Goal: Transaction & Acquisition: Download file/media

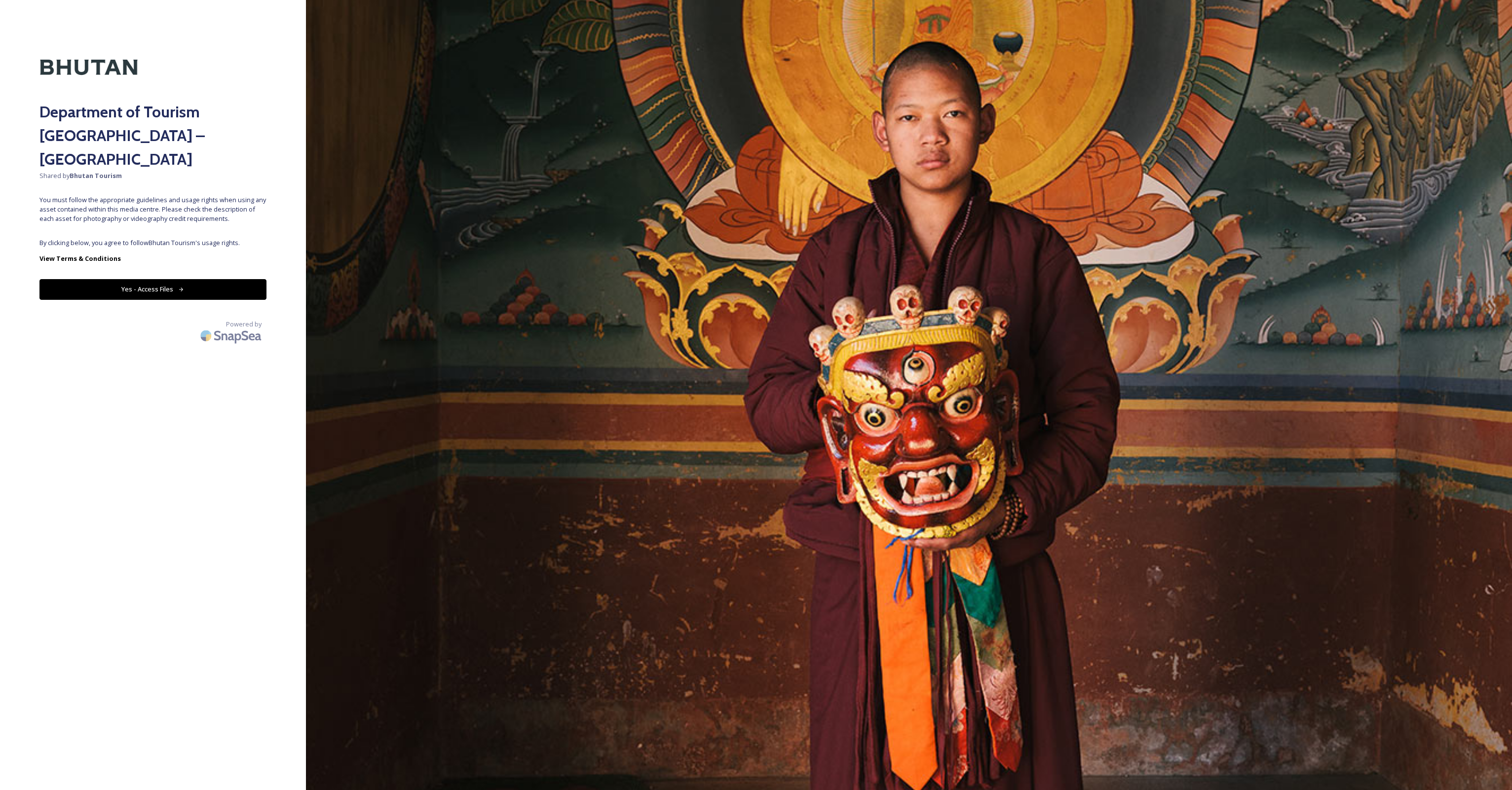
click at [144, 213] on div "Department of Tourism [GEOGRAPHIC_DATA] – Brand Centre Shared by Bhutan Tourism…" at bounding box center [153, 395] width 306 height 712
click at [148, 279] on button "Yes - Access Files" at bounding box center [153, 289] width 227 height 20
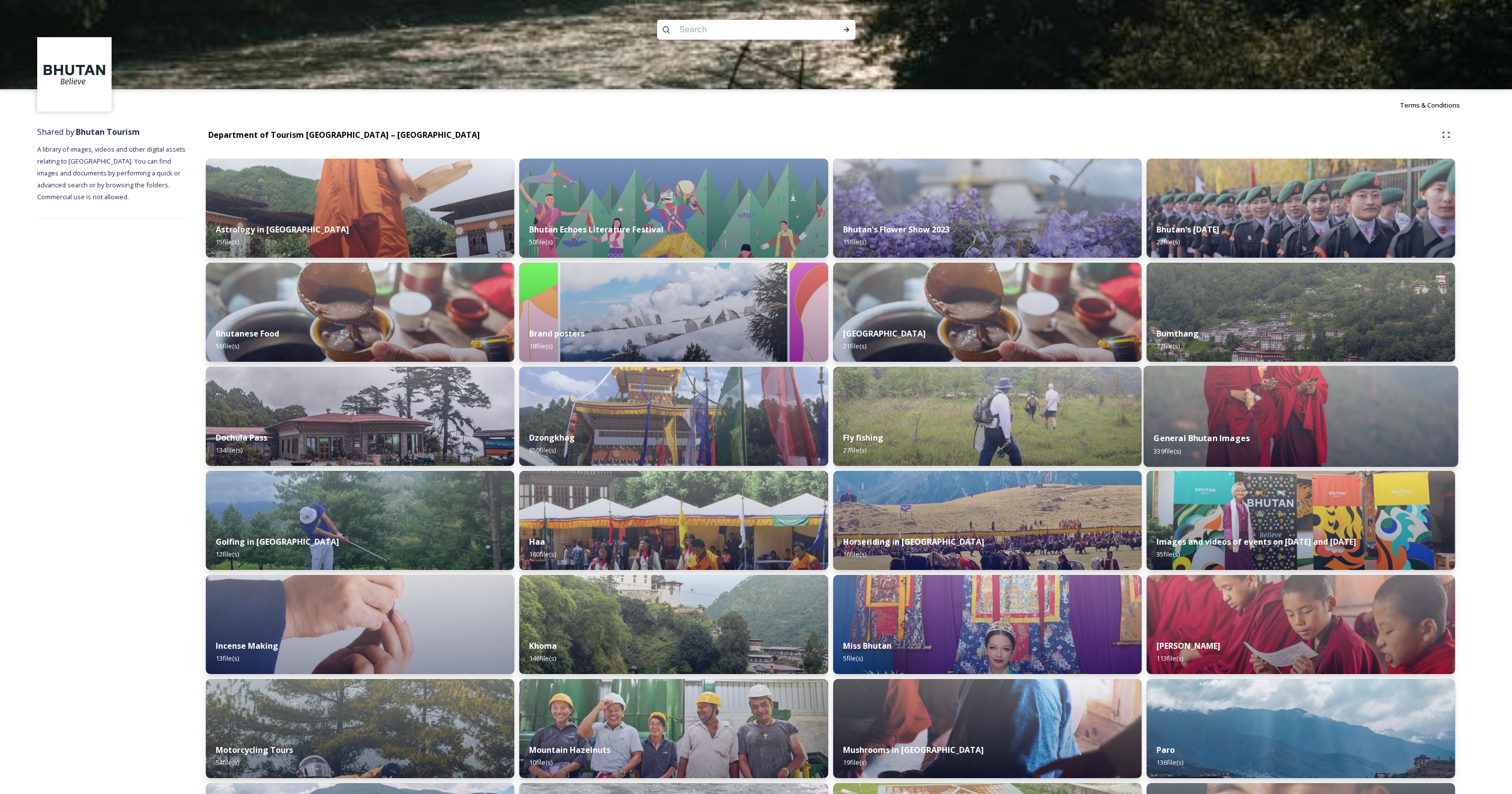
click at [1274, 430] on div "General Bhutan Images 339 file(s)" at bounding box center [1300, 445] width 315 height 45
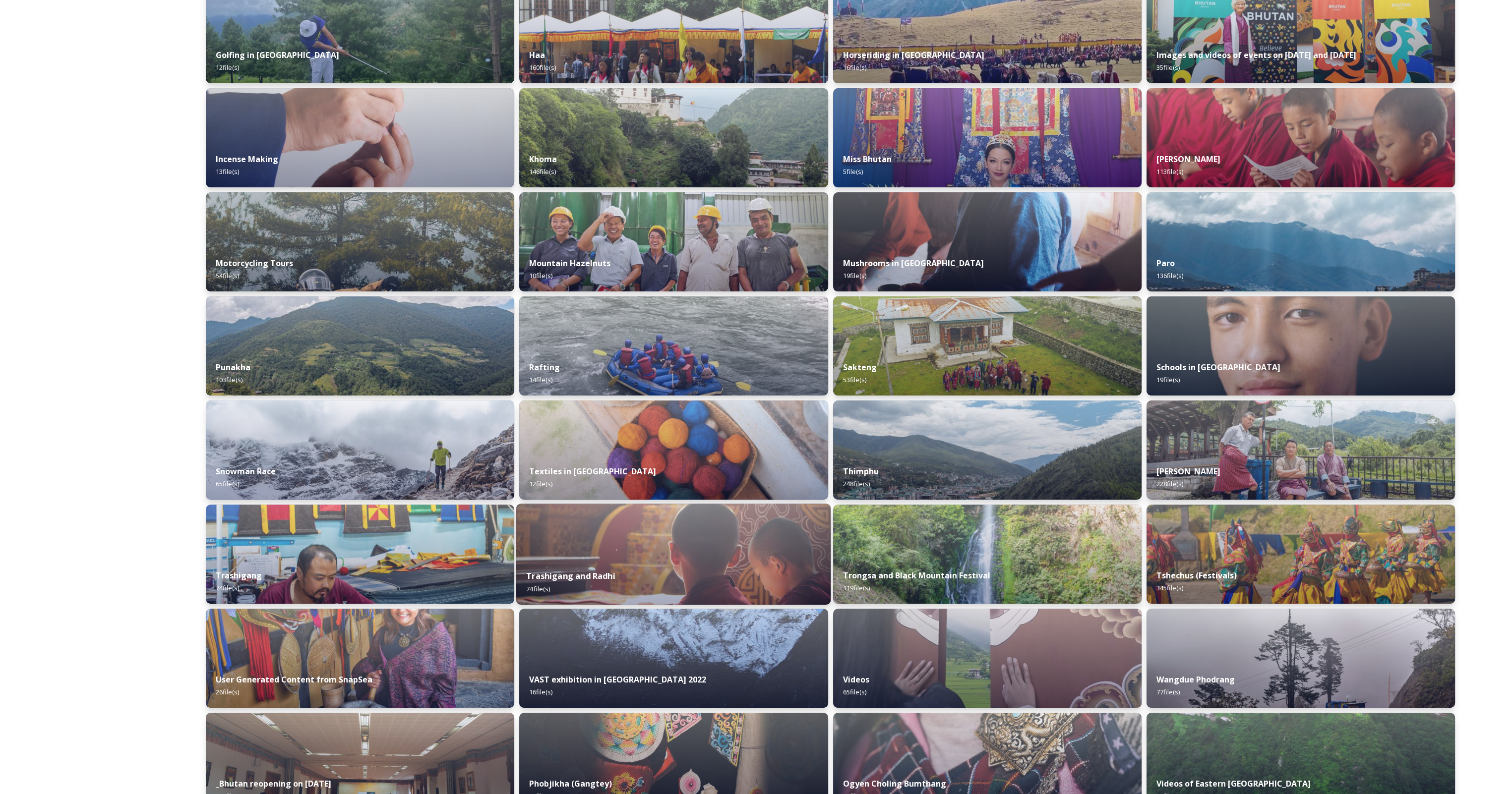
scroll to position [496, 0]
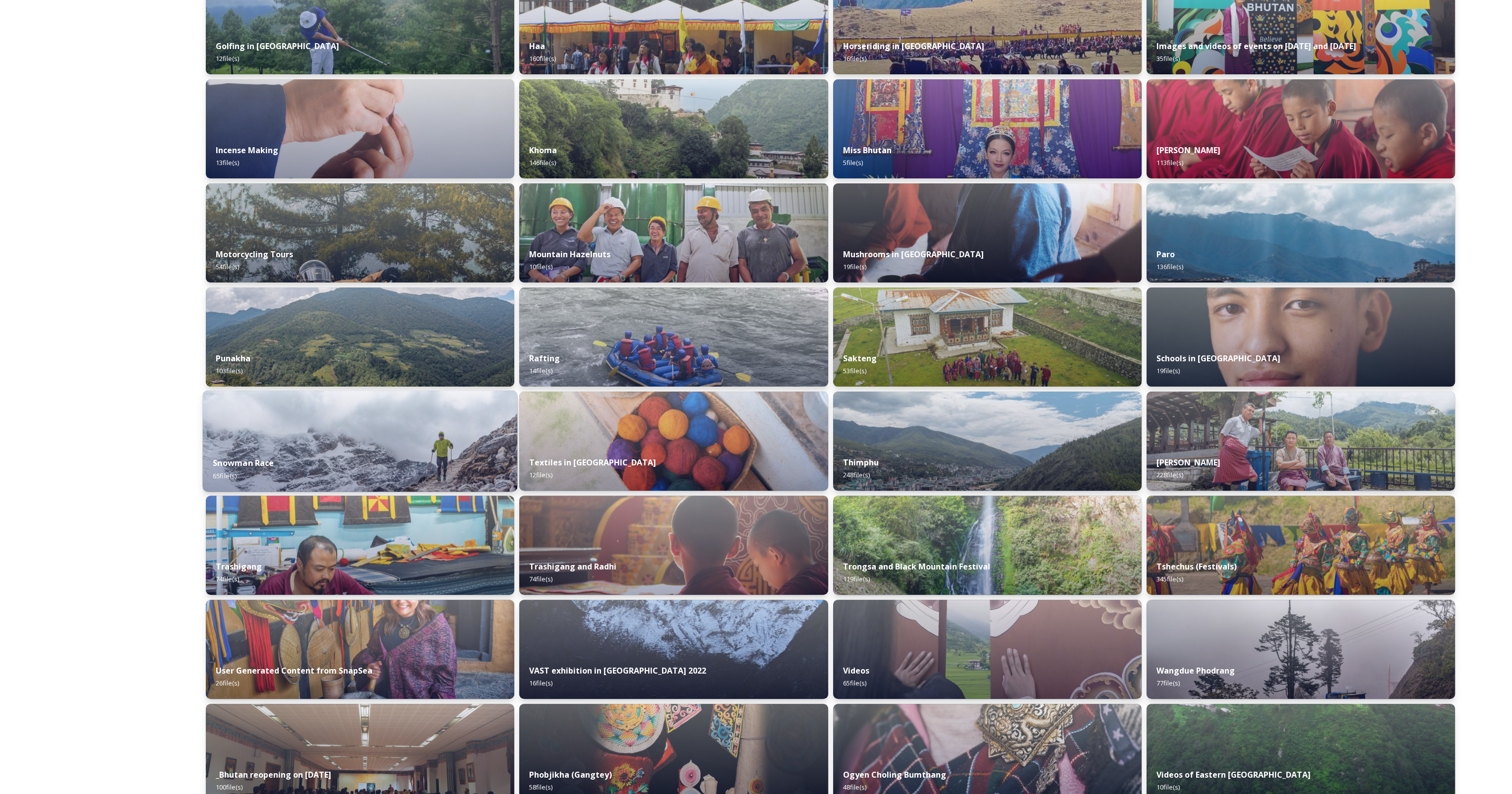
click at [369, 452] on div "Snowman Race 65 file(s)" at bounding box center [360, 470] width 315 height 45
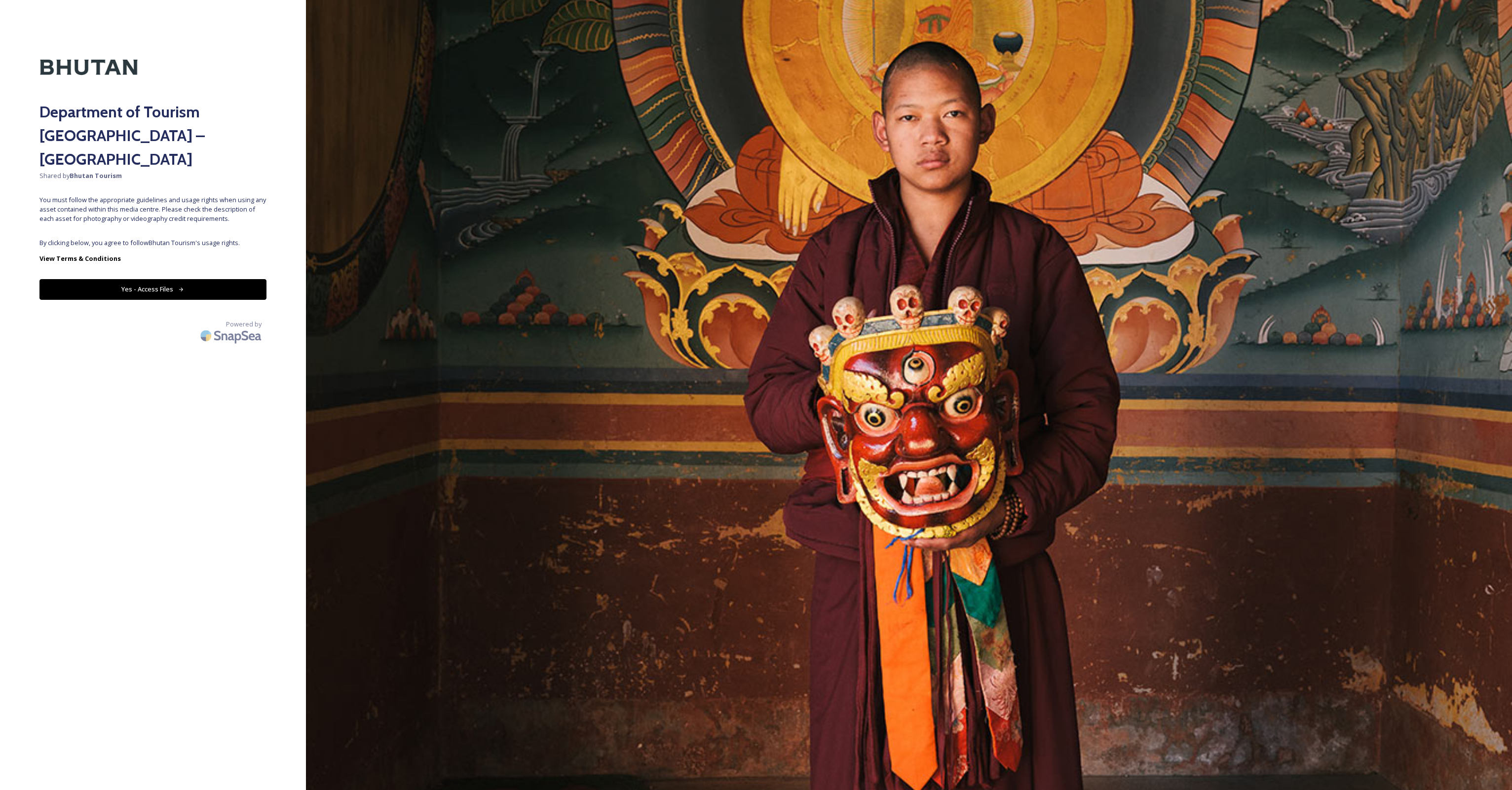
click at [162, 251] on div "Department of Tourism [GEOGRAPHIC_DATA] – Brand Centre Shared by Bhutan Tourism…" at bounding box center [153, 395] width 306 height 712
click at [158, 279] on button "Yes - Access Files" at bounding box center [153, 289] width 227 height 20
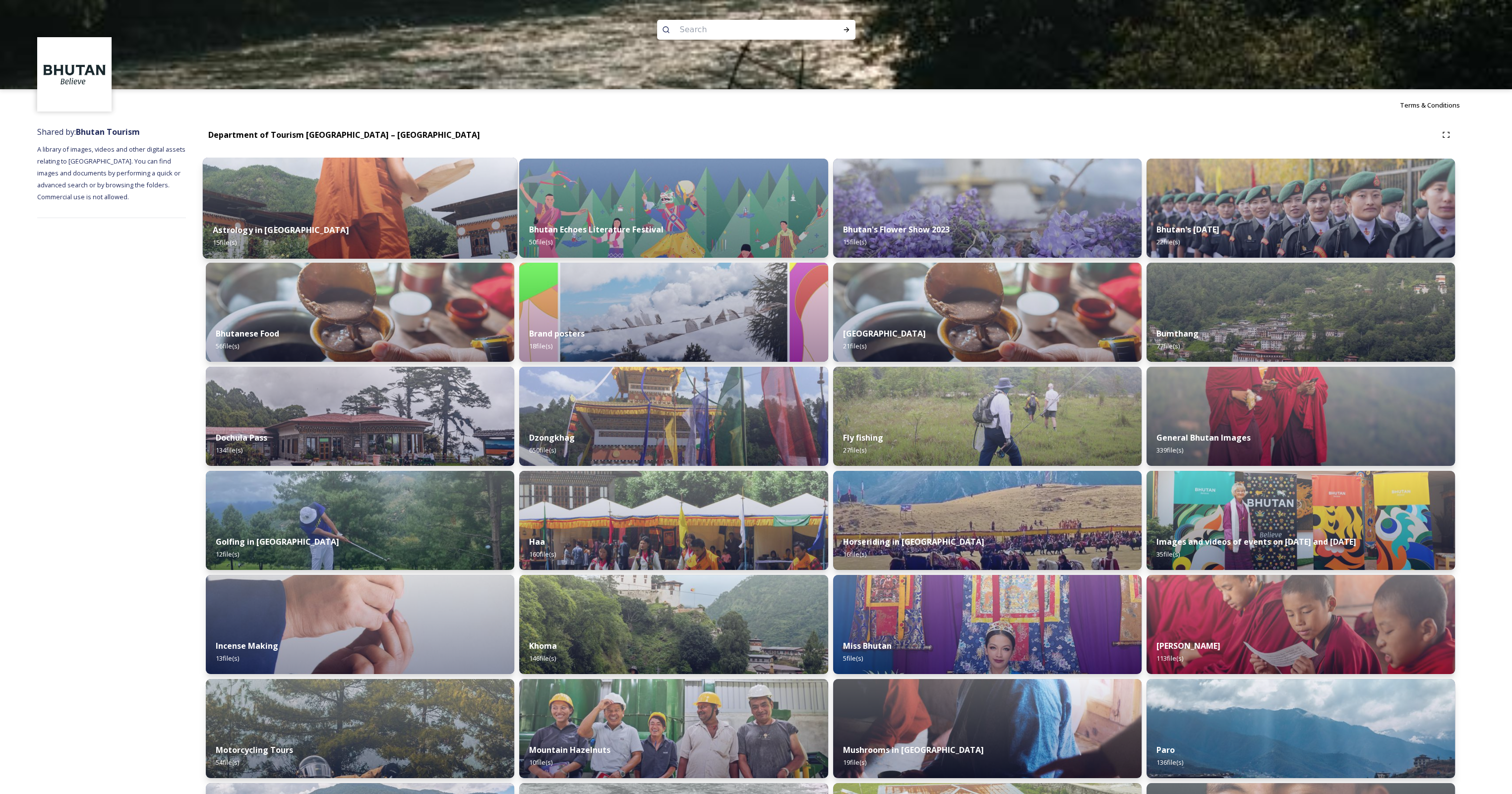
click at [396, 223] on div "Astrology in Bhutan 15 file(s)" at bounding box center [360, 237] width 315 height 45
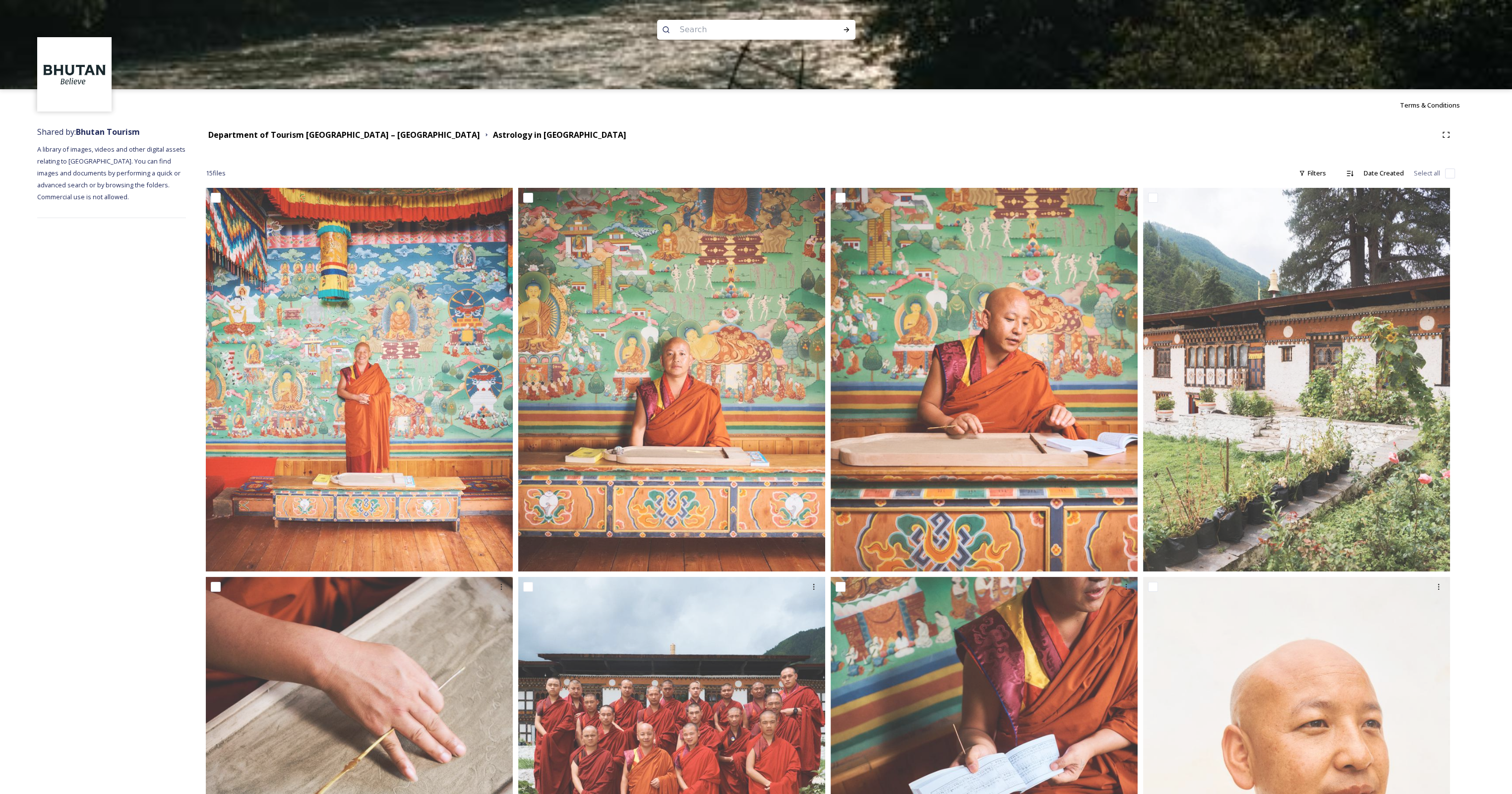
click at [310, 134] on div at bounding box center [756, 134] width 1512 height 89
click at [420, 135] on div at bounding box center [756, 134] width 1512 height 89
click at [361, 135] on div at bounding box center [756, 134] width 1512 height 89
click at [278, 135] on div at bounding box center [756, 134] width 1512 height 89
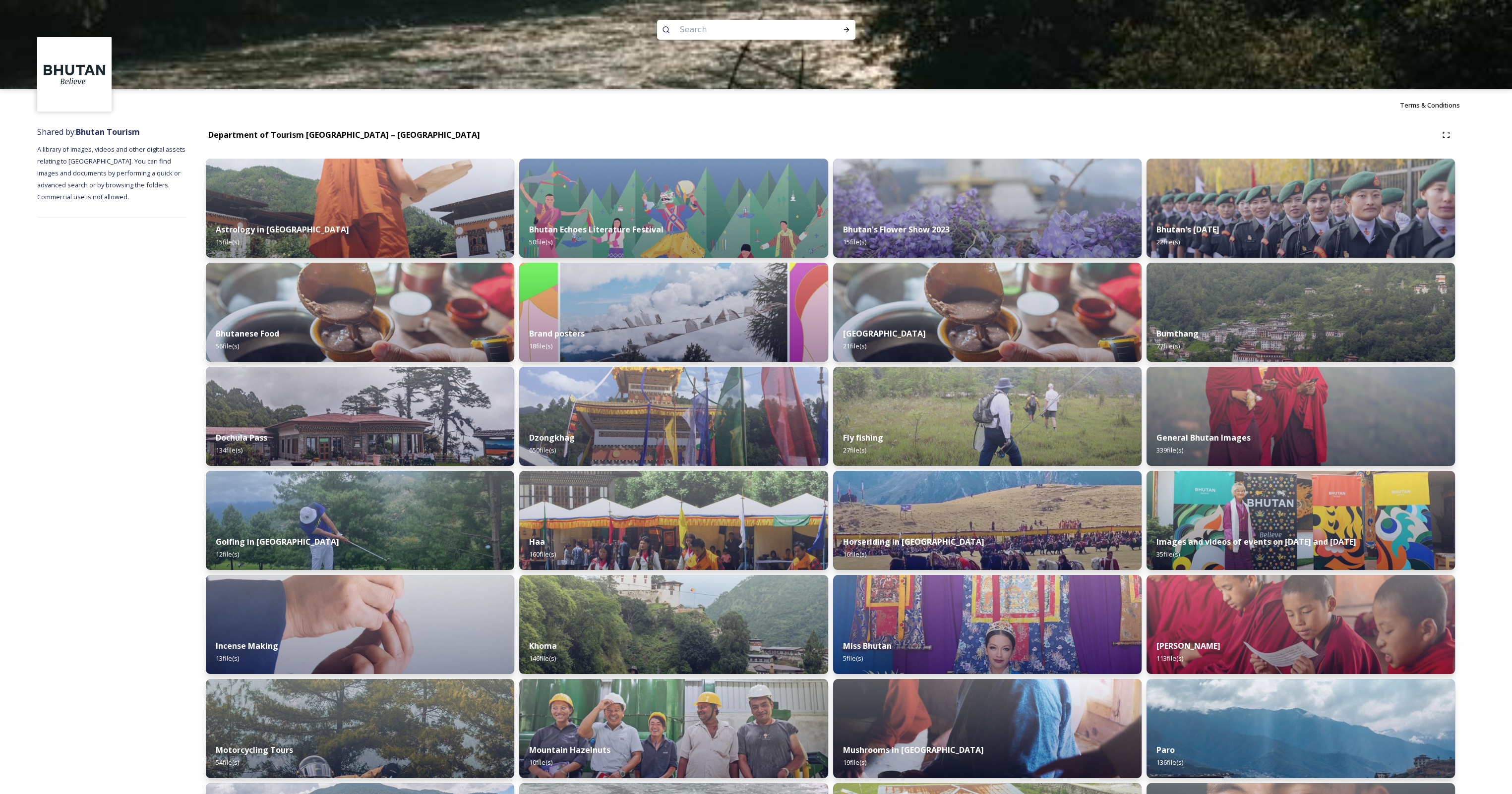
click at [316, 136] on div at bounding box center [756, 134] width 1512 height 89
click at [327, 399] on img at bounding box center [360, 416] width 315 height 101
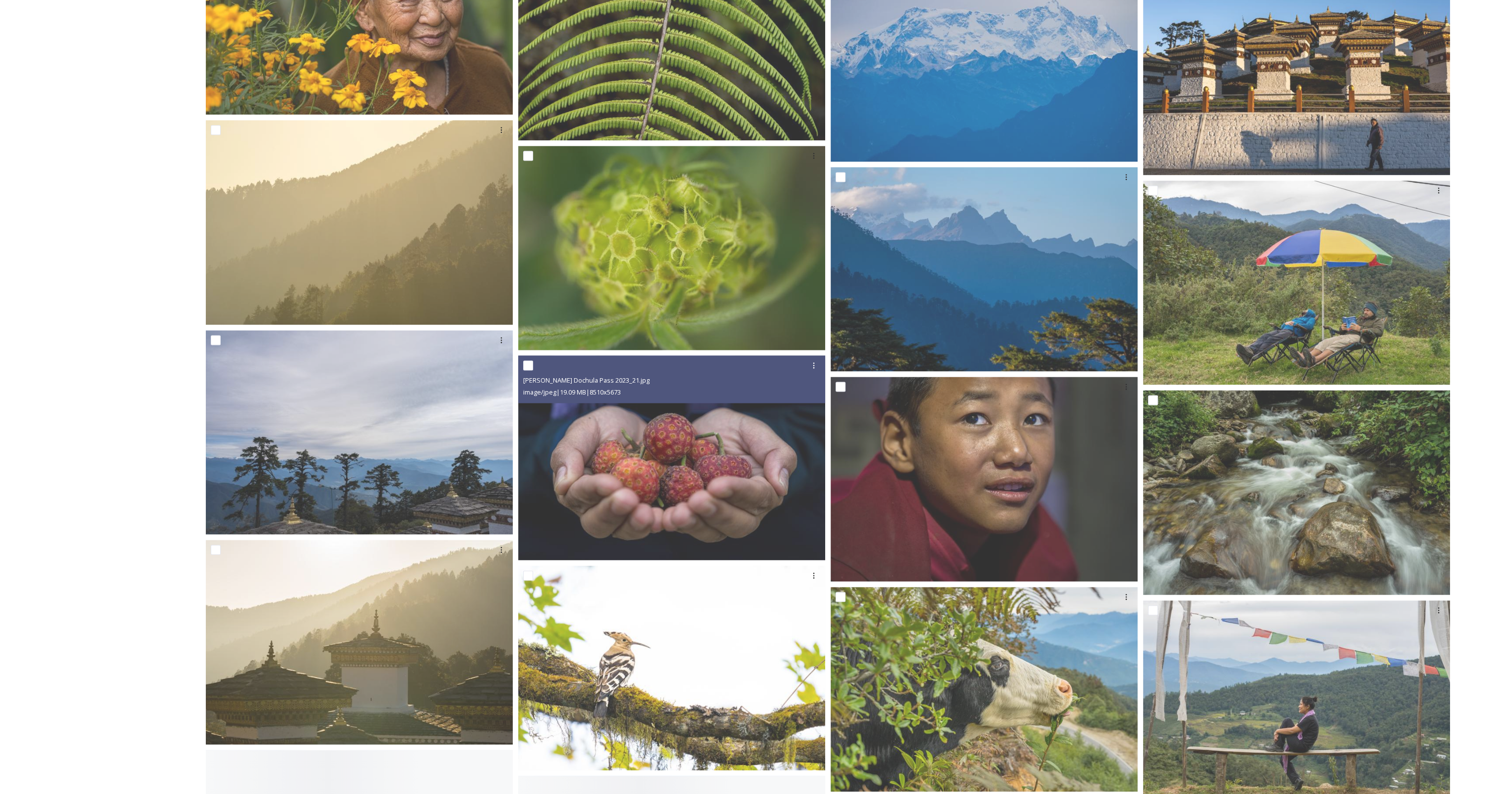
scroll to position [3223, 0]
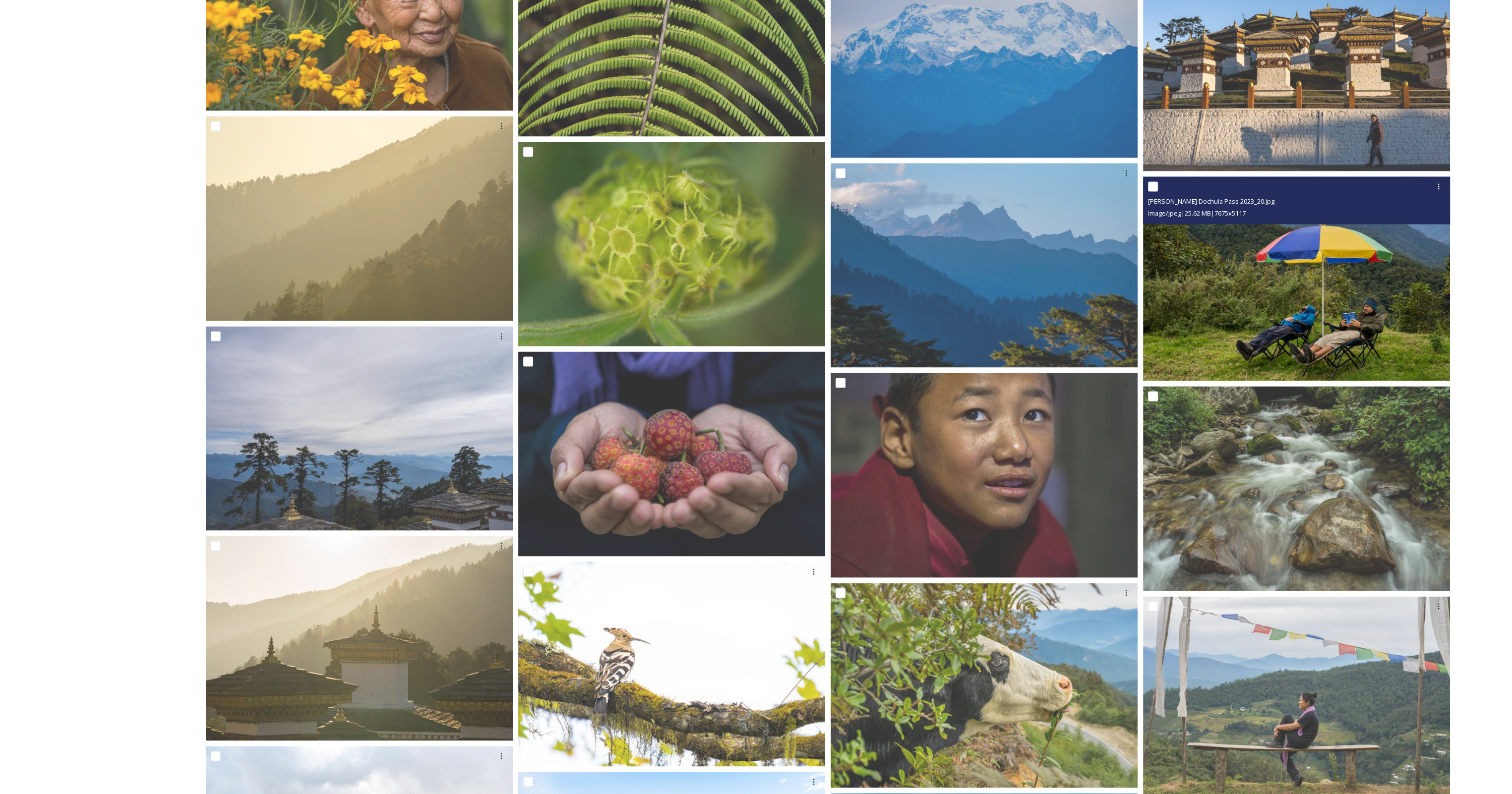
click at [1328, 330] on img at bounding box center [1297, 279] width 307 height 205
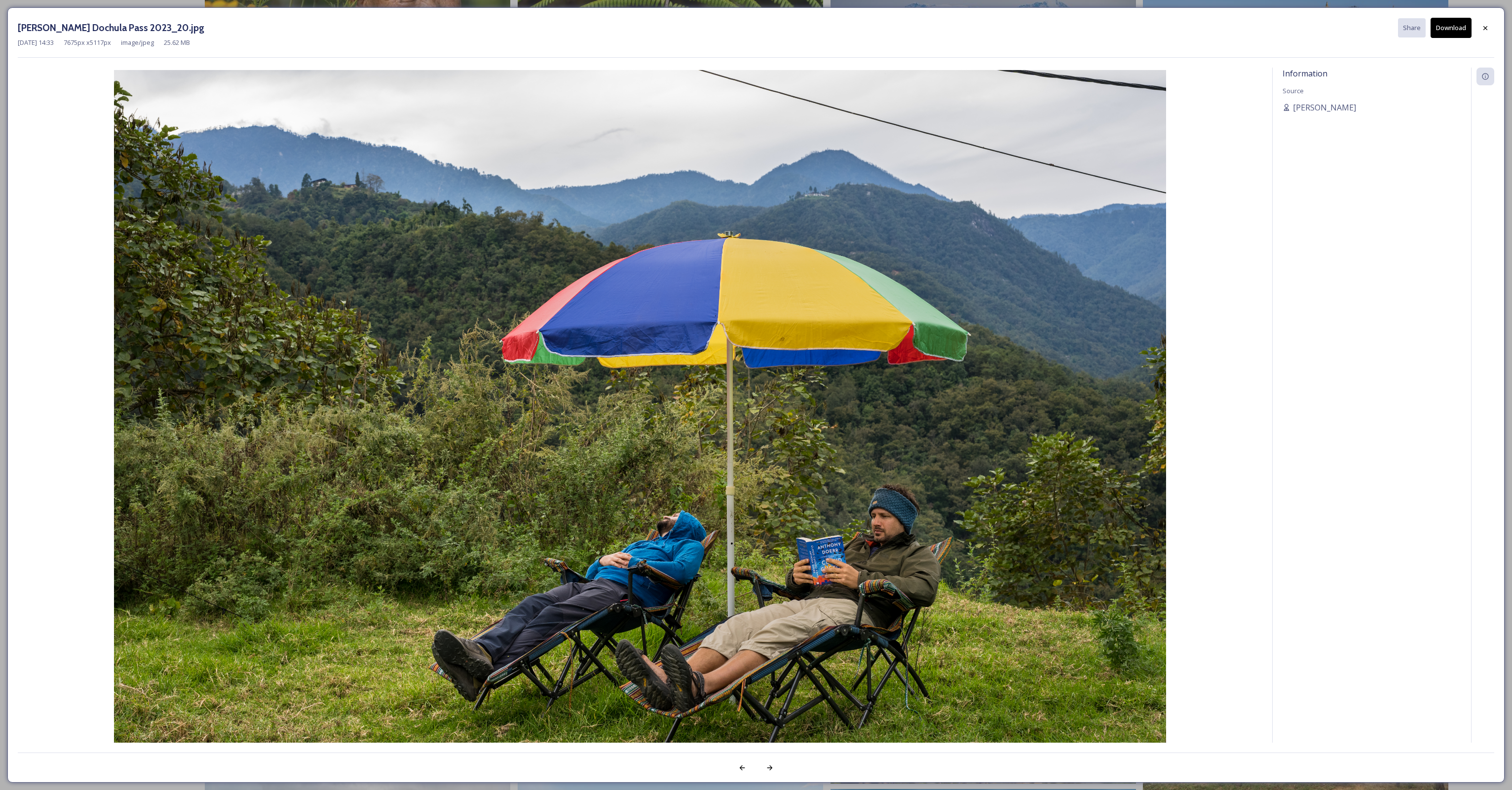
click at [1444, 31] on button "Download" at bounding box center [1451, 28] width 41 height 20
click at [1487, 31] on icon at bounding box center [1485, 28] width 8 height 8
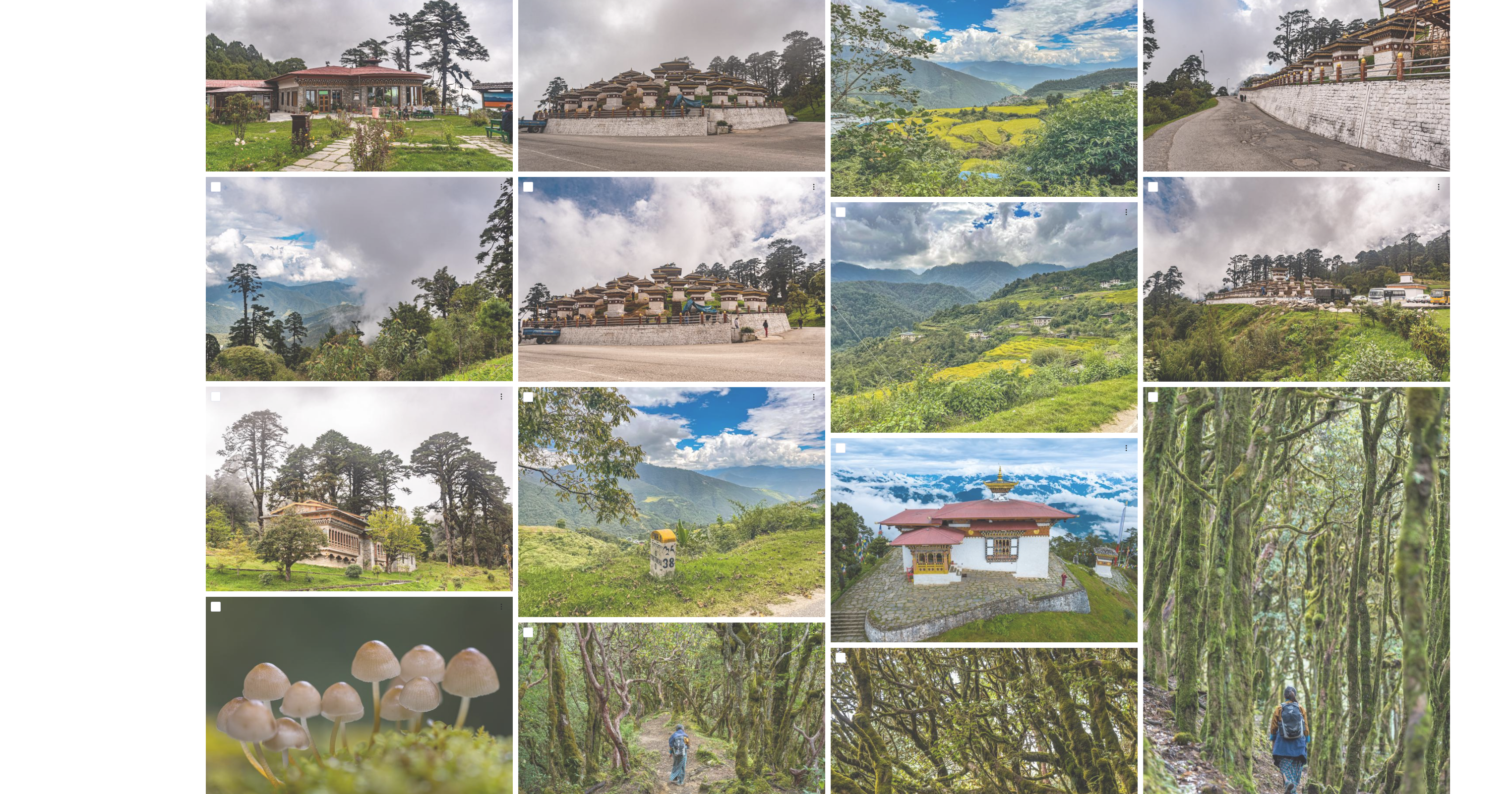
scroll to position [0, 0]
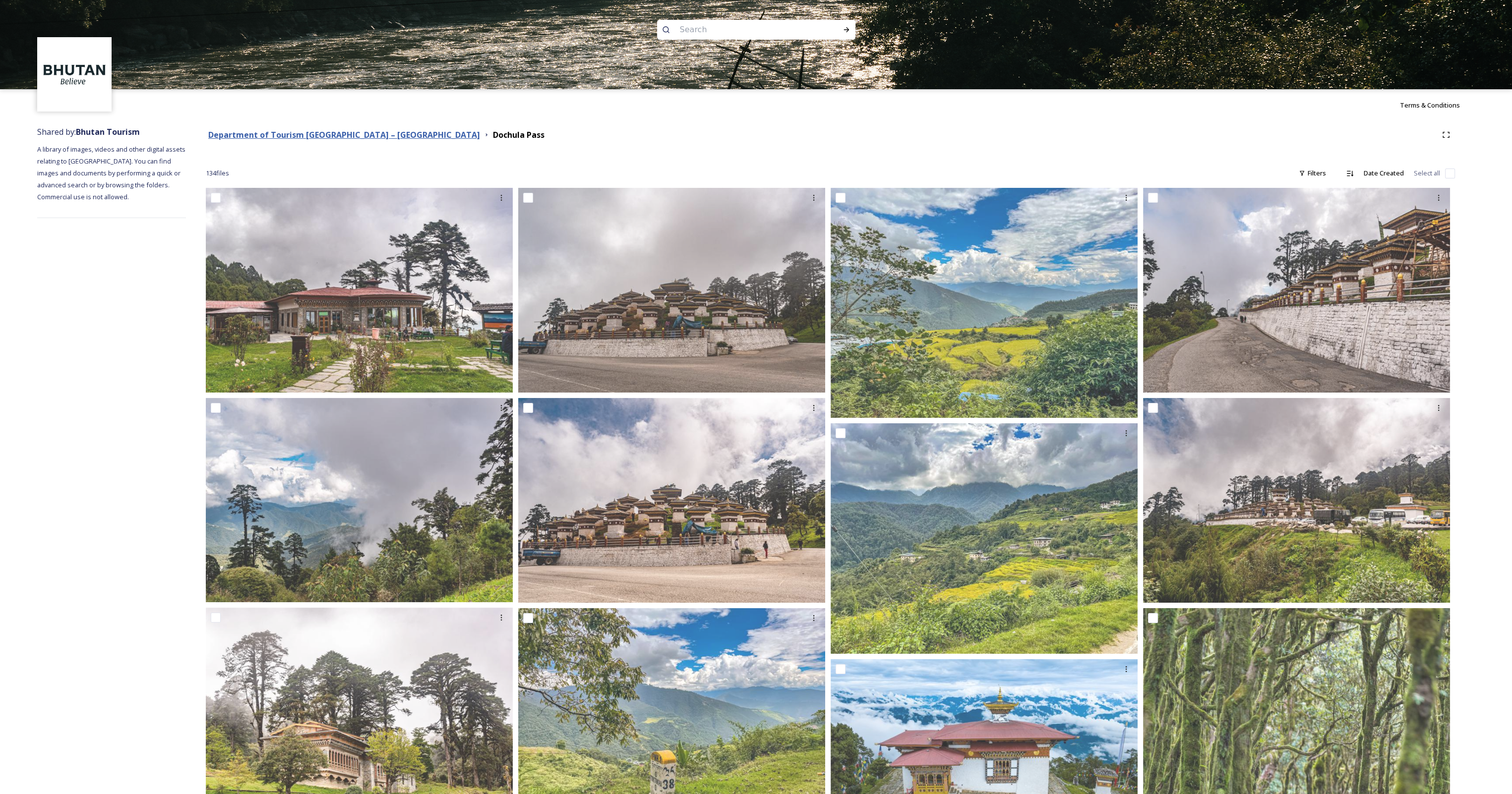
click at [362, 134] on strong "Department of Tourism [GEOGRAPHIC_DATA] – [GEOGRAPHIC_DATA]" at bounding box center [344, 134] width 272 height 11
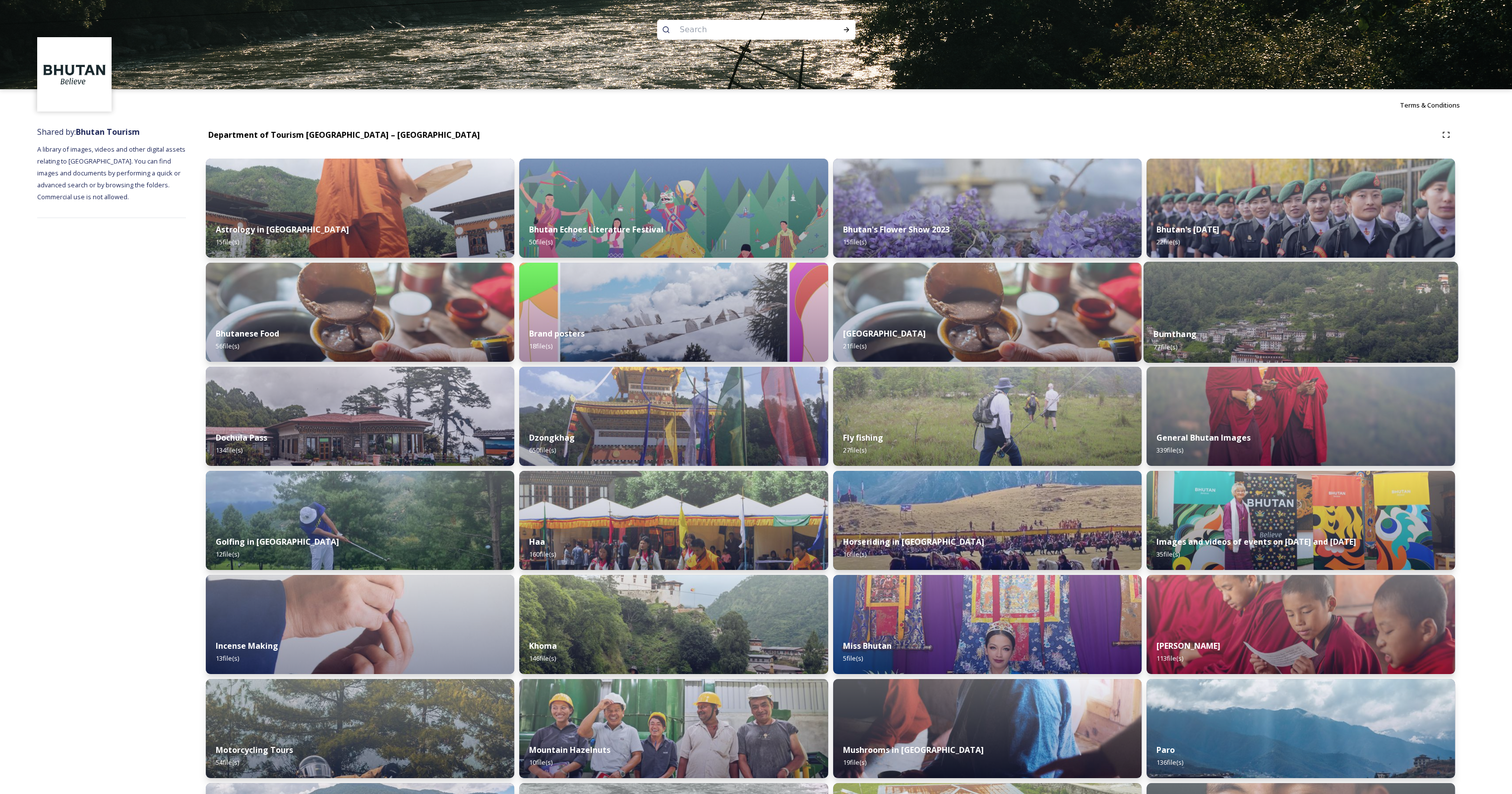
click at [1207, 325] on div "Bumthang 77 file(s)" at bounding box center [1300, 340] width 315 height 45
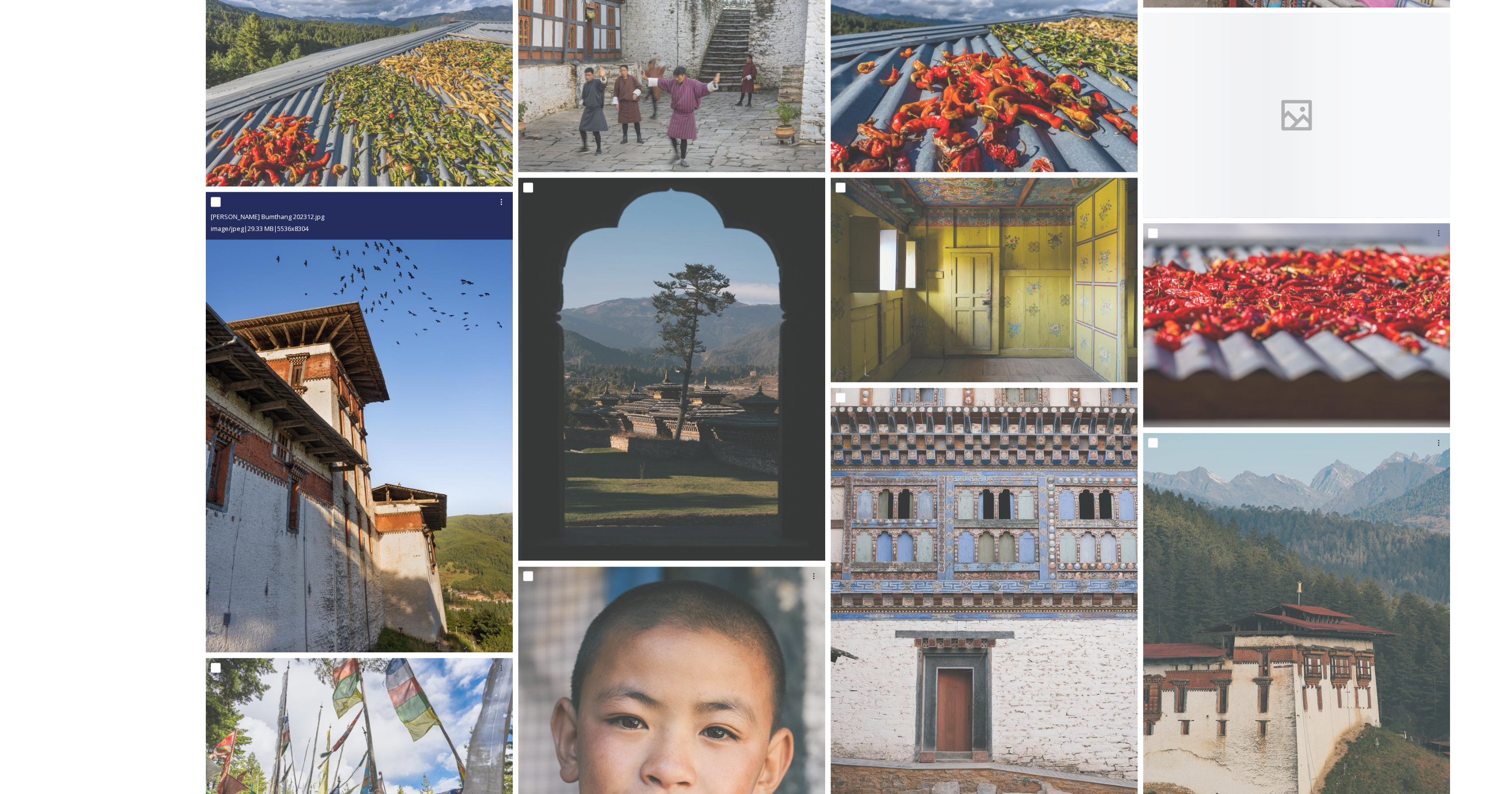
scroll to position [3322, 0]
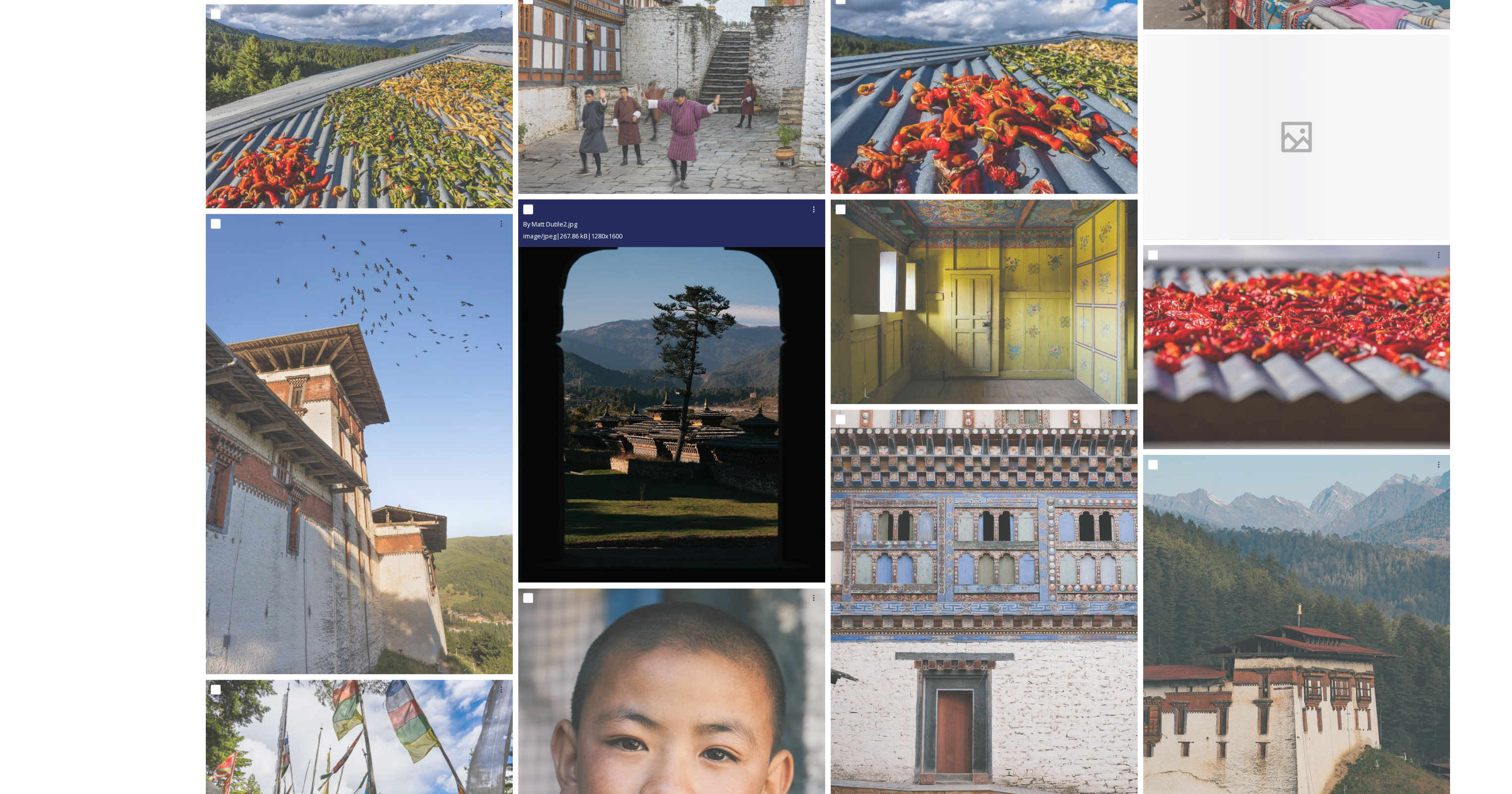
click at [673, 396] on img at bounding box center [671, 391] width 307 height 383
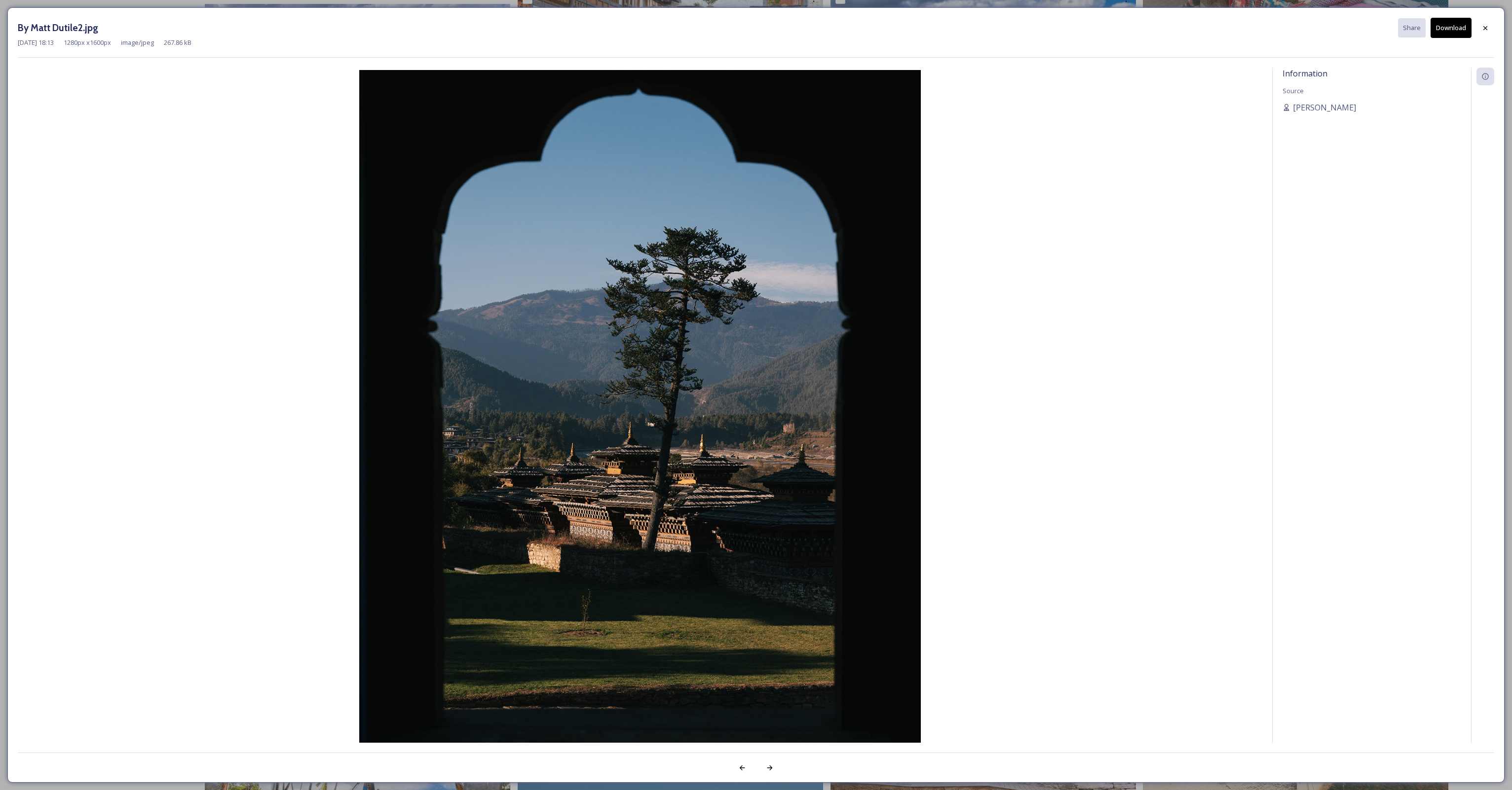
click at [1457, 23] on button "Download" at bounding box center [1451, 28] width 41 height 20
click at [1484, 27] on icon at bounding box center [1484, 27] width 4 height 4
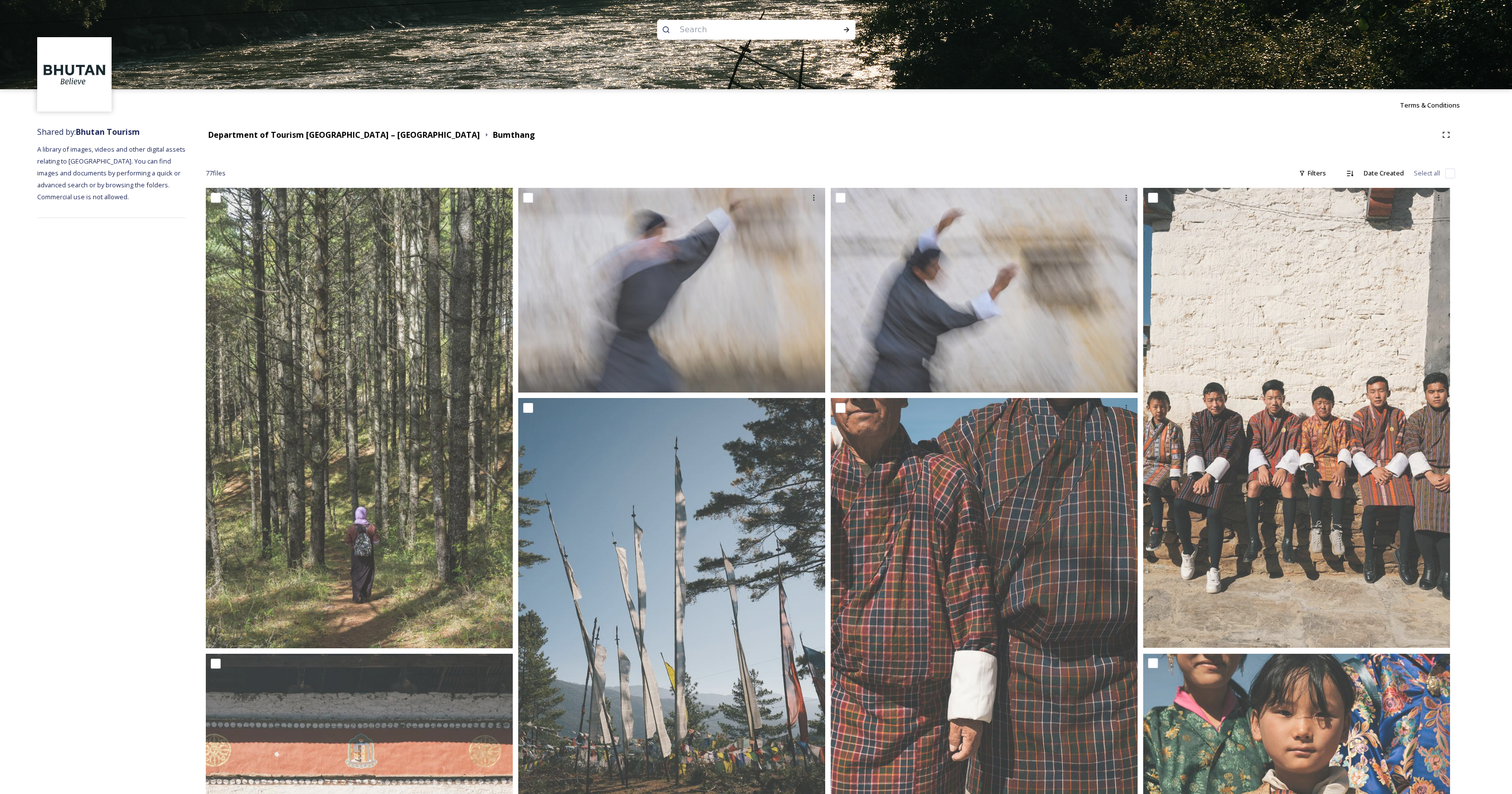
scroll to position [0, 0]
click at [302, 136] on strong "Department of Tourism [GEOGRAPHIC_DATA] – [GEOGRAPHIC_DATA]" at bounding box center [344, 134] width 272 height 11
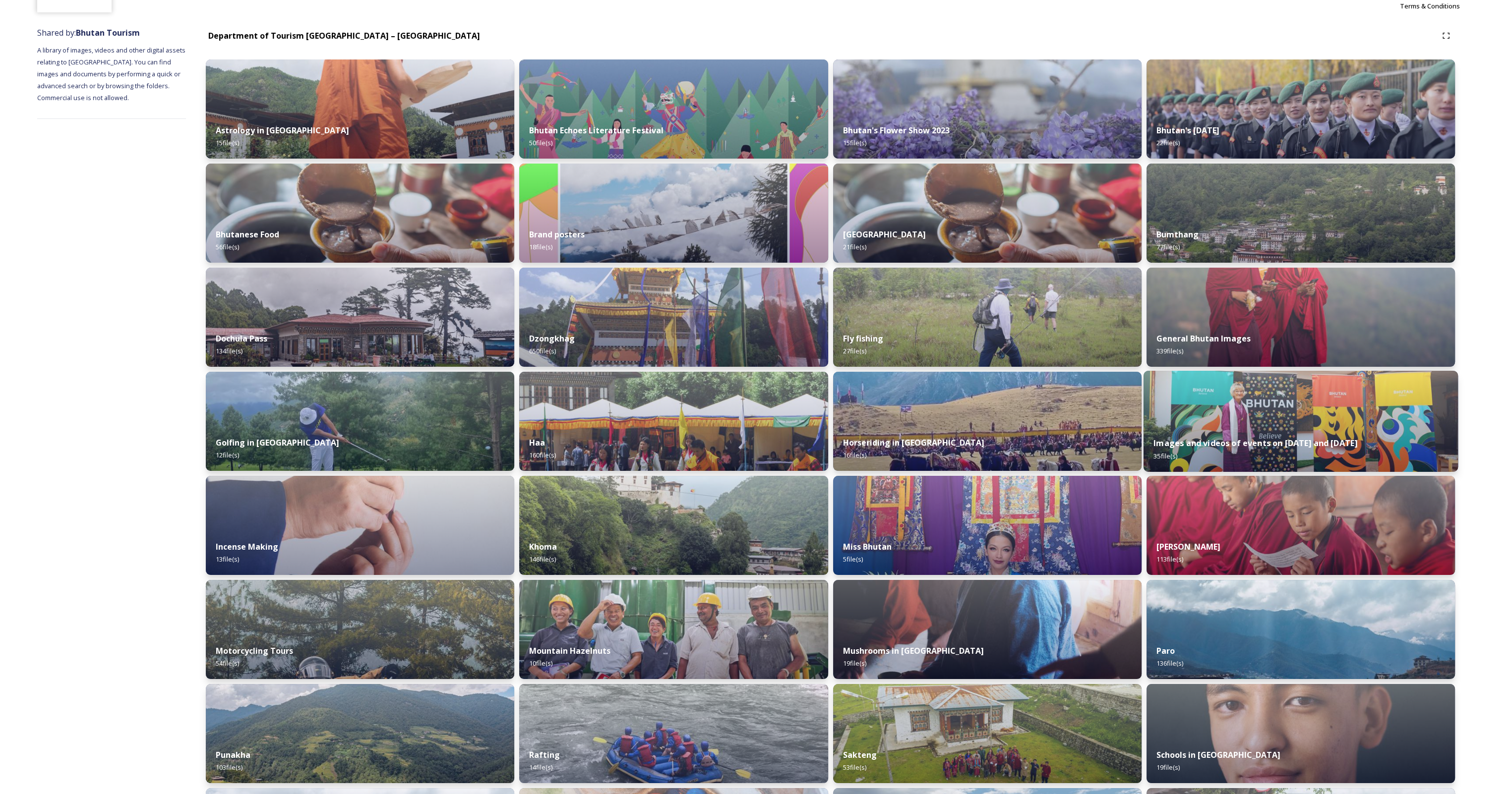
scroll to position [199, 0]
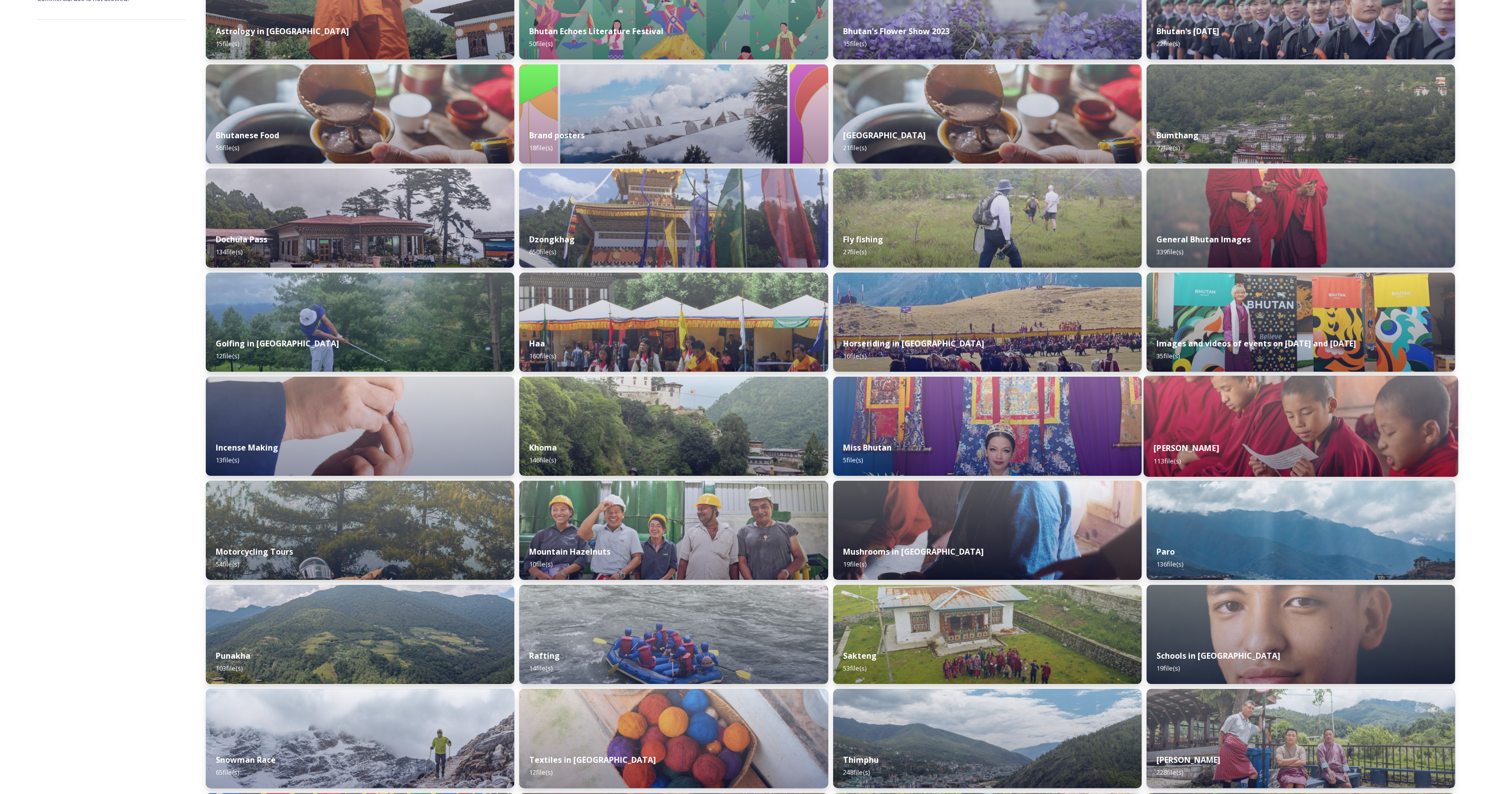
click at [1186, 424] on img at bounding box center [1300, 426] width 315 height 101
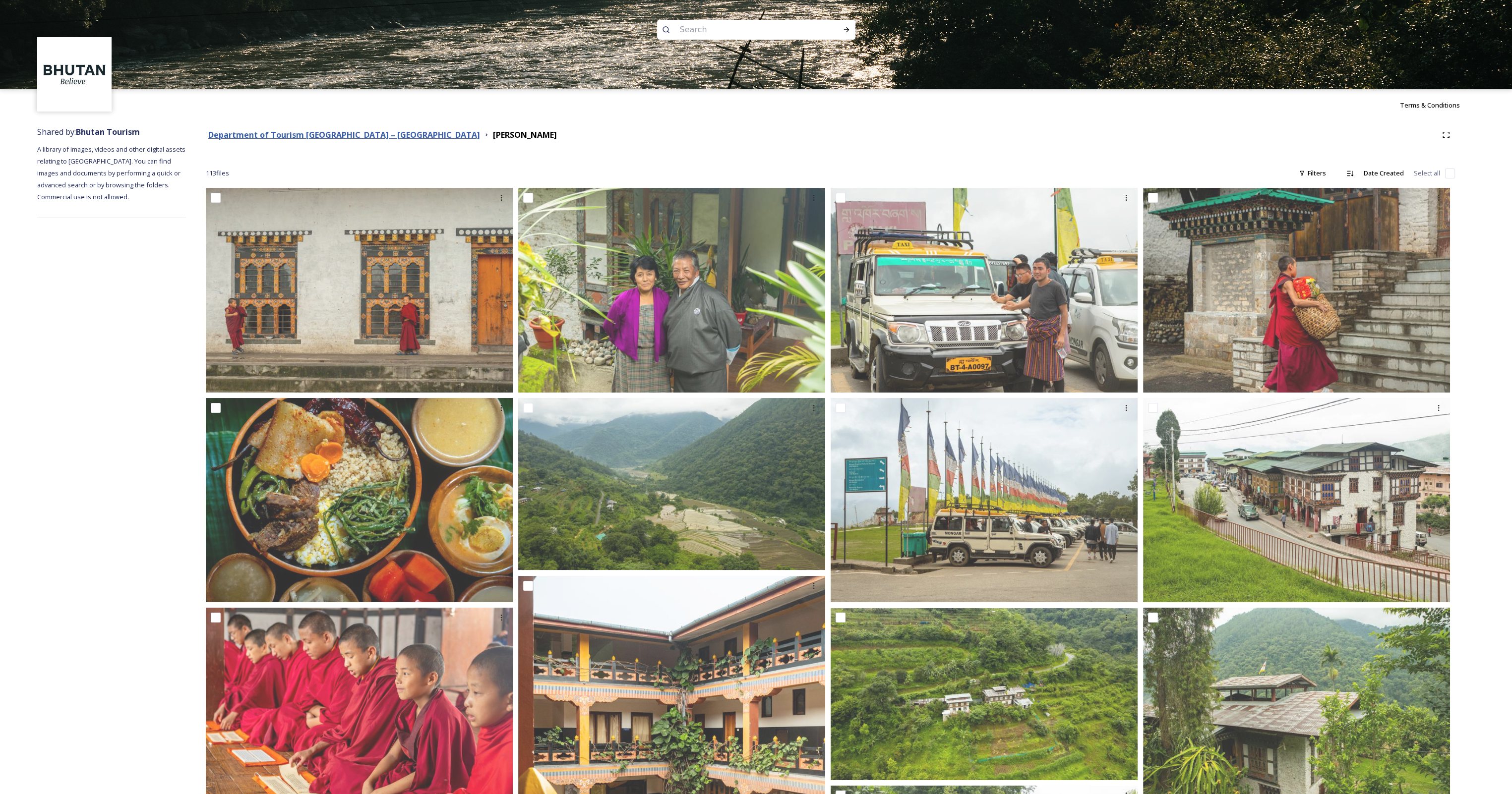
click at [311, 138] on strong "Department of Tourism [GEOGRAPHIC_DATA] – [GEOGRAPHIC_DATA]" at bounding box center [344, 134] width 272 height 11
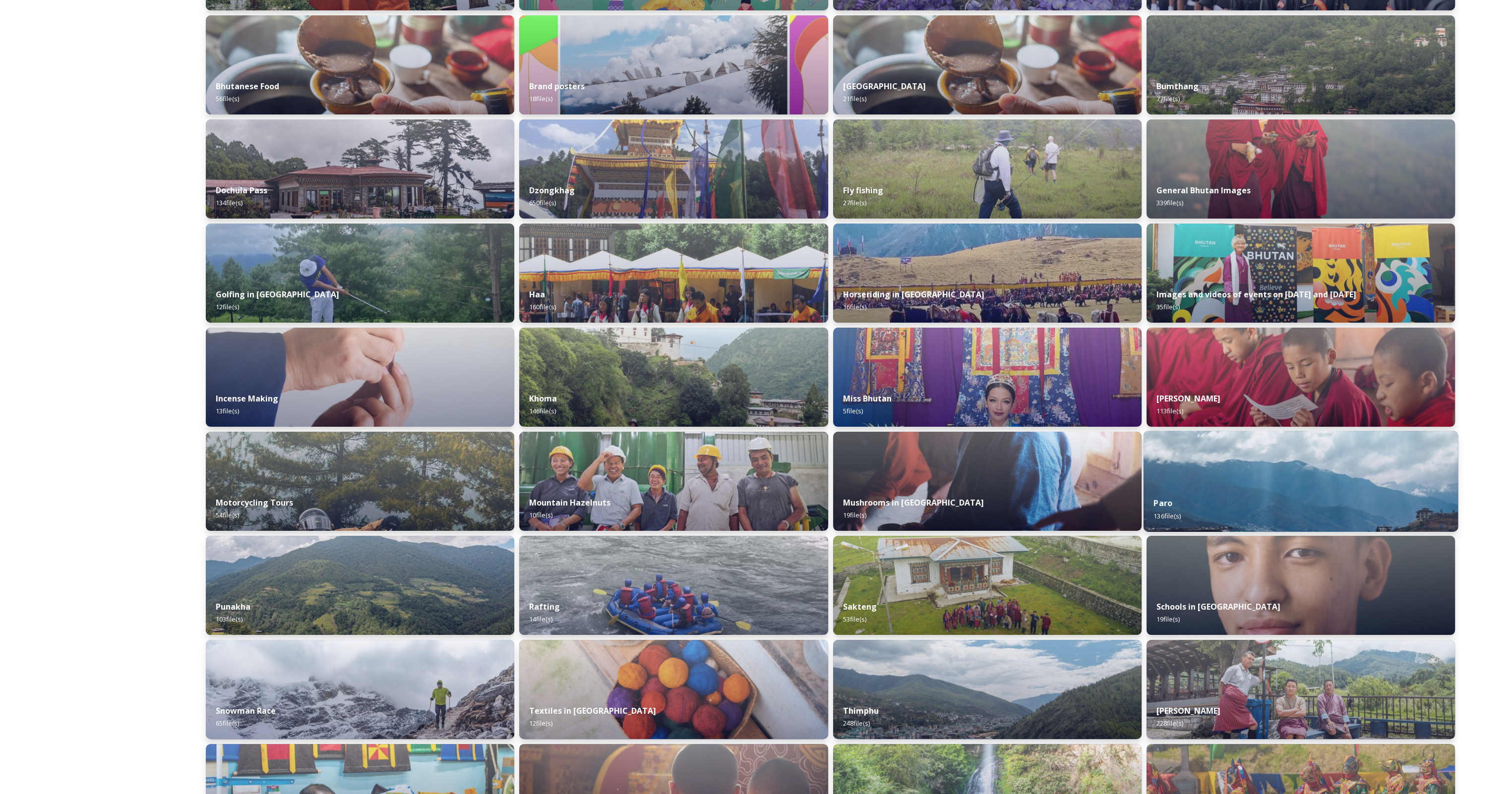
scroll to position [248, 0]
click at [1214, 487] on div "Paro 136 file(s)" at bounding box center [1300, 509] width 315 height 45
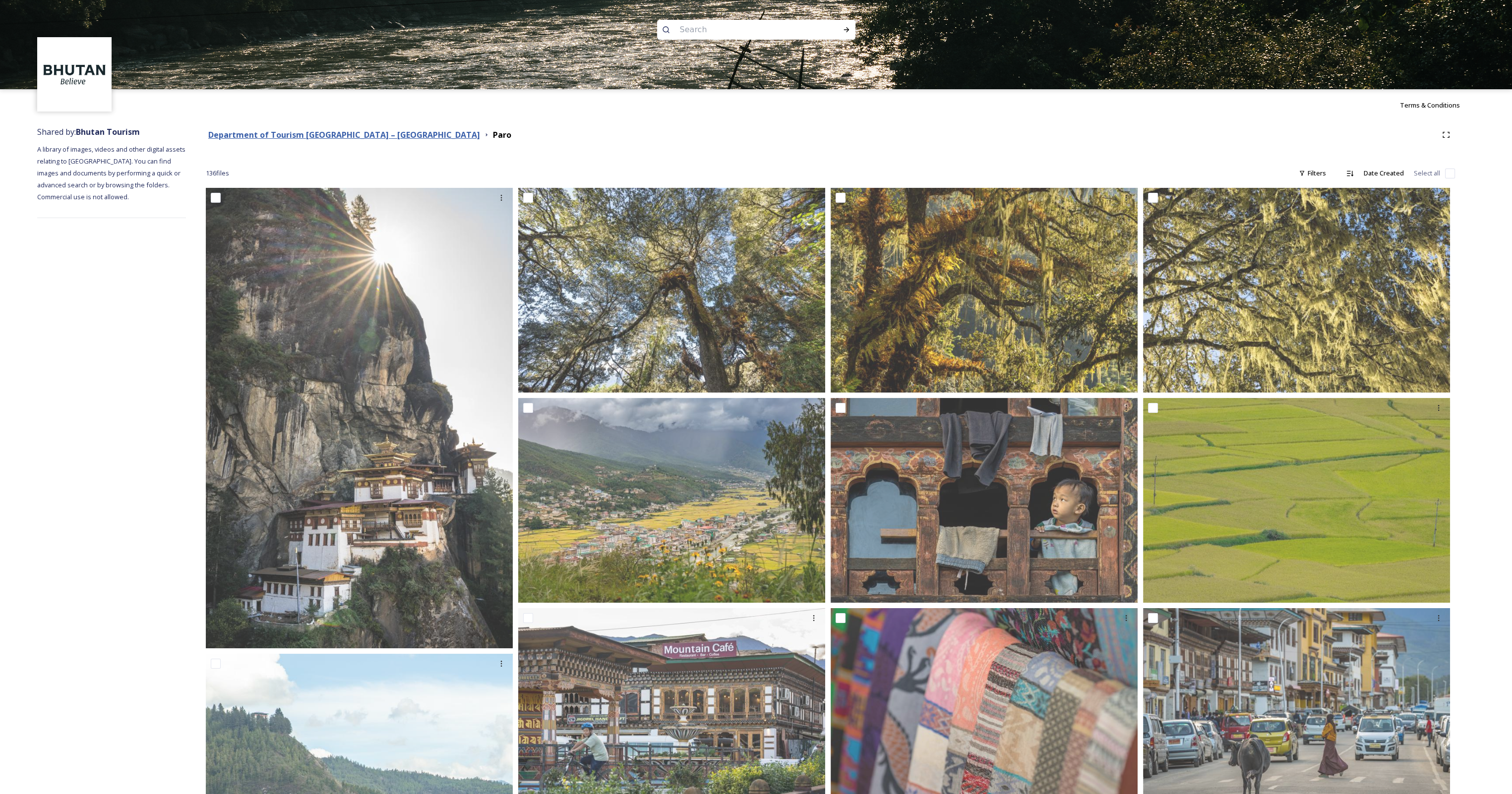
click at [324, 132] on strong "Department of Tourism [GEOGRAPHIC_DATA] – [GEOGRAPHIC_DATA]" at bounding box center [344, 134] width 272 height 11
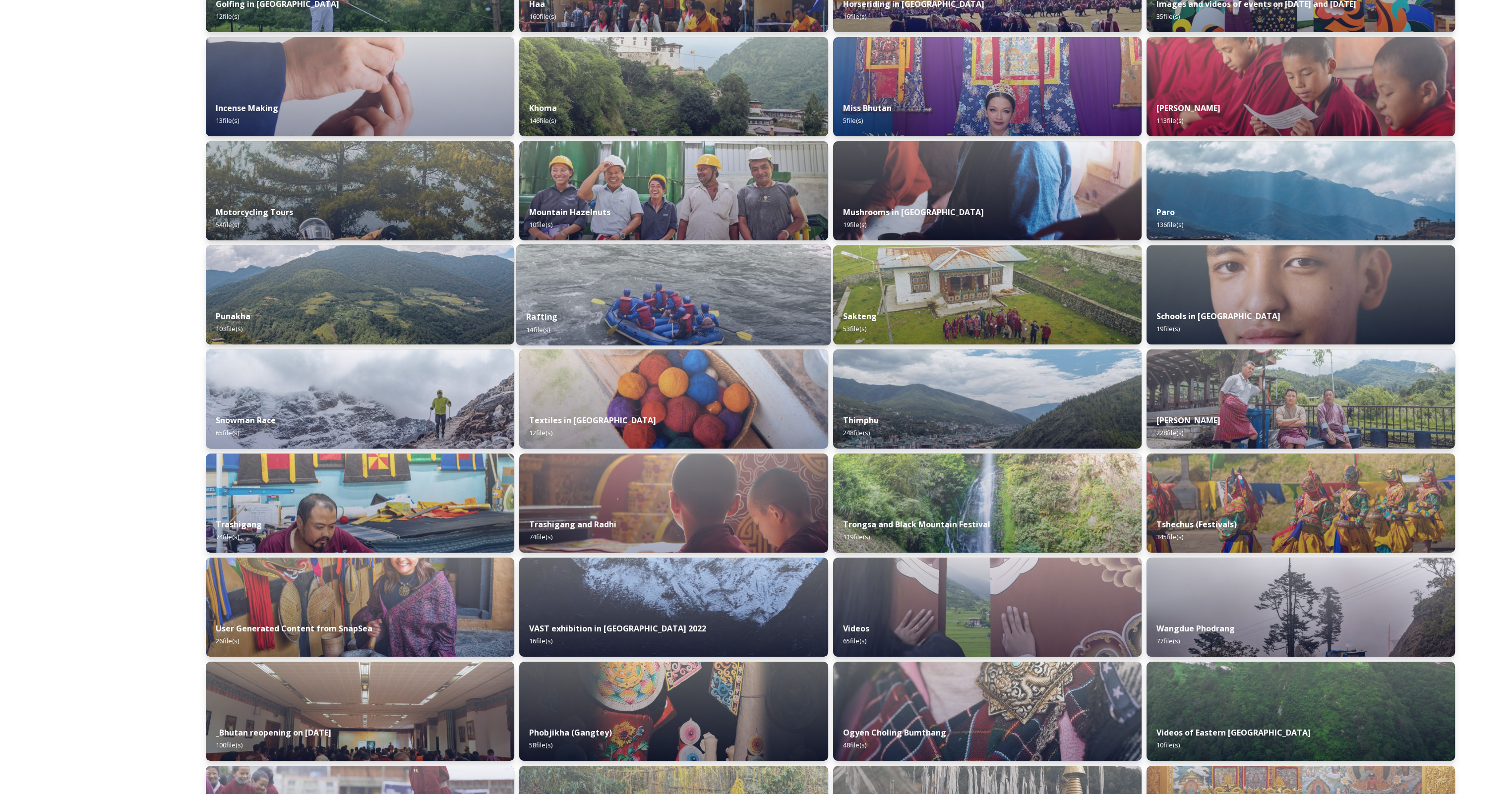
scroll to position [546, 0]
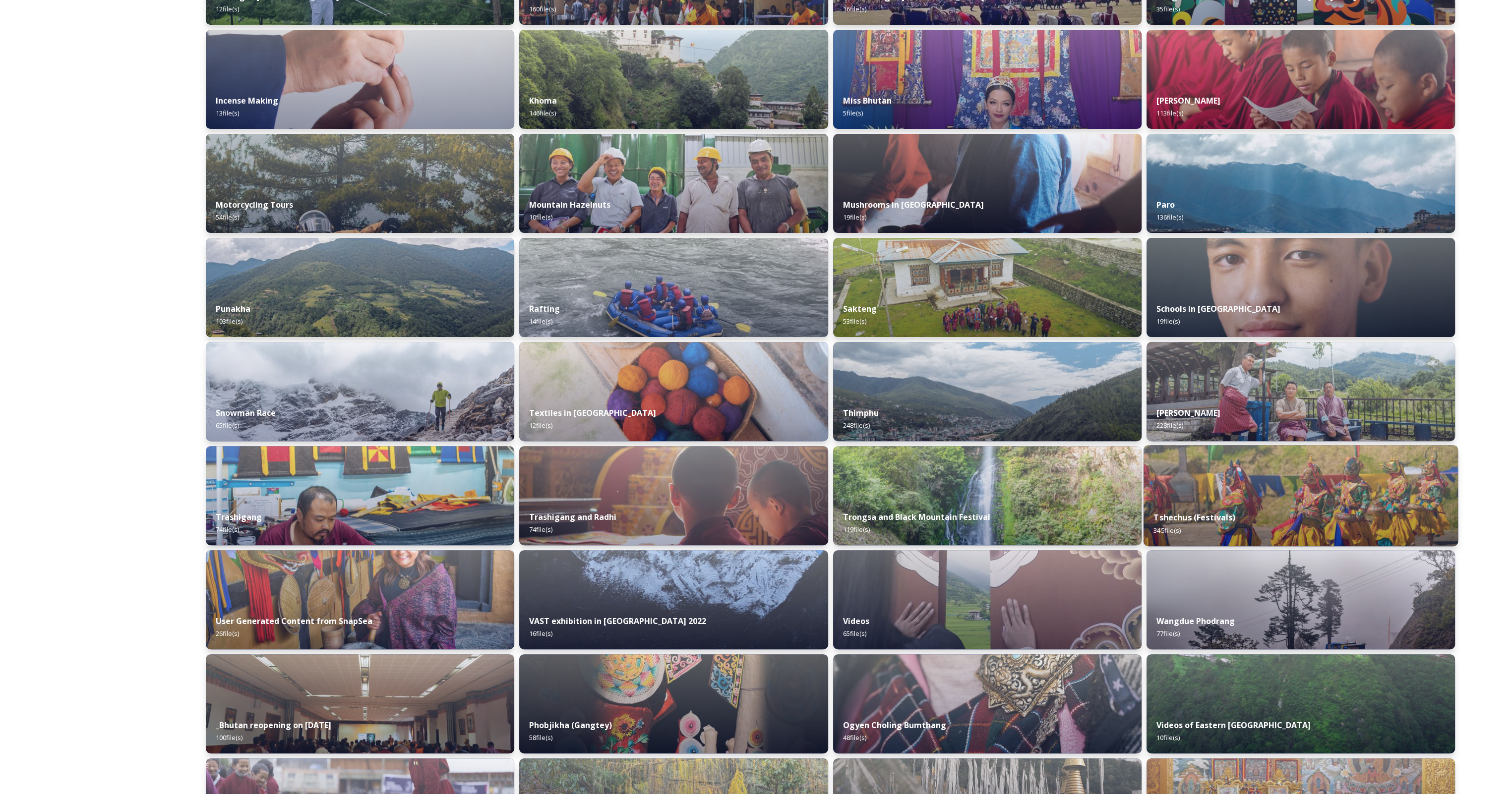
click at [1216, 479] on img at bounding box center [1300, 496] width 315 height 101
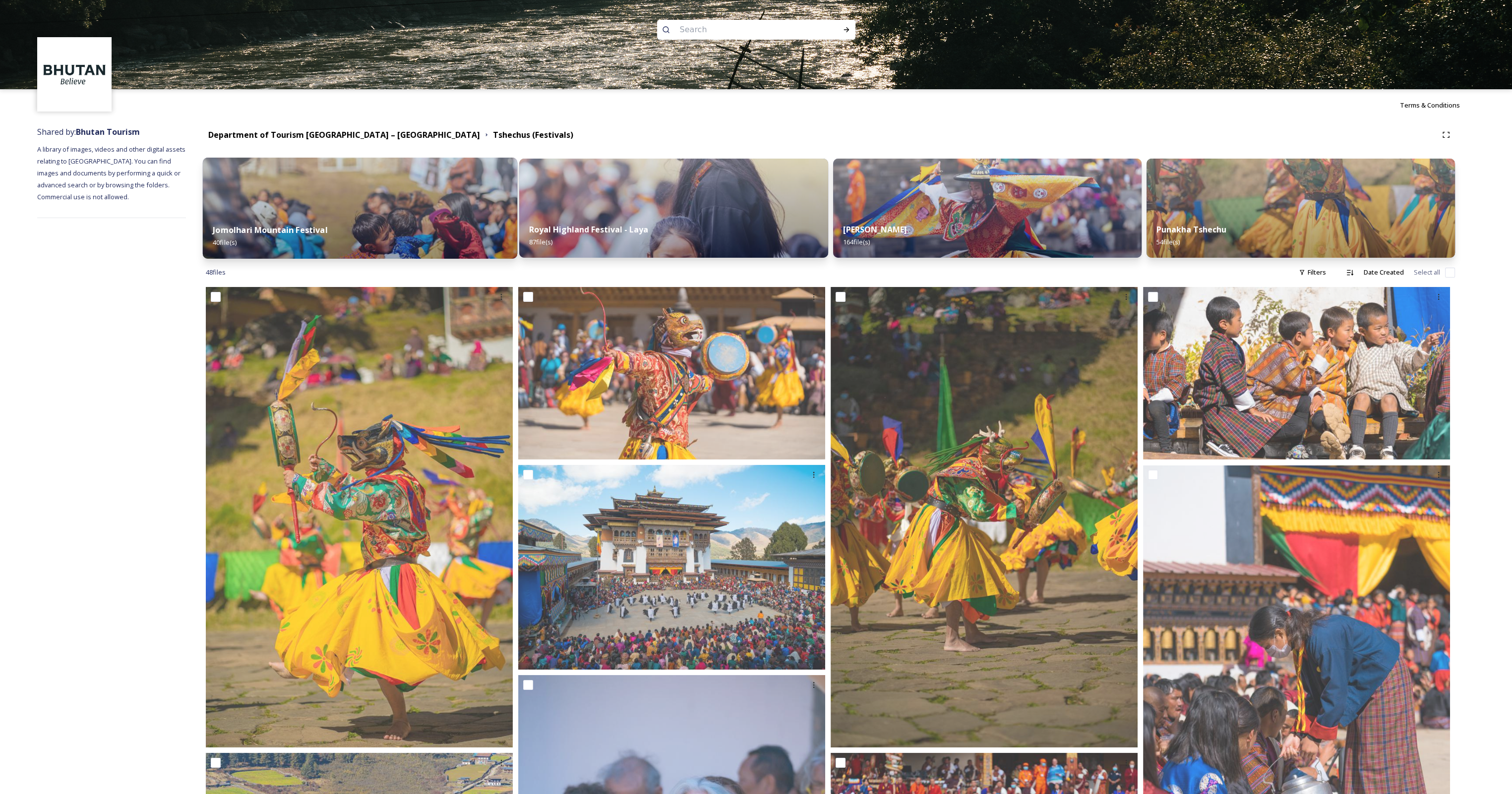
click at [308, 216] on div "Jomolhari Mountain Festival 40 file(s)" at bounding box center [360, 237] width 315 height 45
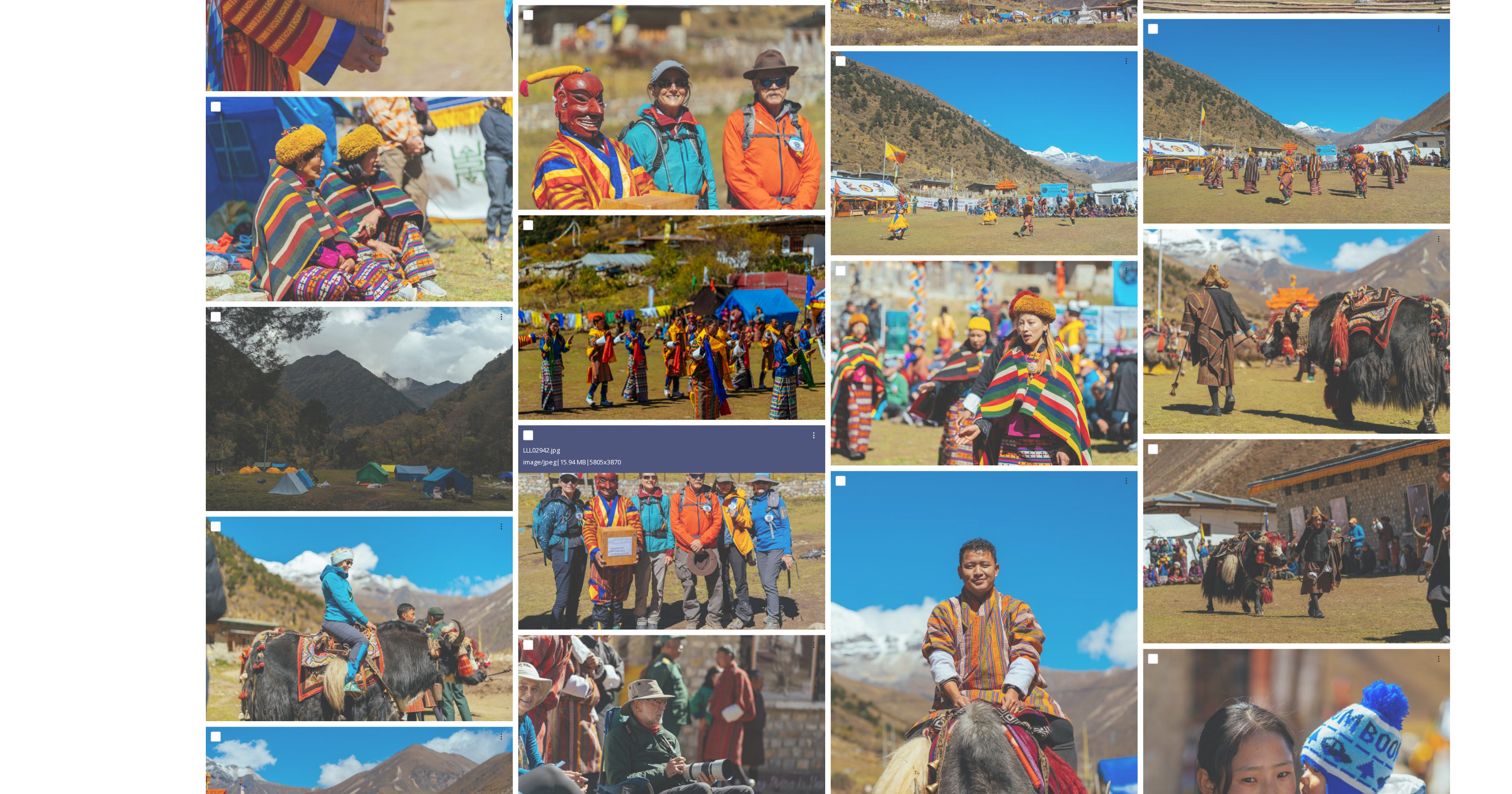
scroll to position [1240, 0]
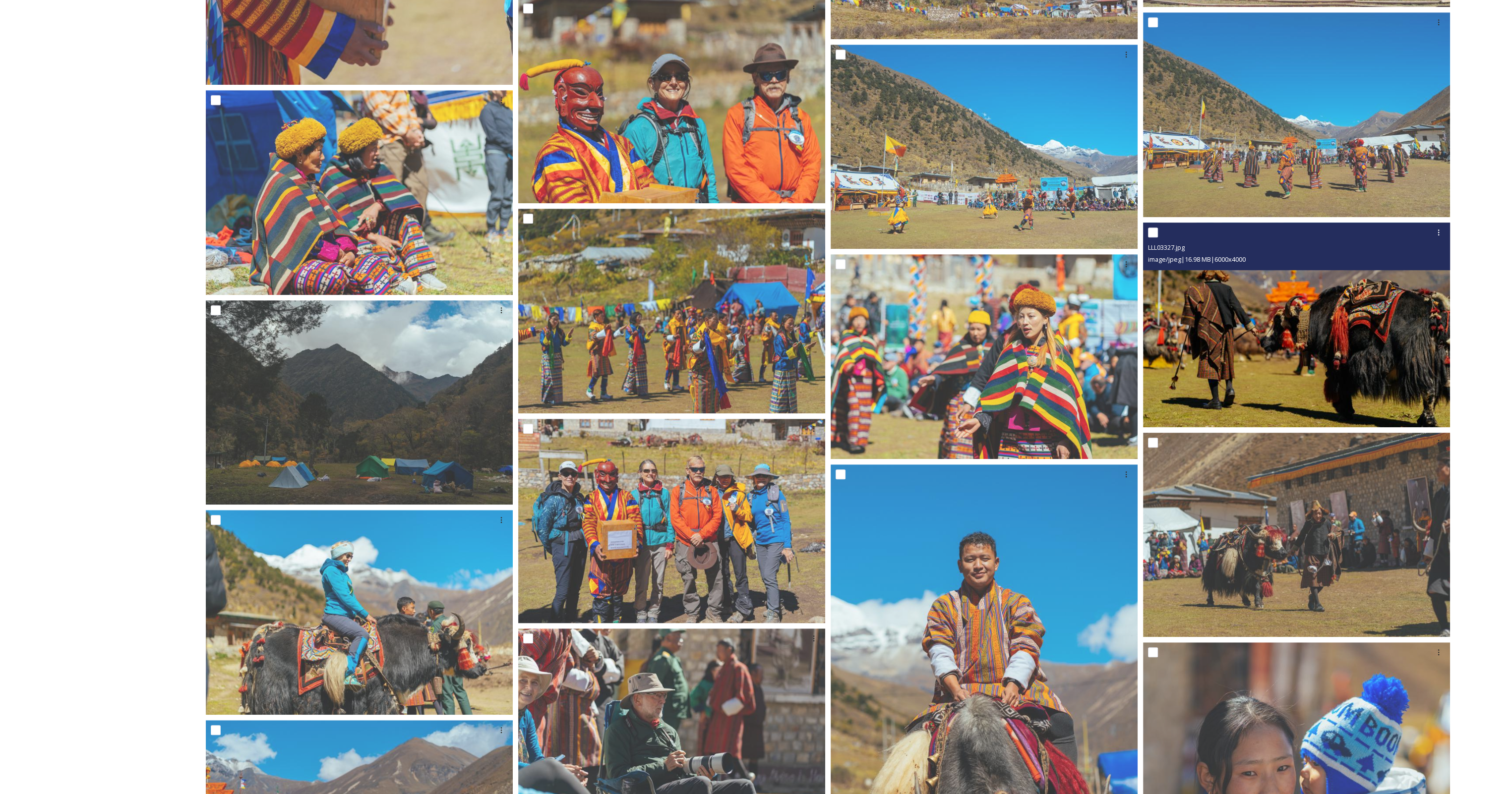
click at [1402, 314] on img at bounding box center [1297, 325] width 307 height 205
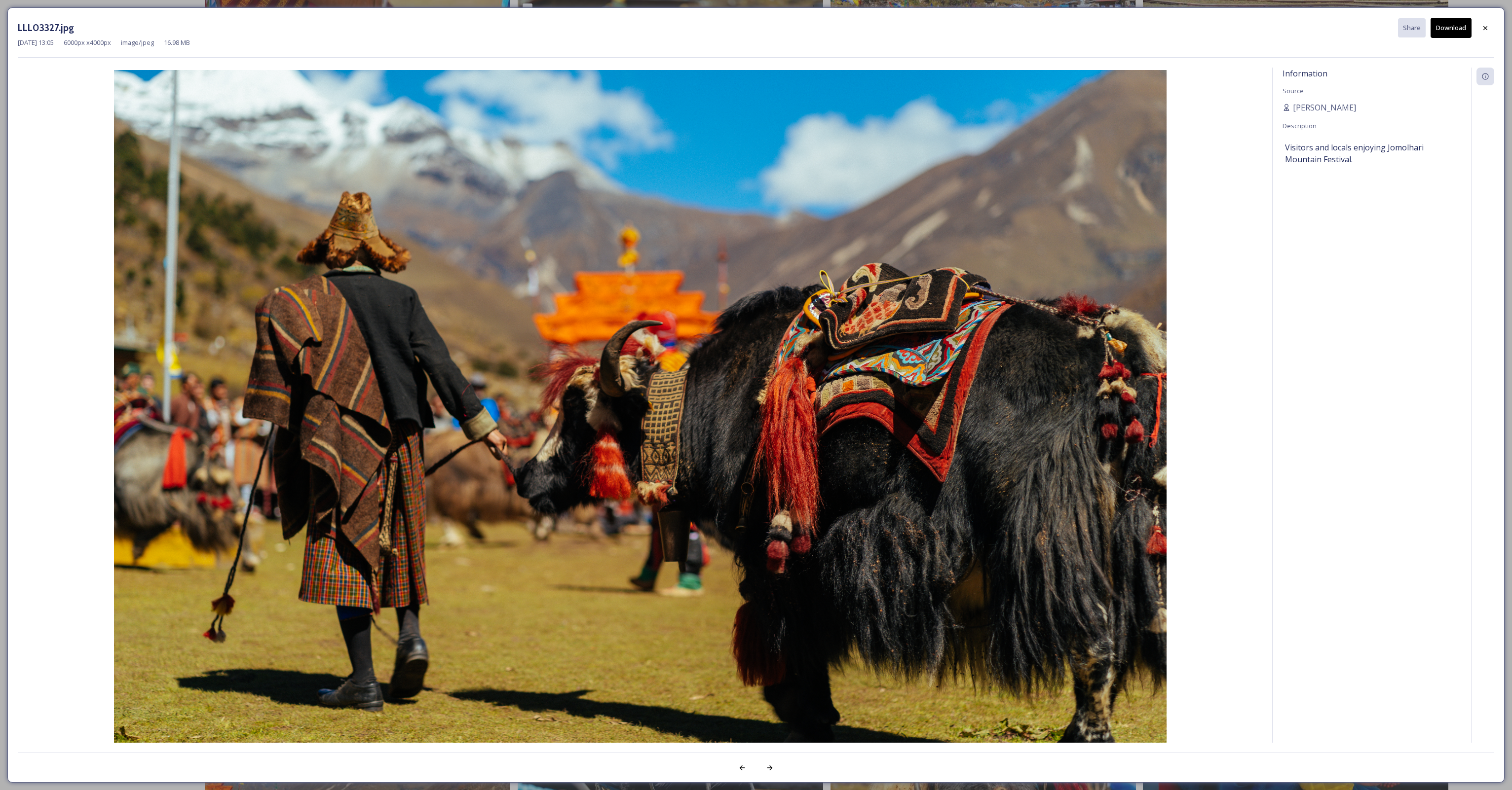
click at [1446, 33] on button "Download" at bounding box center [1451, 28] width 41 height 20
click at [1491, 25] on div at bounding box center [1485, 28] width 17 height 17
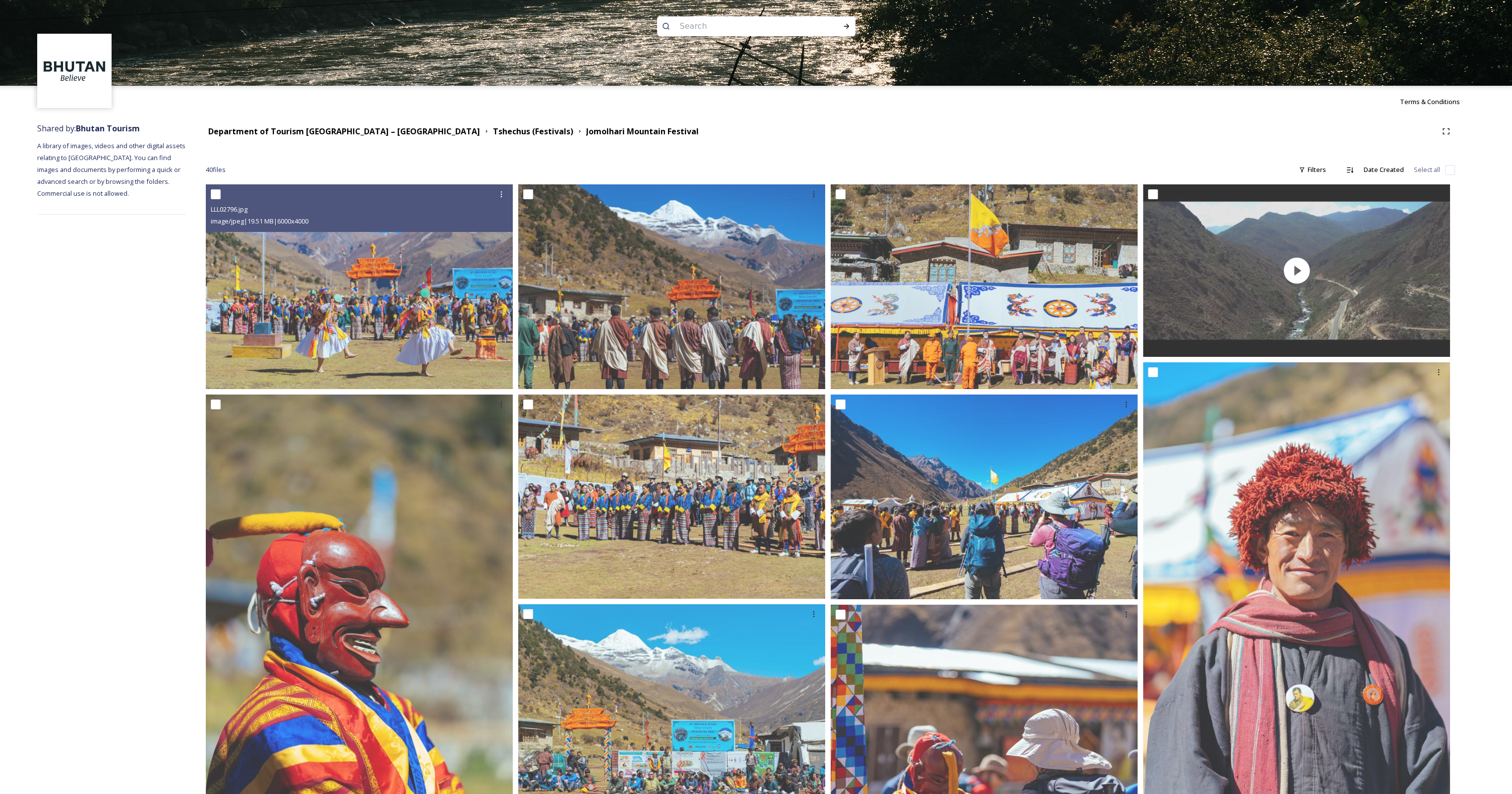
scroll to position [0, 0]
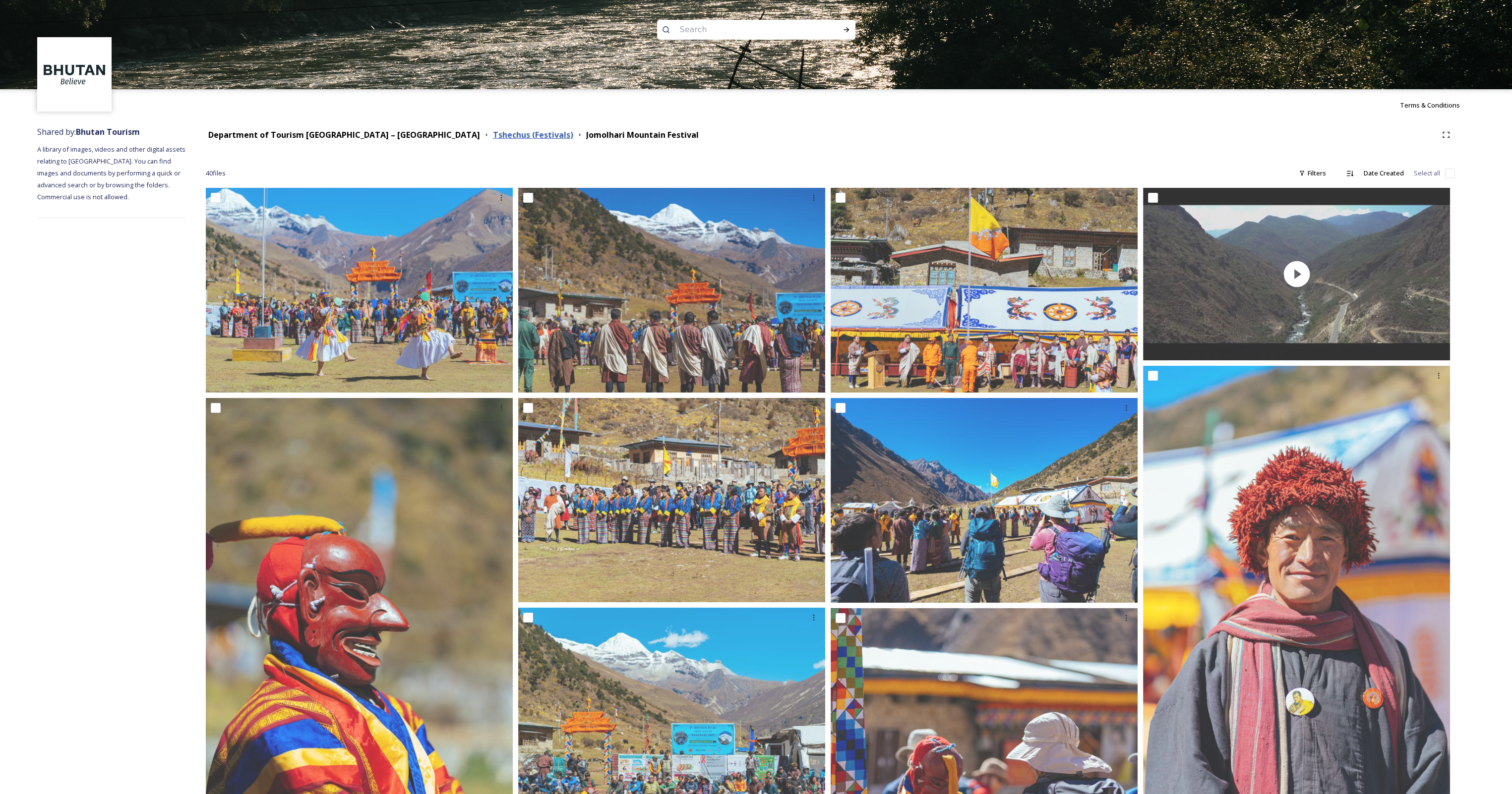
click at [493, 132] on strong "Tshechus (Festivals)" at bounding box center [533, 134] width 80 height 11
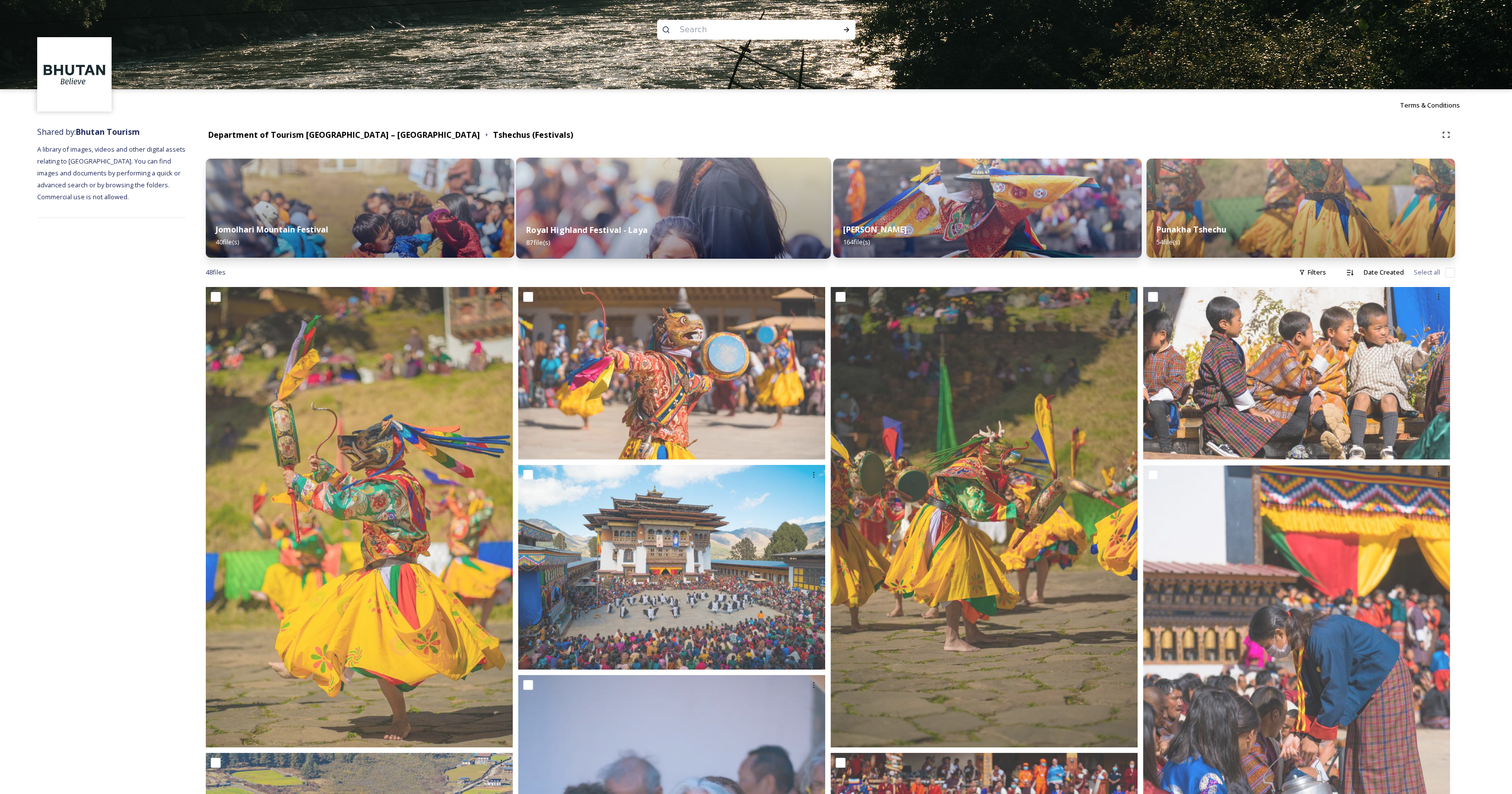
click at [664, 184] on img at bounding box center [673, 208] width 315 height 101
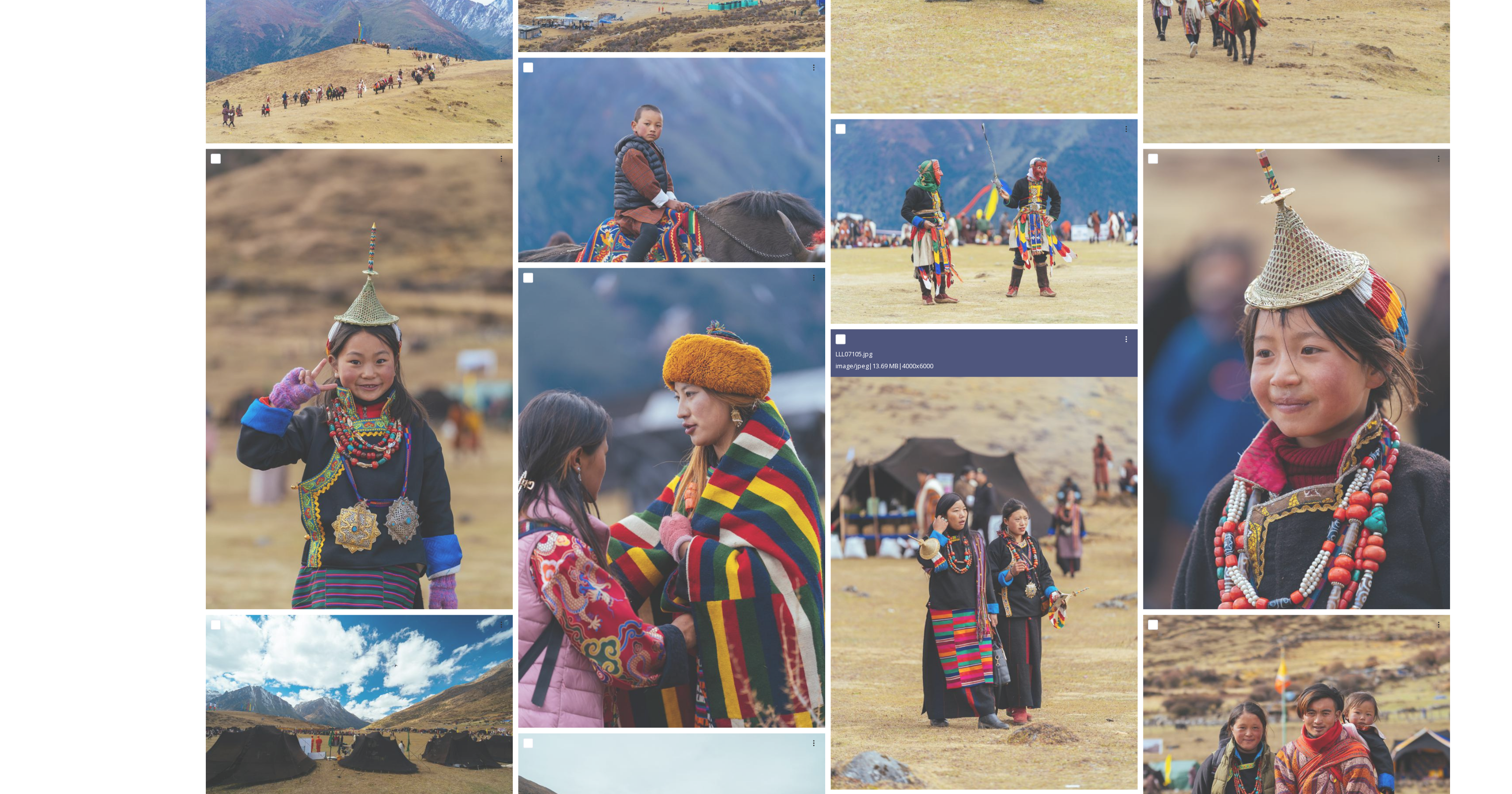
scroll to position [2578, 0]
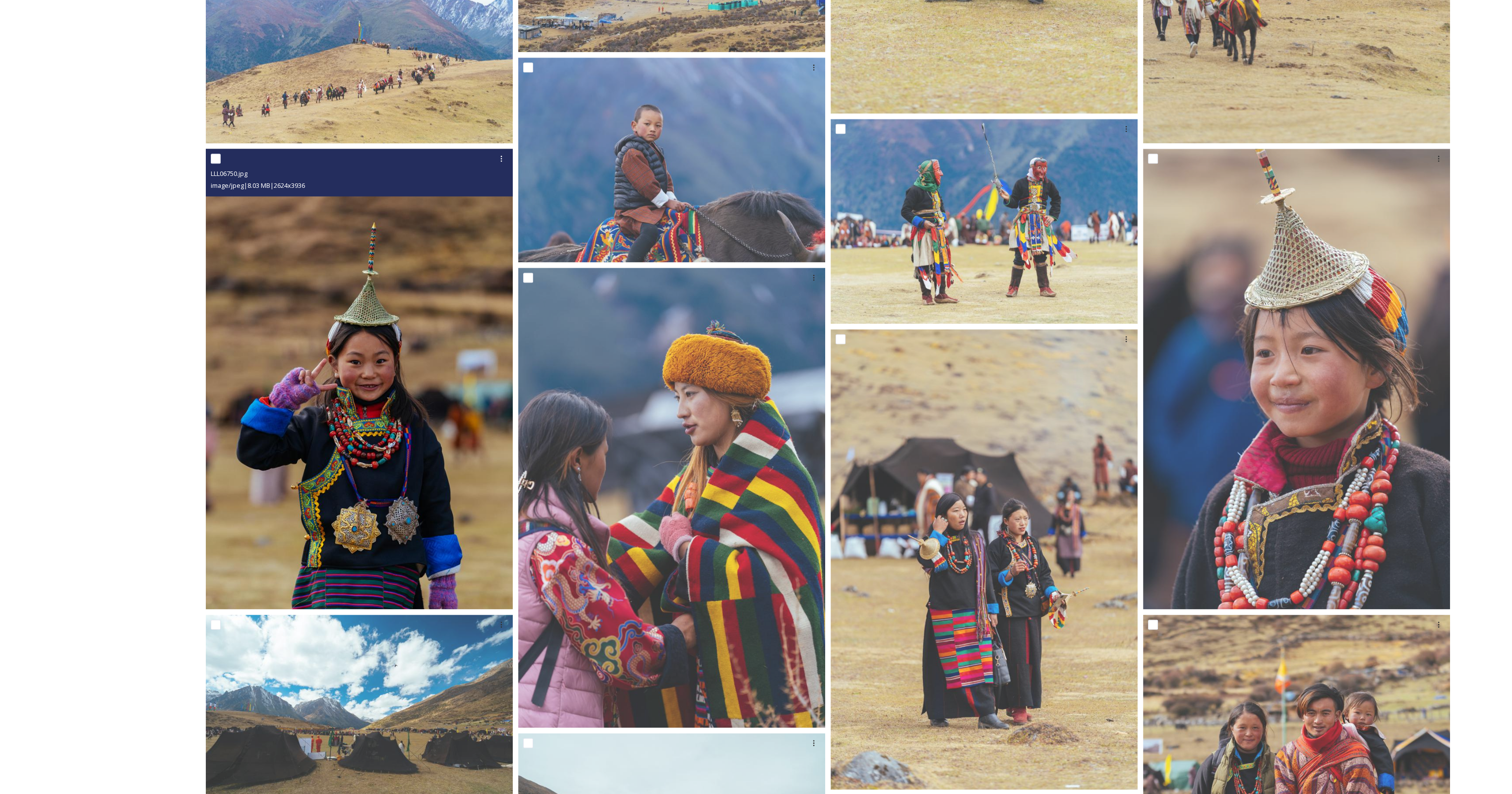
click at [356, 456] on img at bounding box center [359, 379] width 307 height 461
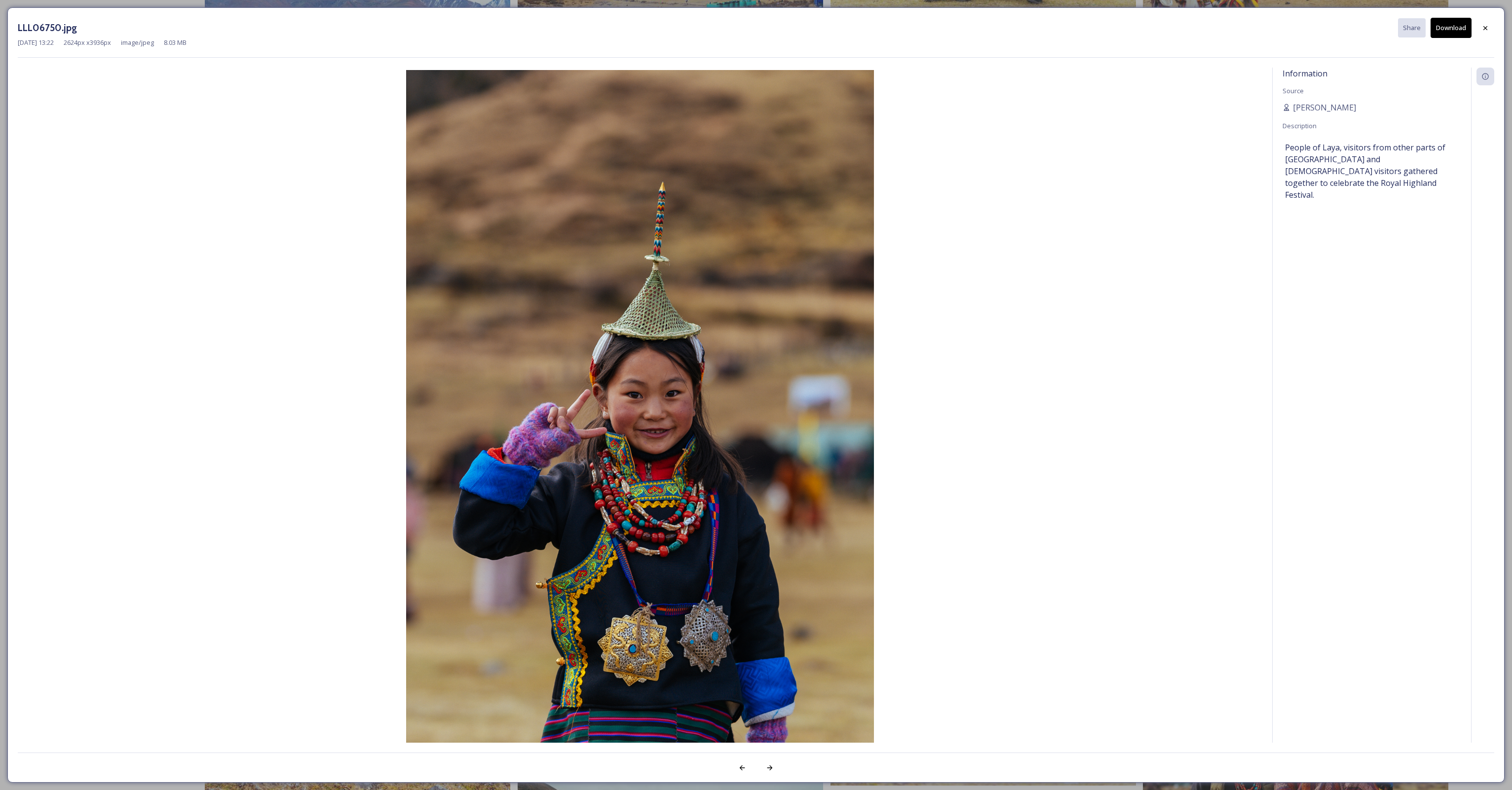
click at [1447, 27] on button "Download" at bounding box center [1451, 28] width 41 height 20
click at [1484, 30] on icon at bounding box center [1485, 28] width 8 height 8
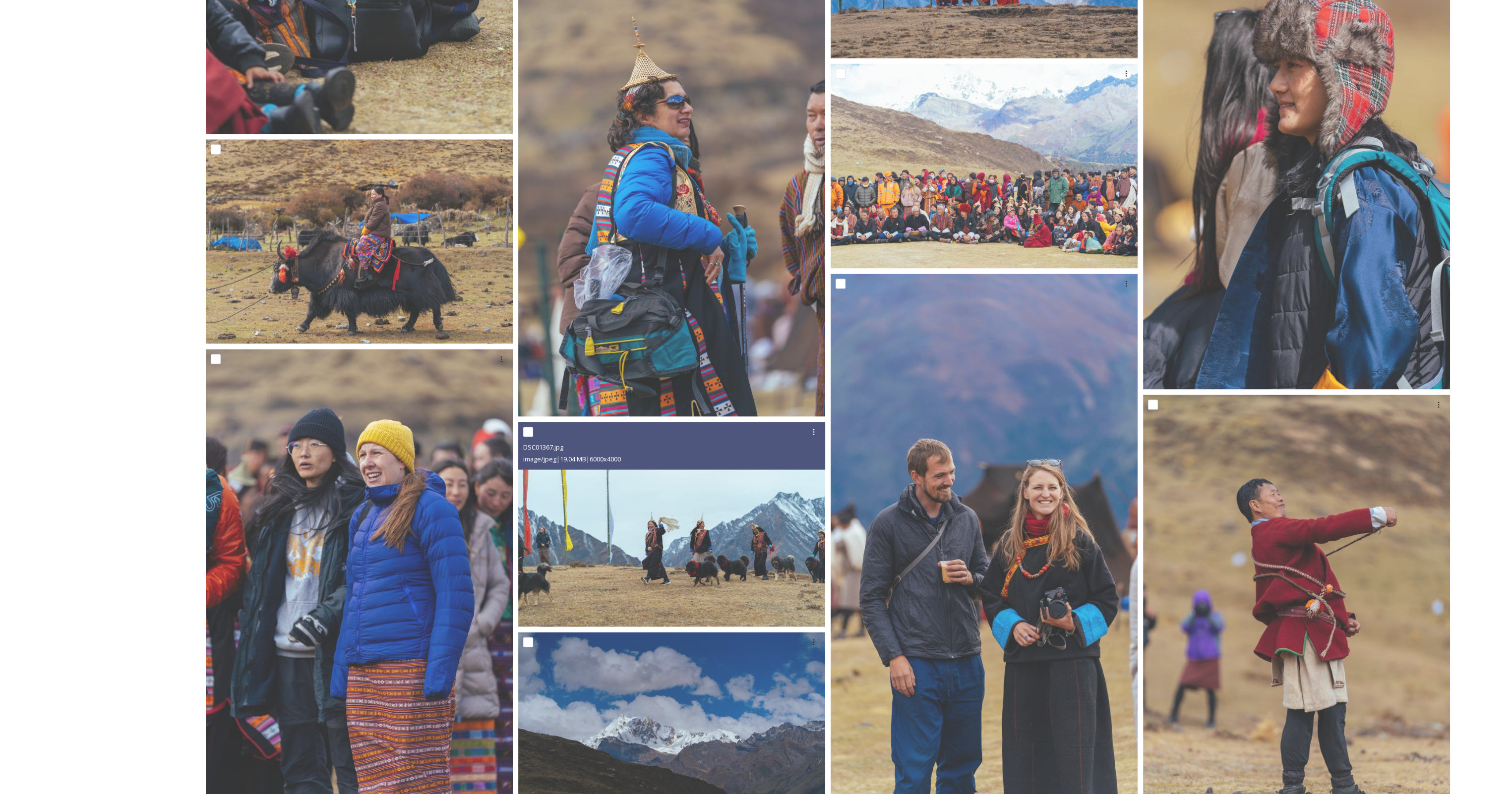
scroll to position [4165, 0]
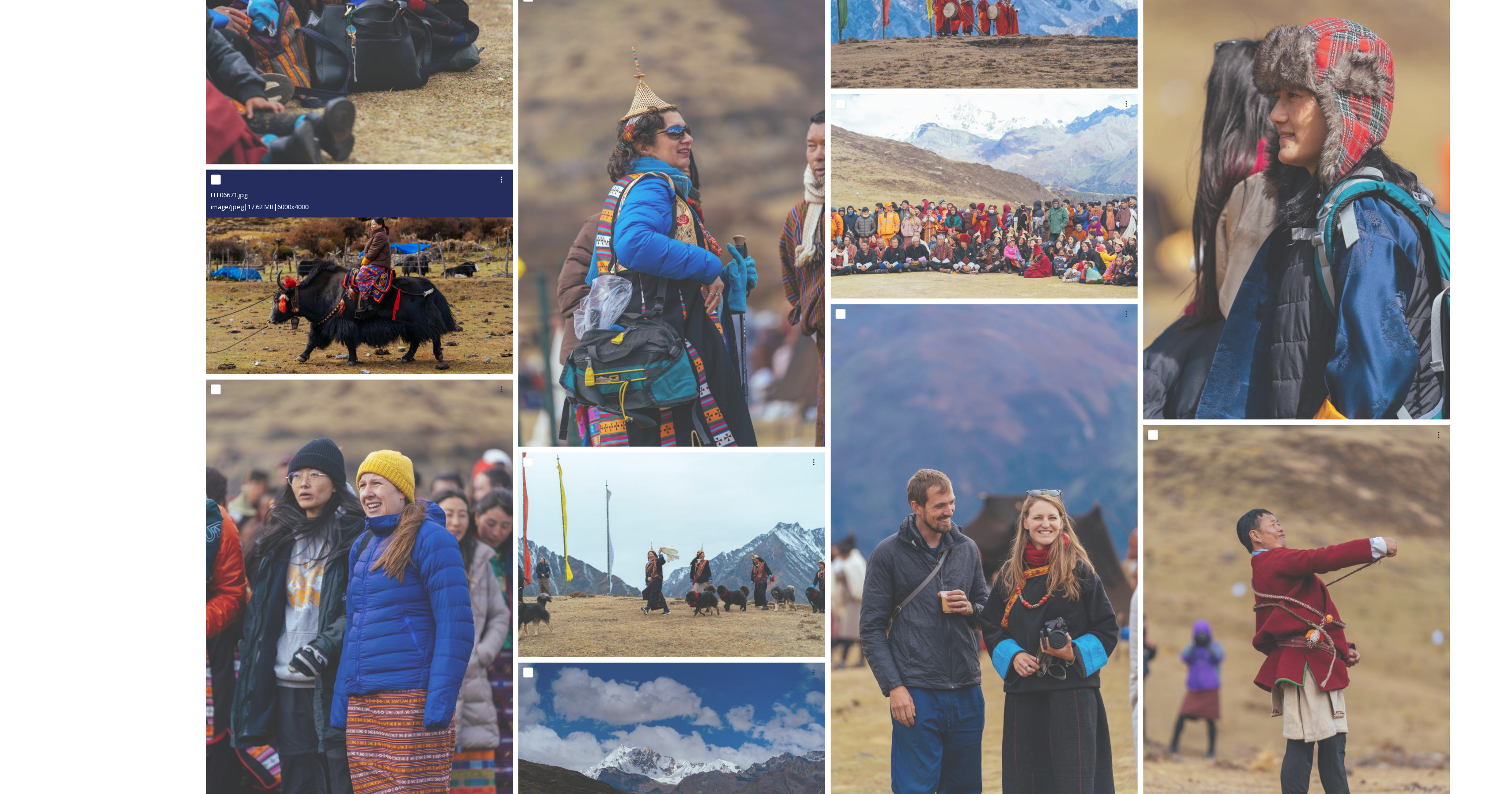
click at [419, 263] on img at bounding box center [359, 272] width 307 height 205
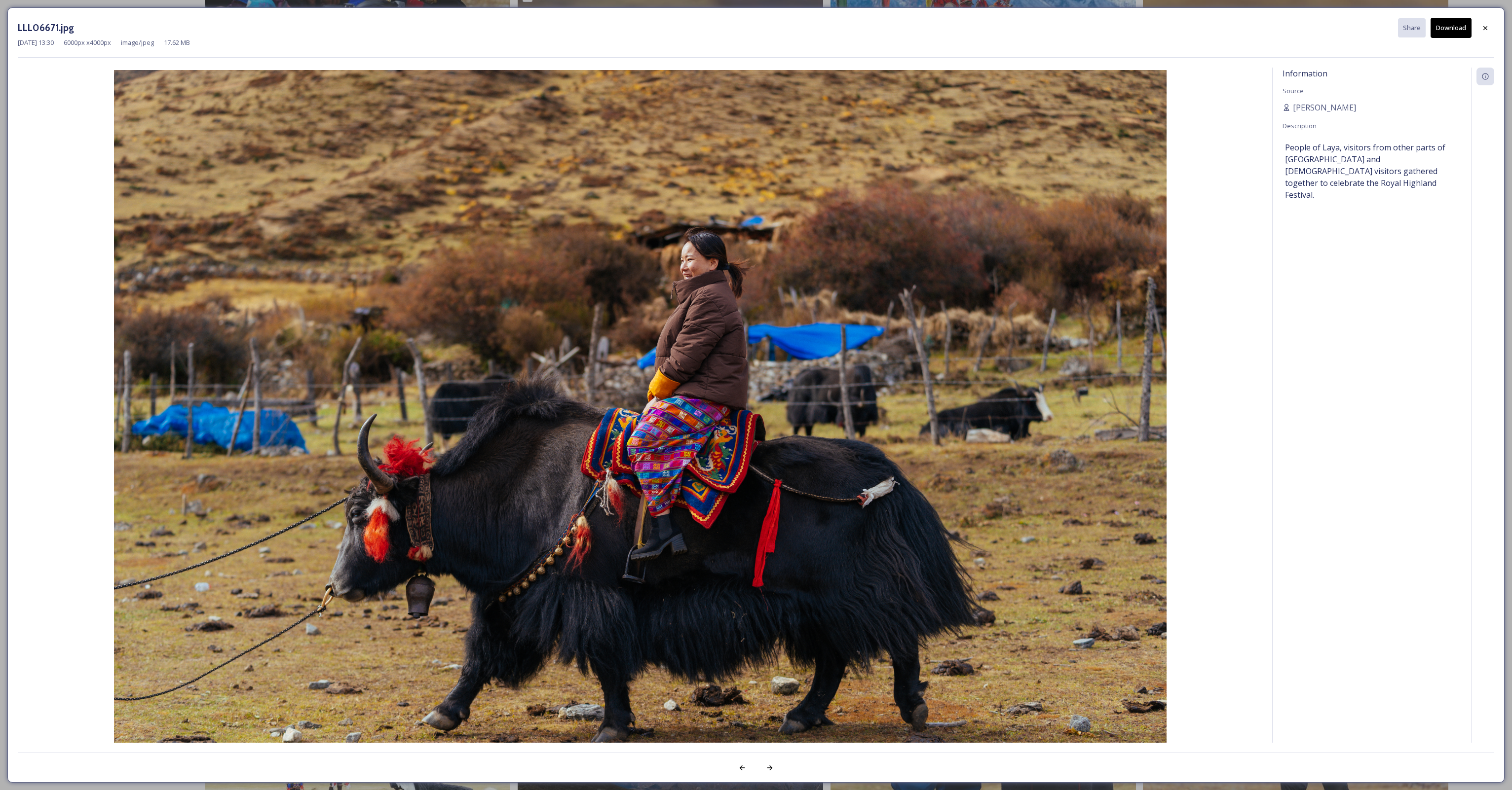
click at [1452, 28] on button "Download" at bounding box center [1451, 28] width 41 height 20
click at [1488, 33] on div at bounding box center [1485, 28] width 17 height 17
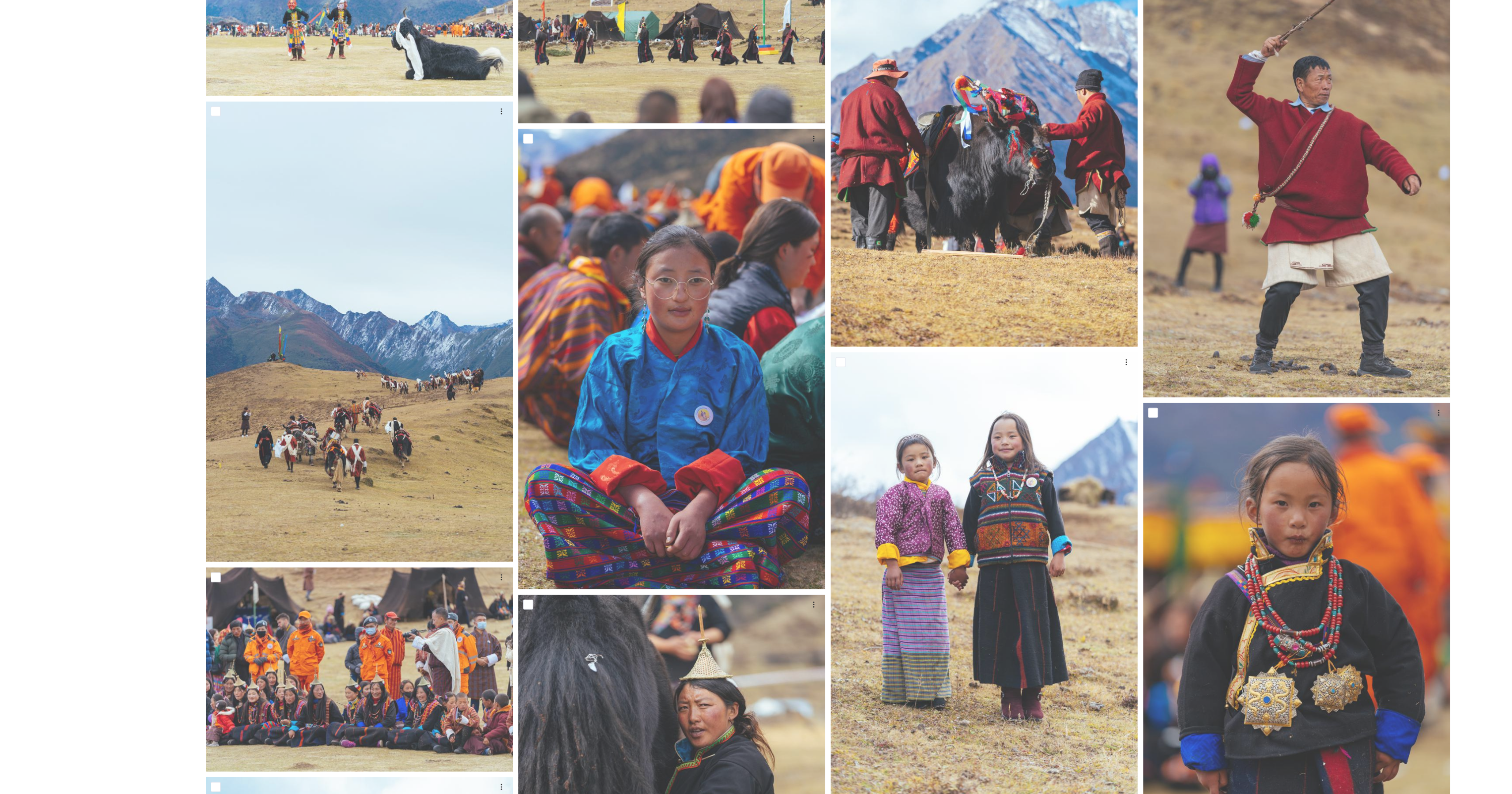
scroll to position [5088, 0]
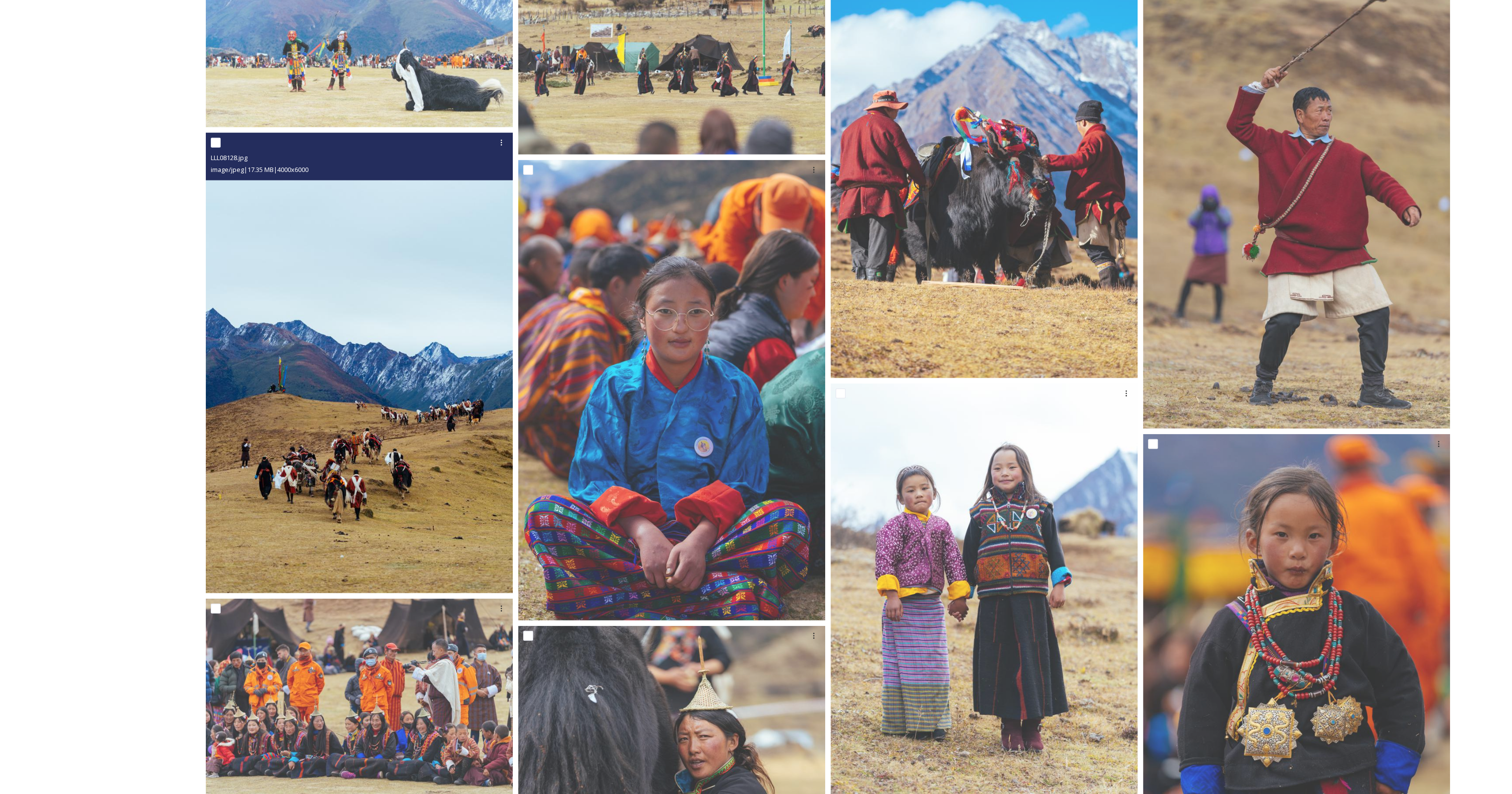
click at [415, 506] on img at bounding box center [359, 363] width 307 height 461
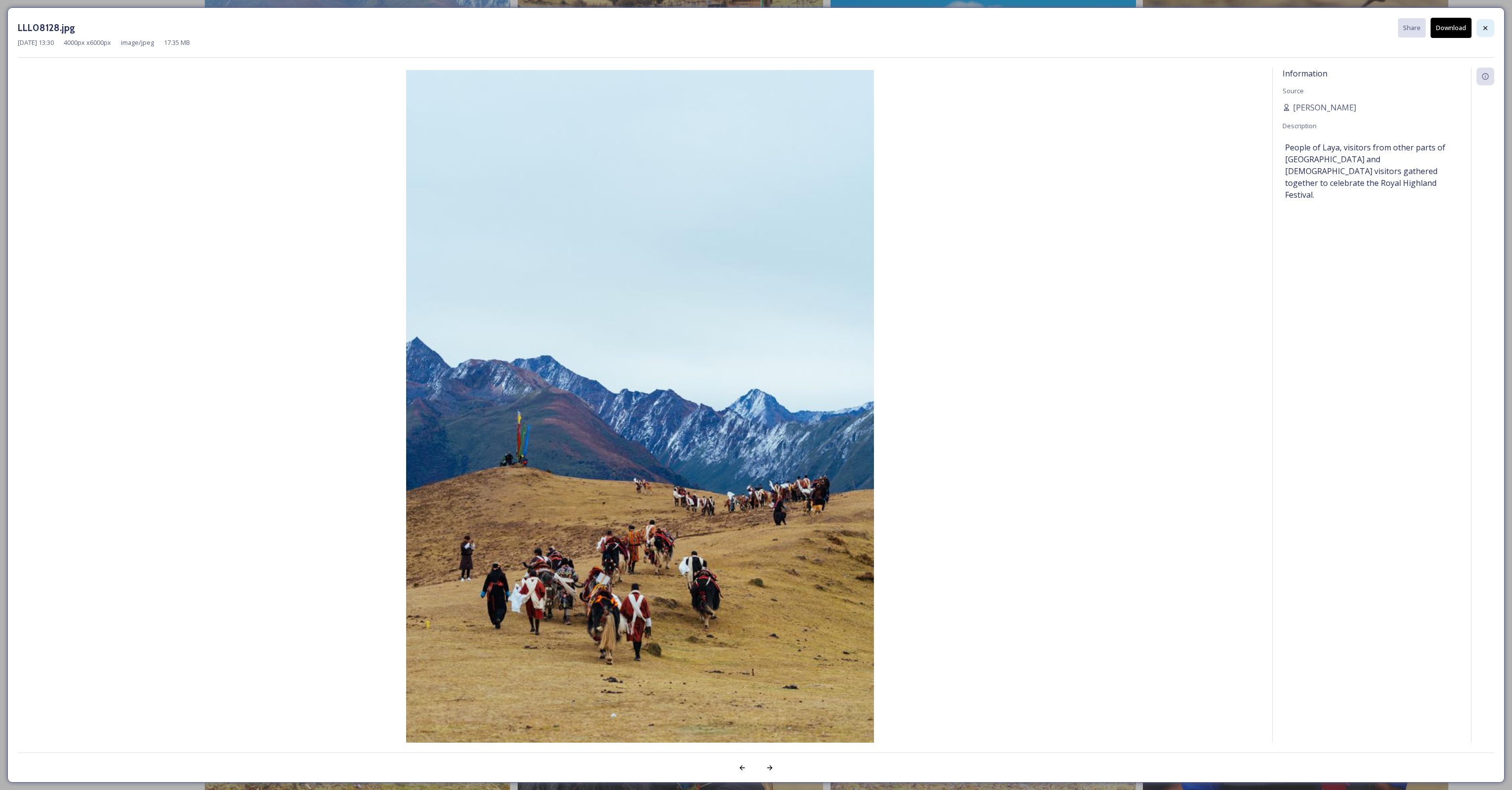
click at [1484, 25] on icon at bounding box center [1485, 28] width 8 height 8
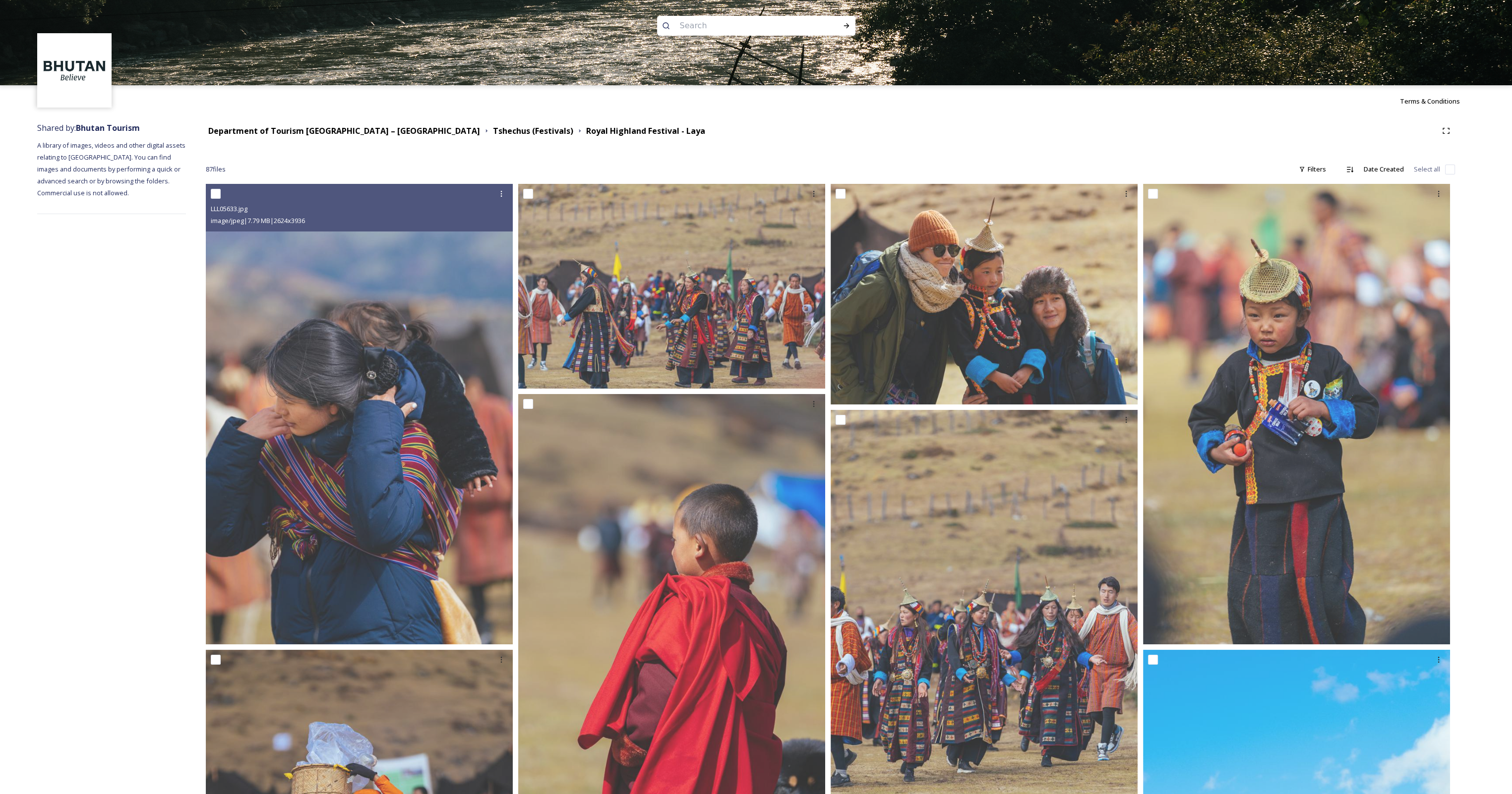
scroll to position [0, 0]
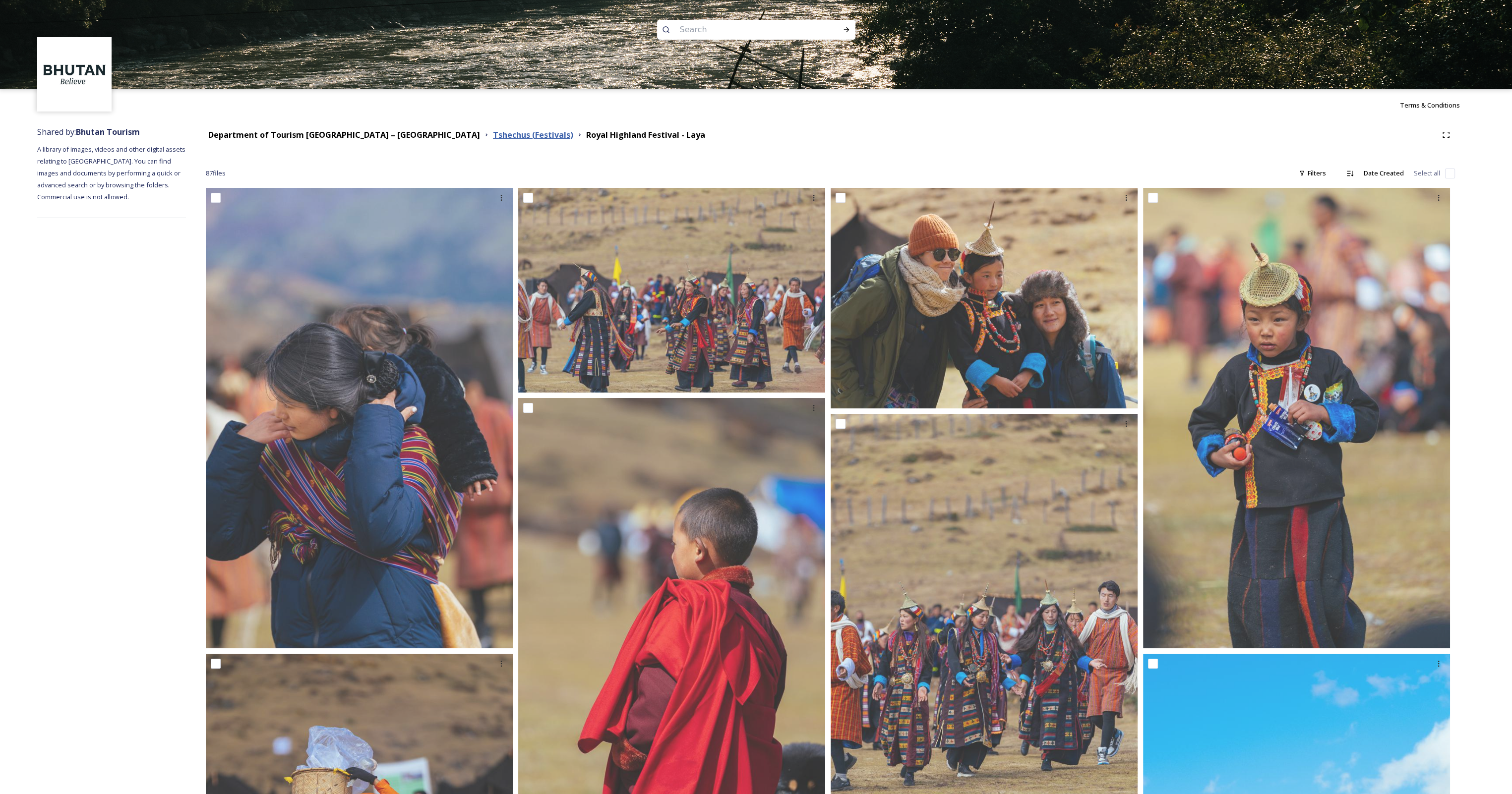
click at [493, 138] on strong "Tshechus (Festivals)" at bounding box center [533, 134] width 80 height 11
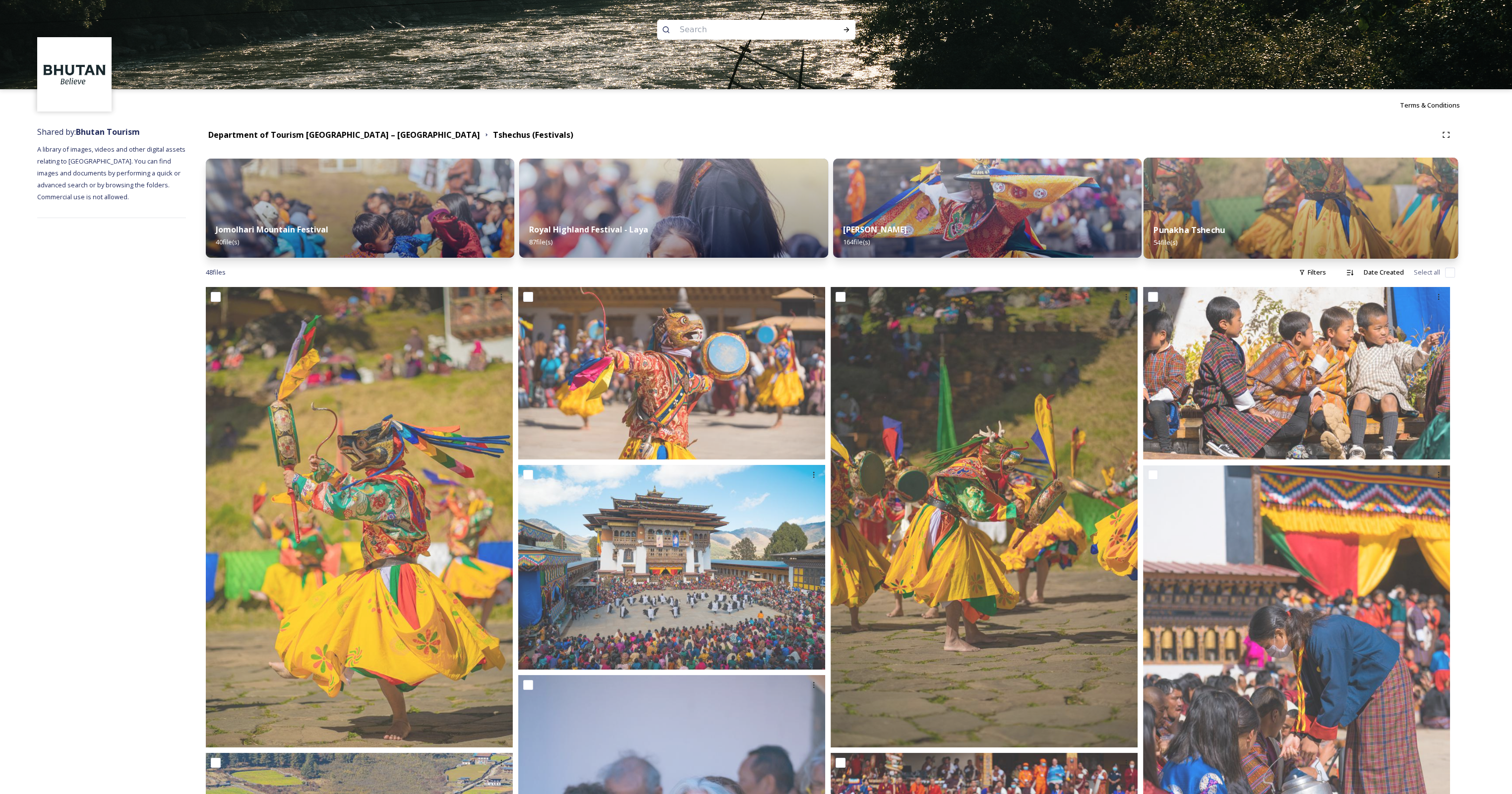
click at [1223, 211] on img at bounding box center [1300, 208] width 315 height 101
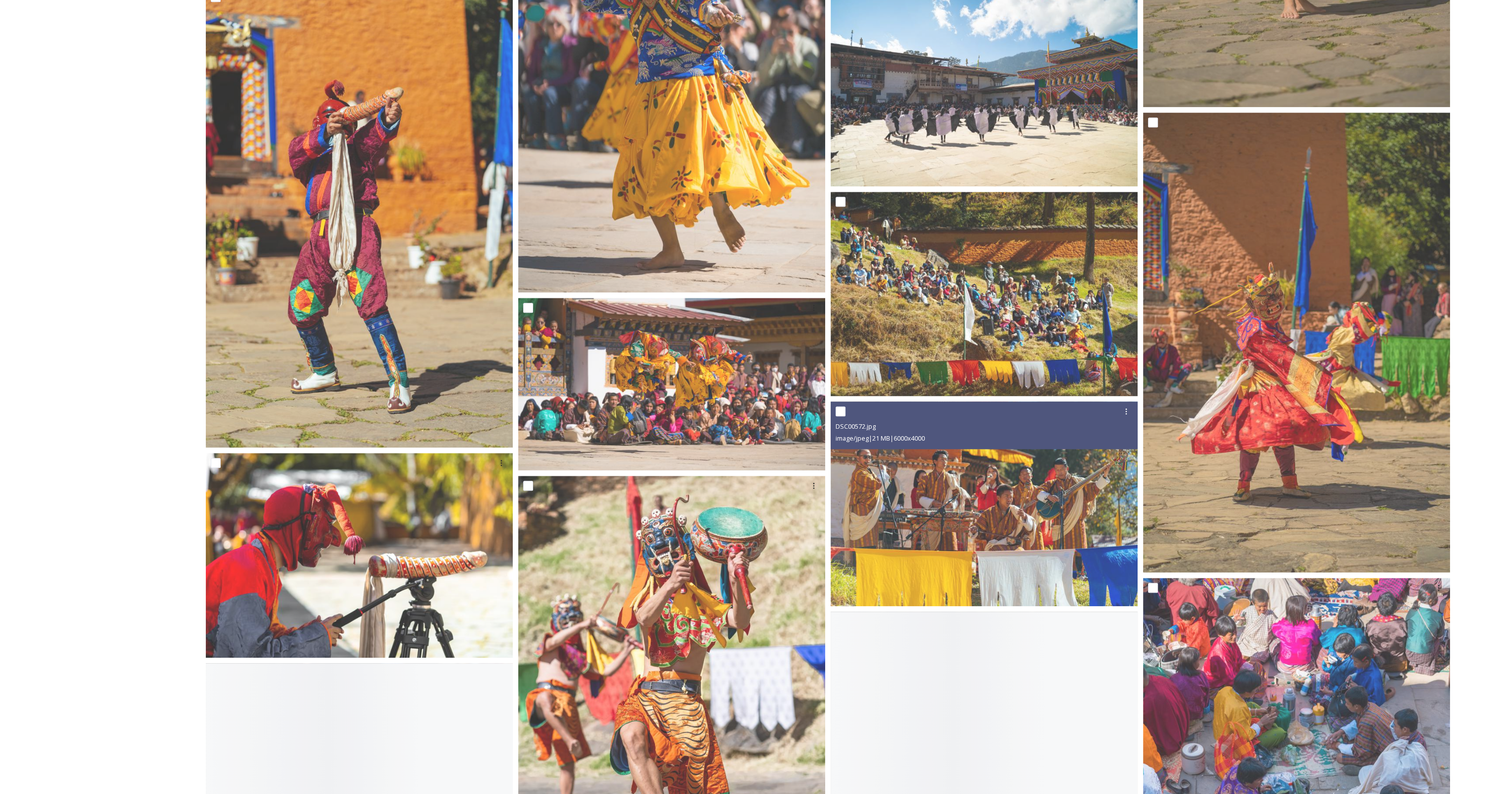
scroll to position [2132, 0]
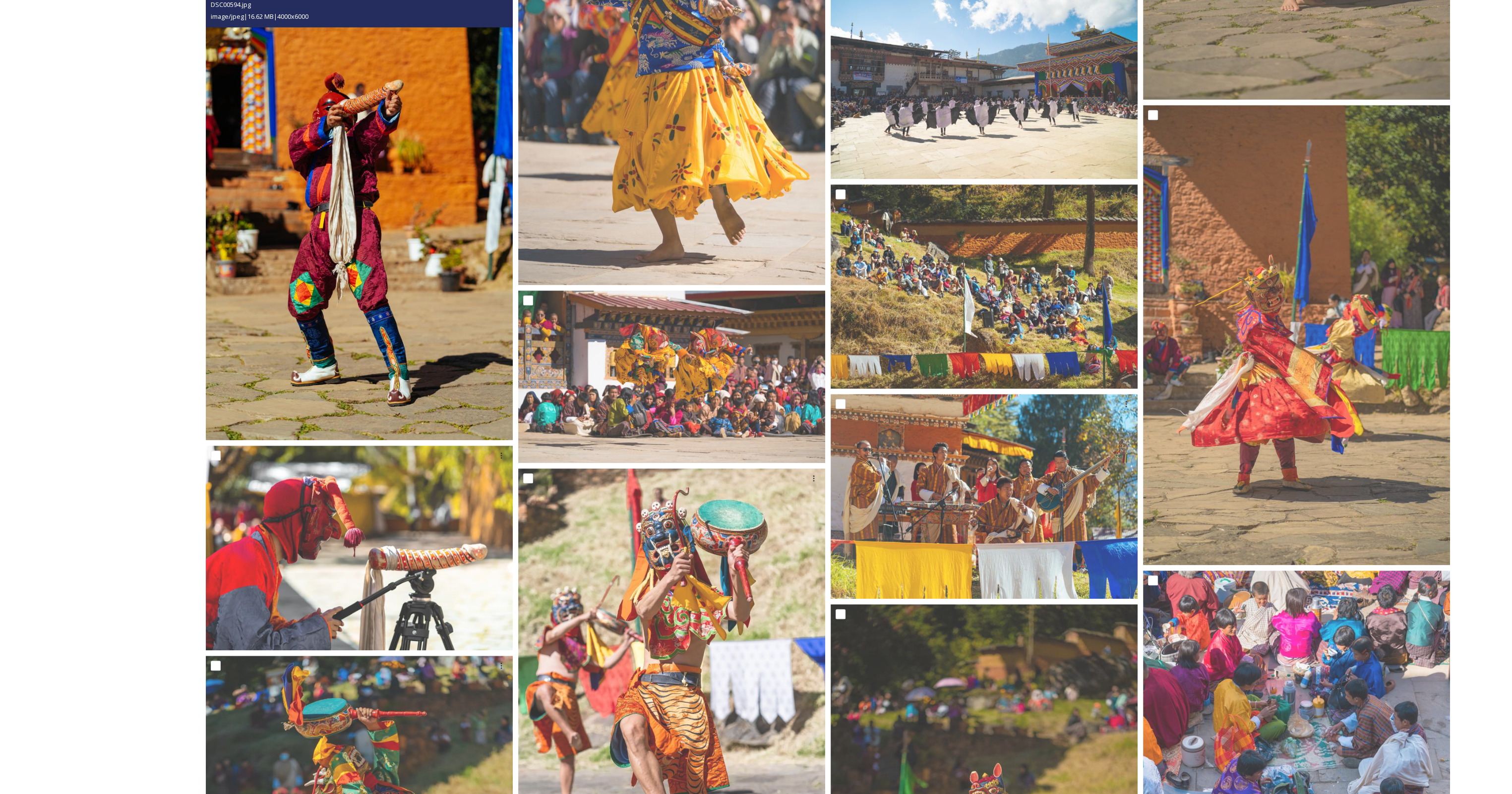
click at [364, 263] on img at bounding box center [359, 210] width 307 height 461
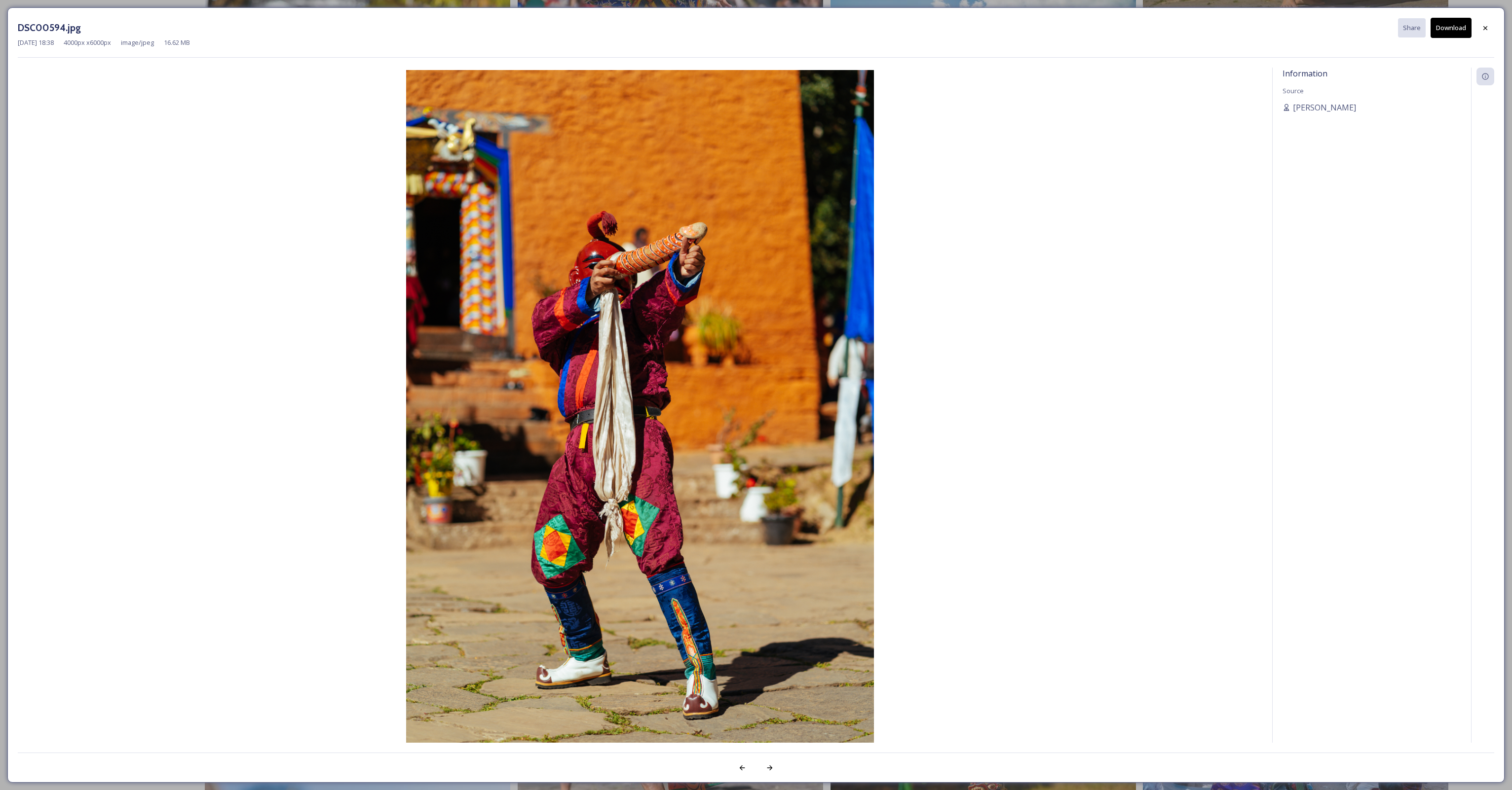
click at [1445, 35] on button "Download" at bounding box center [1451, 28] width 41 height 20
click at [1484, 31] on icon at bounding box center [1485, 28] width 8 height 8
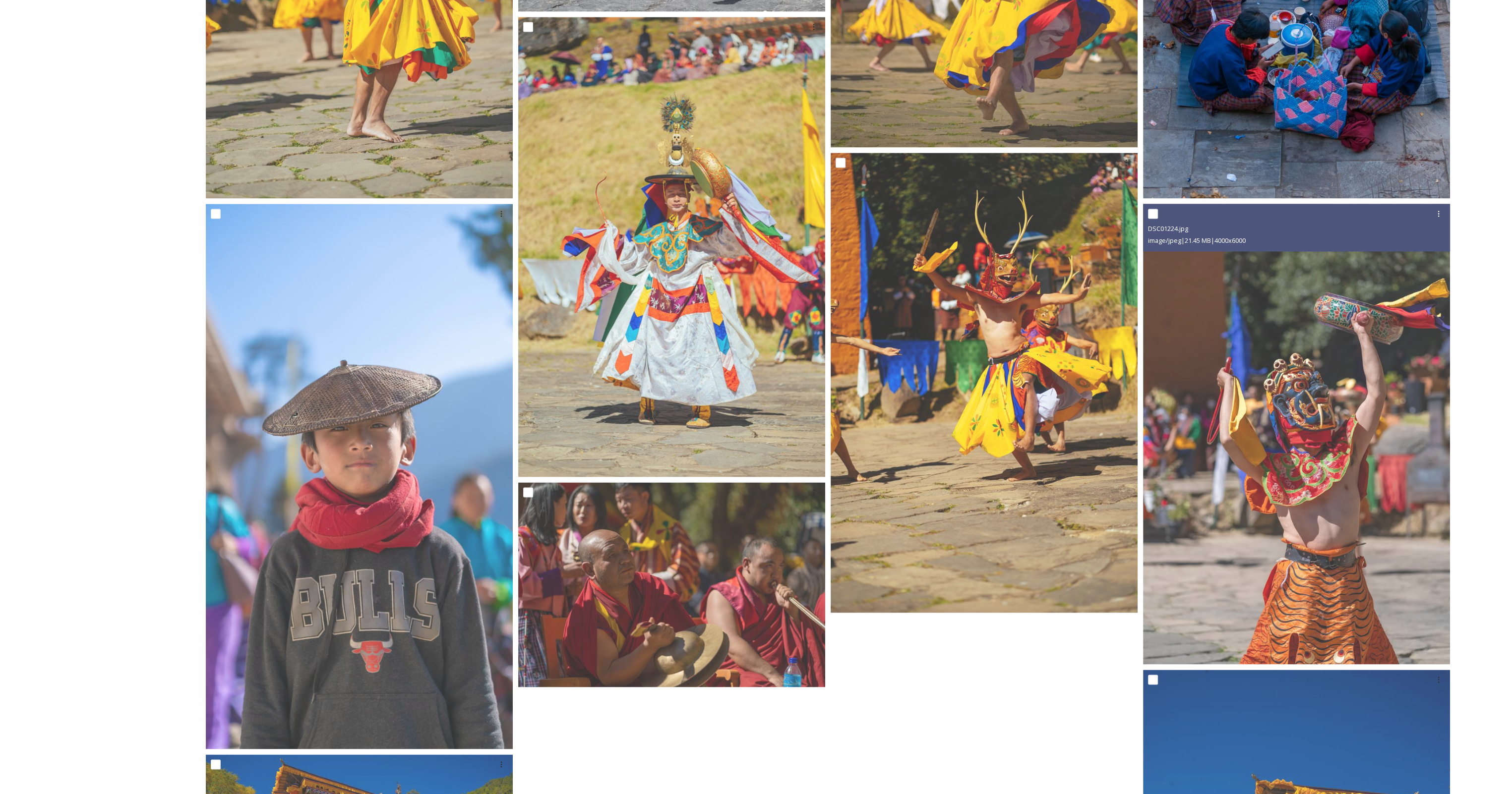
scroll to position [3074, 0]
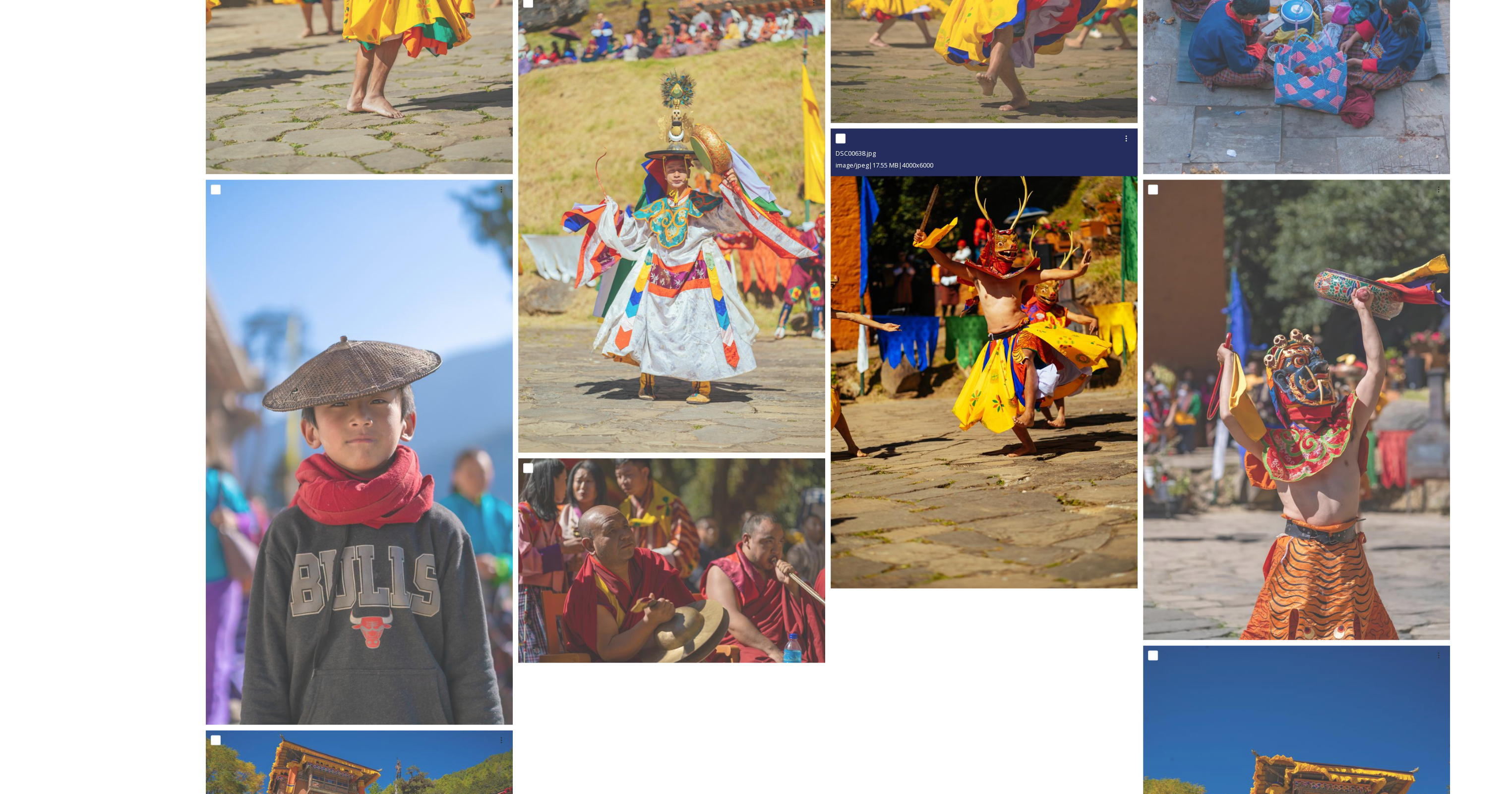
click at [1031, 400] on img at bounding box center [984, 359] width 307 height 461
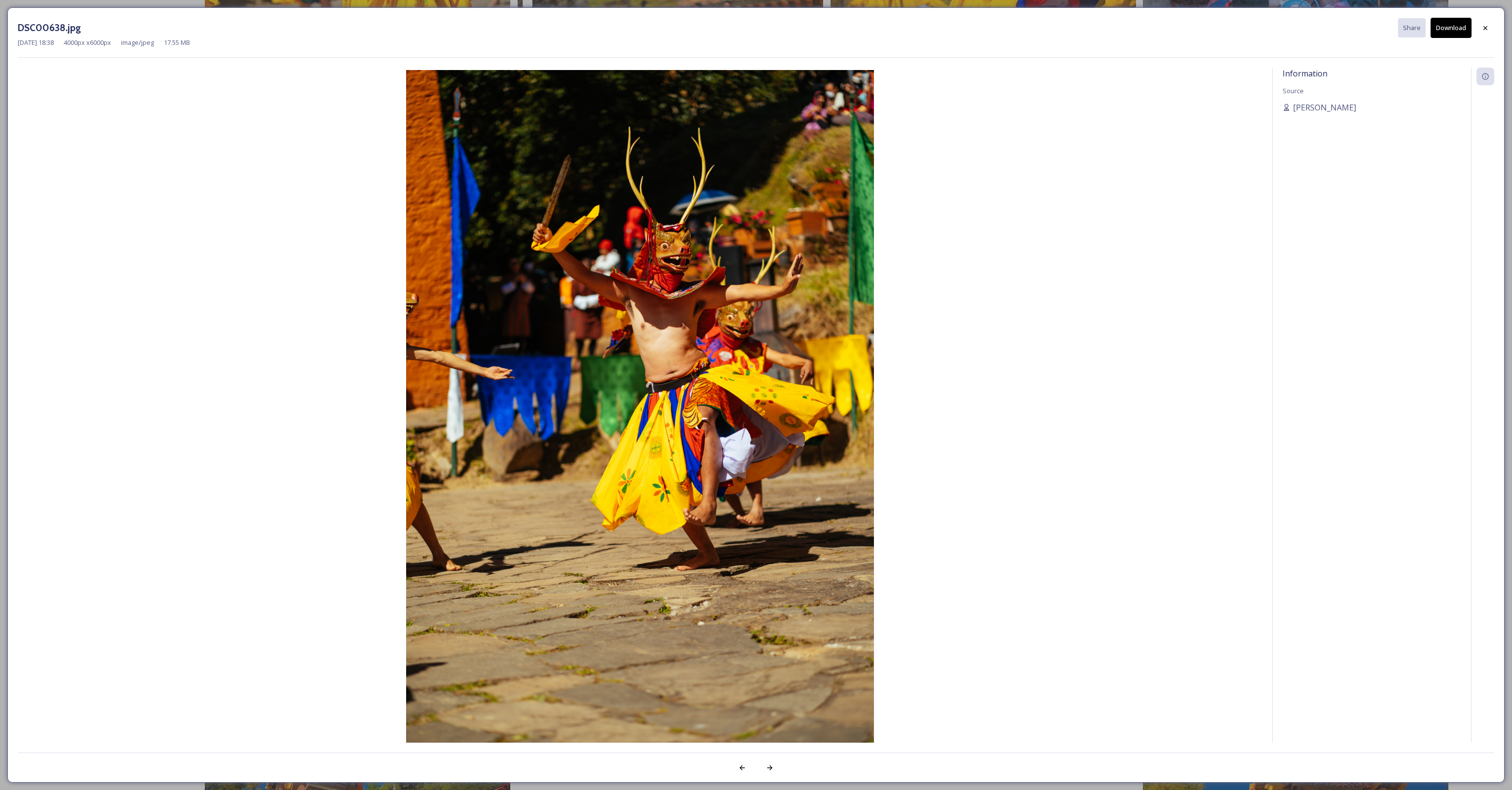
click at [1444, 30] on button "Download" at bounding box center [1451, 28] width 41 height 20
click at [1481, 31] on icon at bounding box center [1485, 28] width 8 height 8
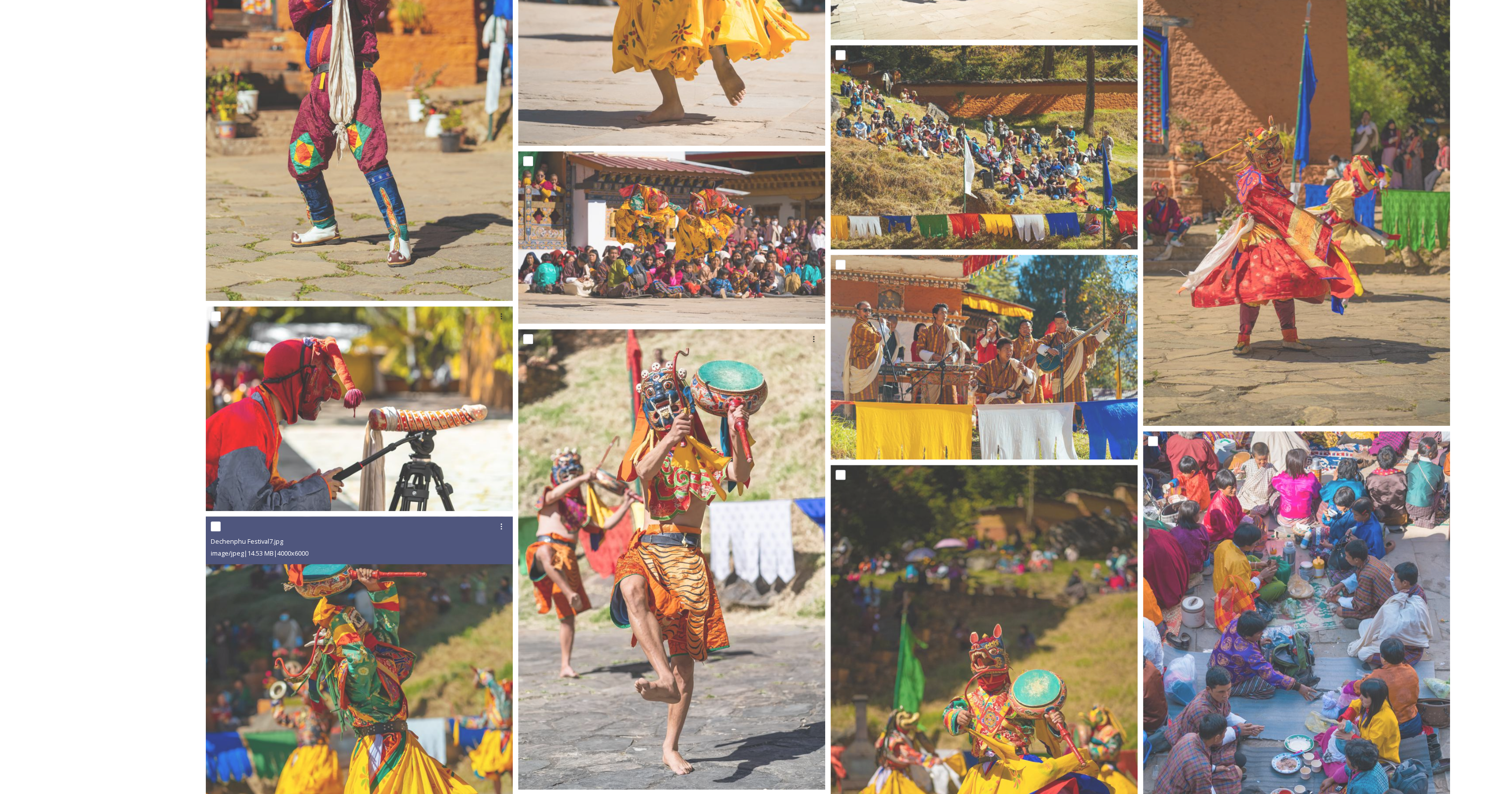
scroll to position [2100, 0]
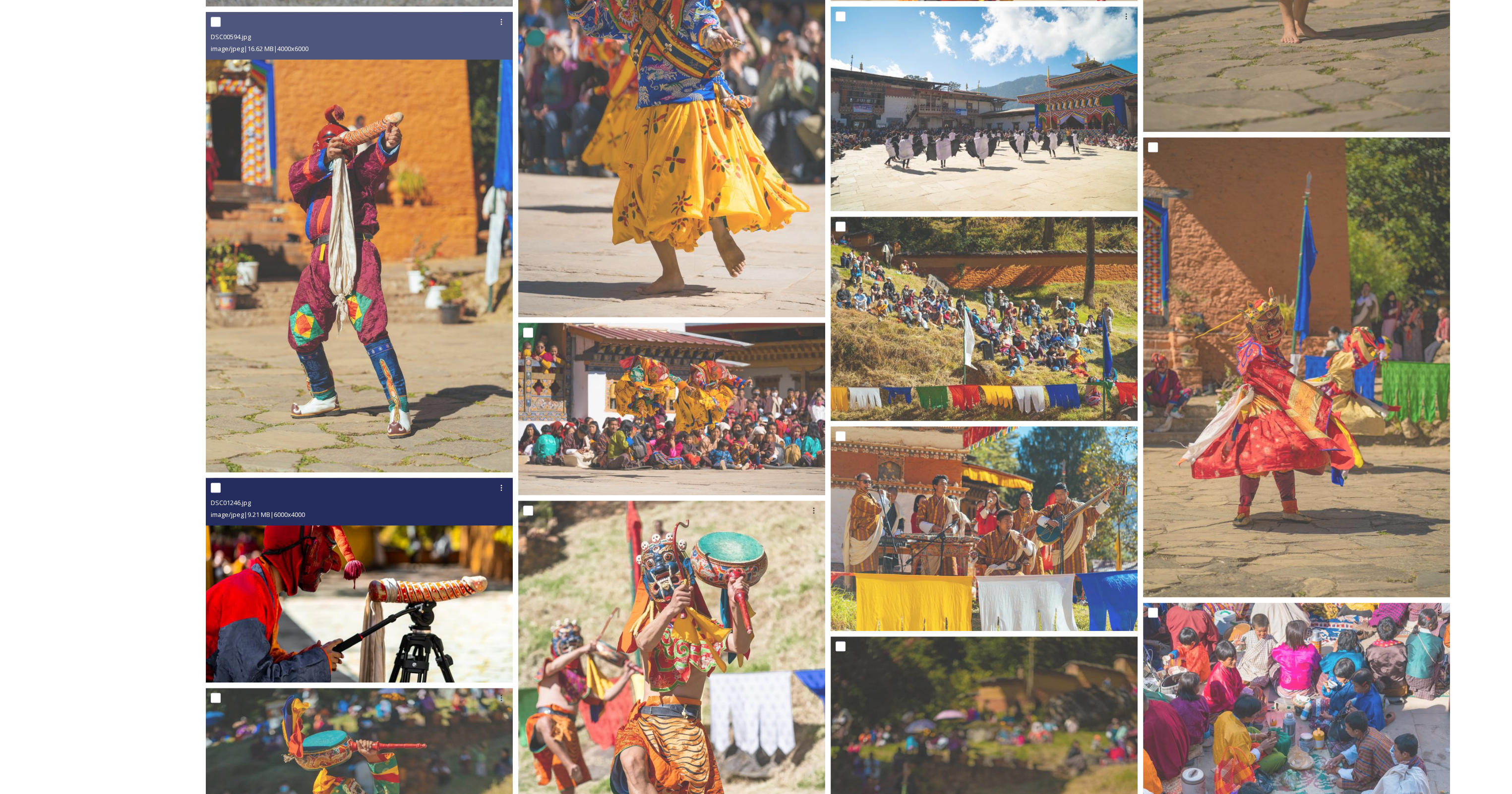
click at [350, 595] on img at bounding box center [359, 580] width 307 height 205
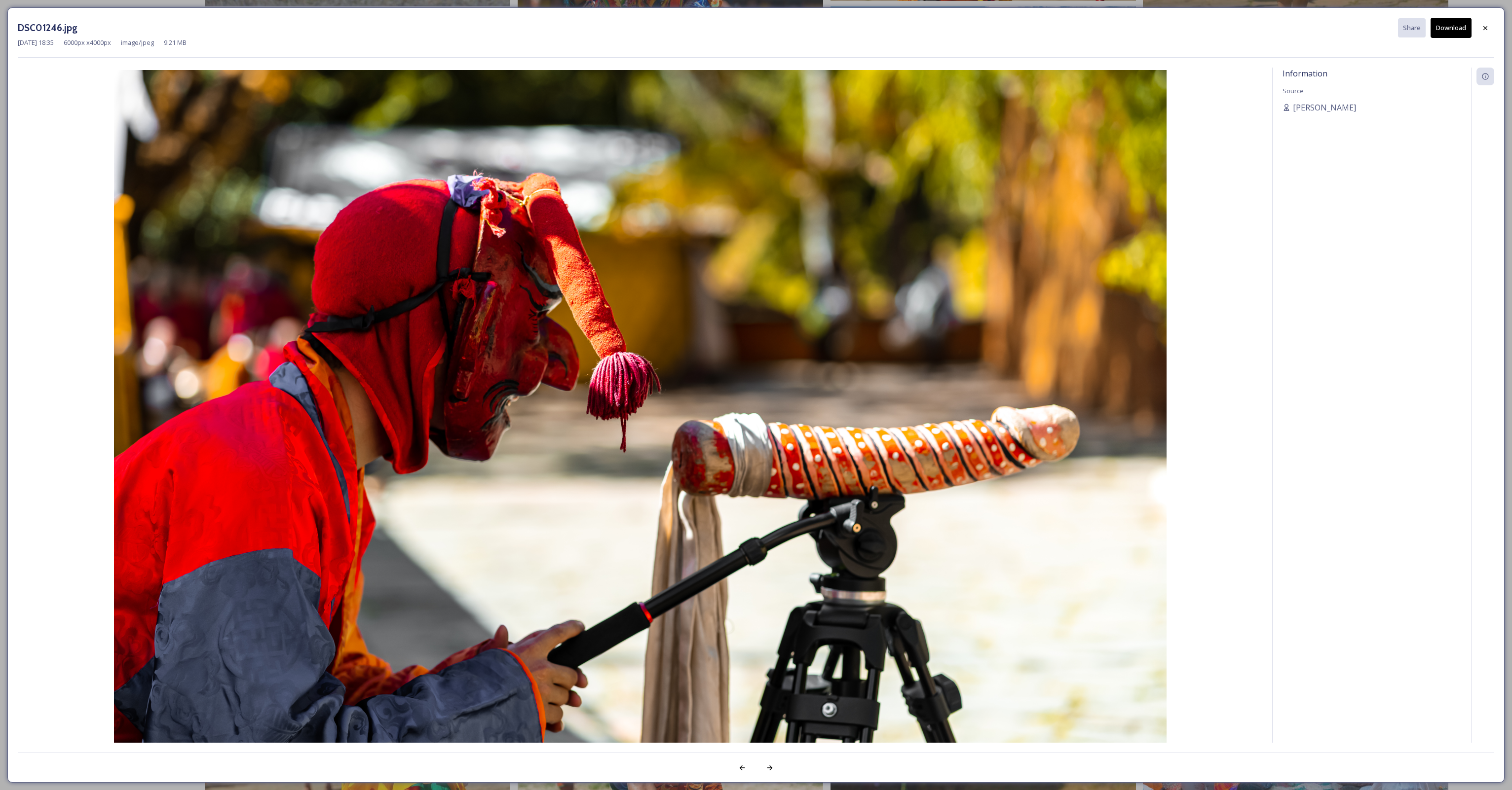
click at [1449, 31] on button "Download" at bounding box center [1451, 28] width 41 height 20
click at [1490, 30] on div at bounding box center [1485, 28] width 17 height 17
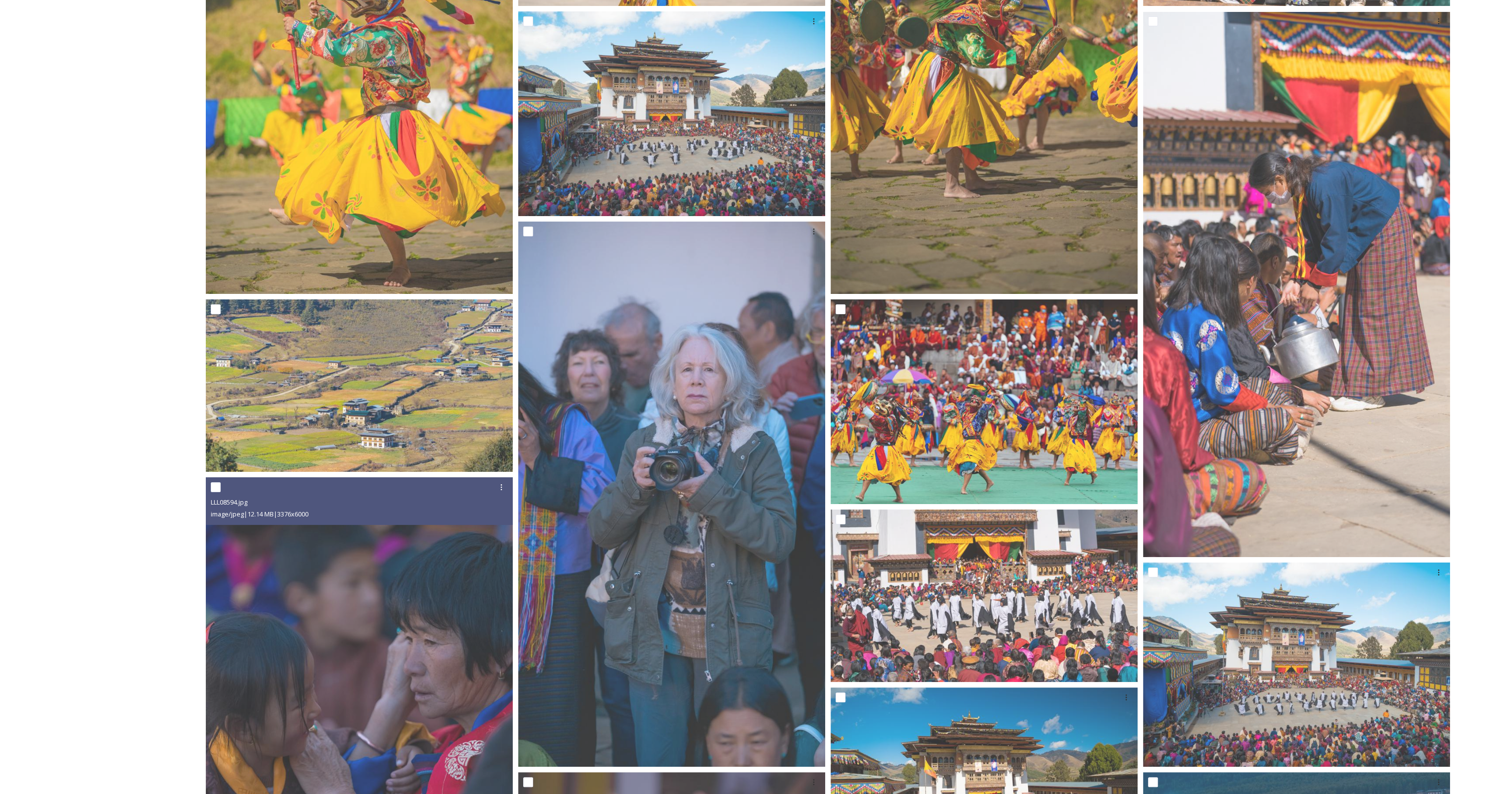
scroll to position [315, 0]
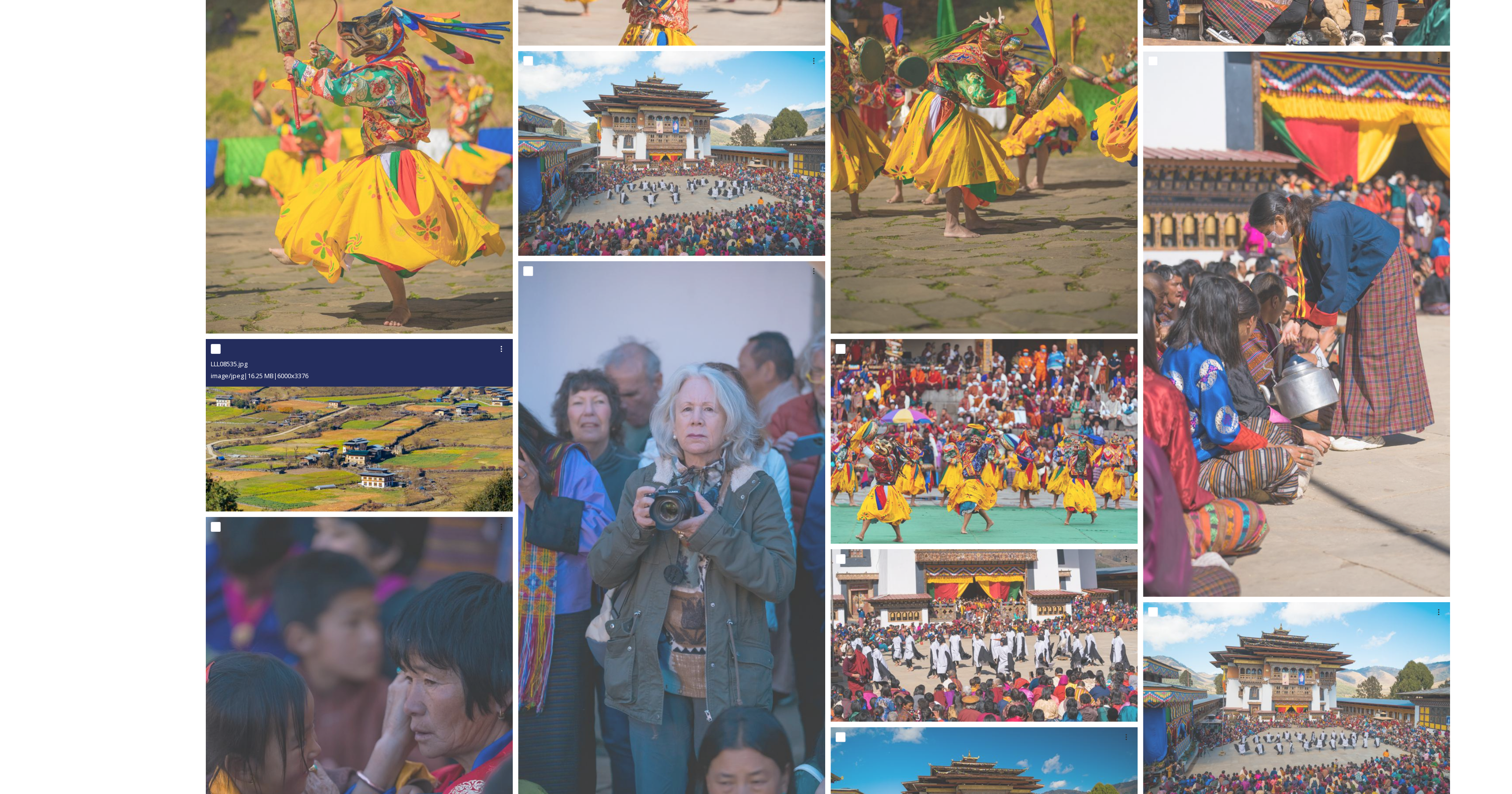
click at [368, 450] on img at bounding box center [359, 425] width 307 height 172
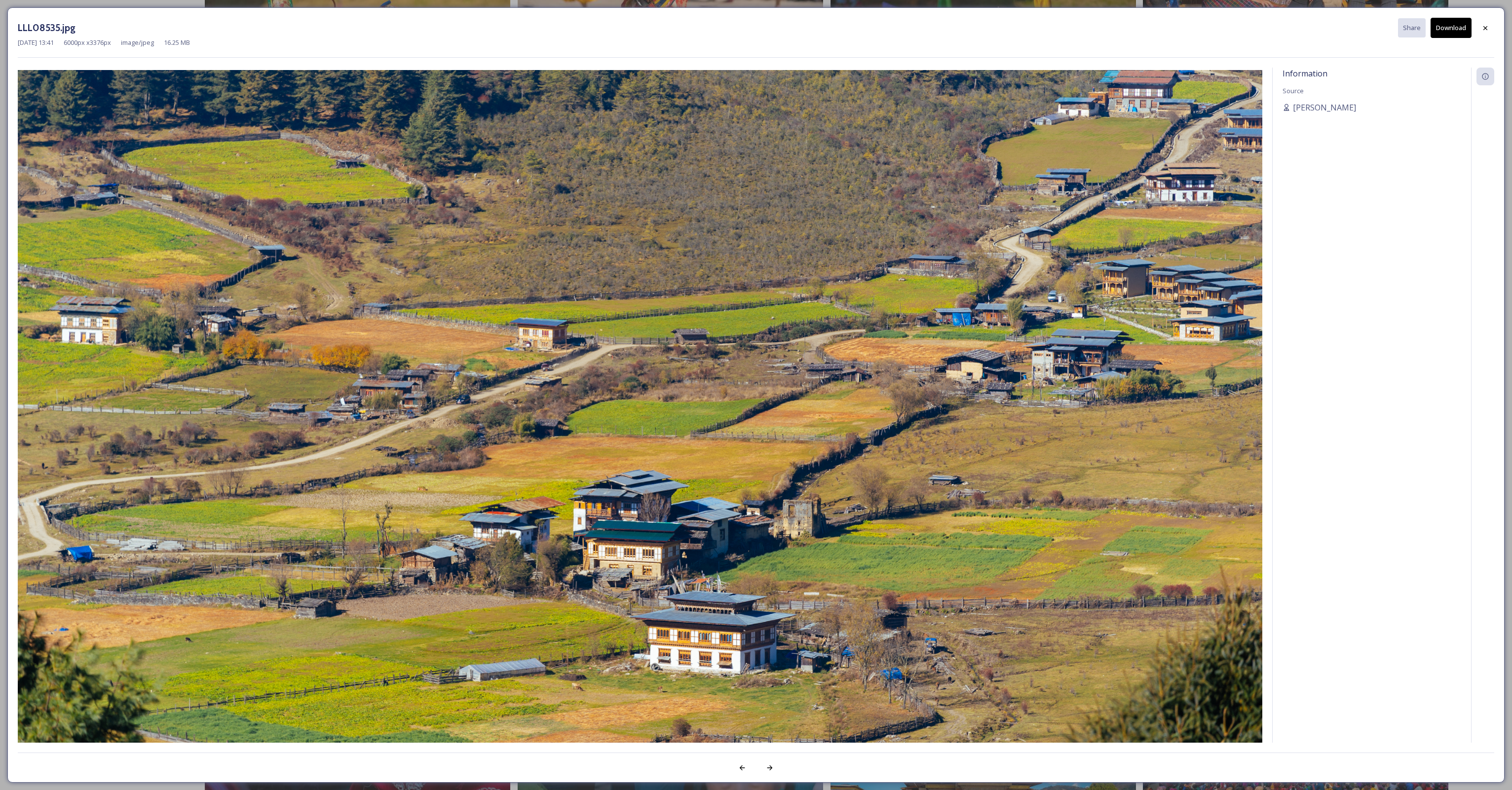
click at [1457, 16] on div "LLL08535.jpg Share Download Jul 22 2023 13:41 6000 px x 3376 px image/jpeg 16.2…" at bounding box center [755, 395] width 1497 height 775
click at [1446, 32] on button "Download" at bounding box center [1451, 28] width 41 height 20
click at [1484, 25] on icon at bounding box center [1485, 28] width 8 height 8
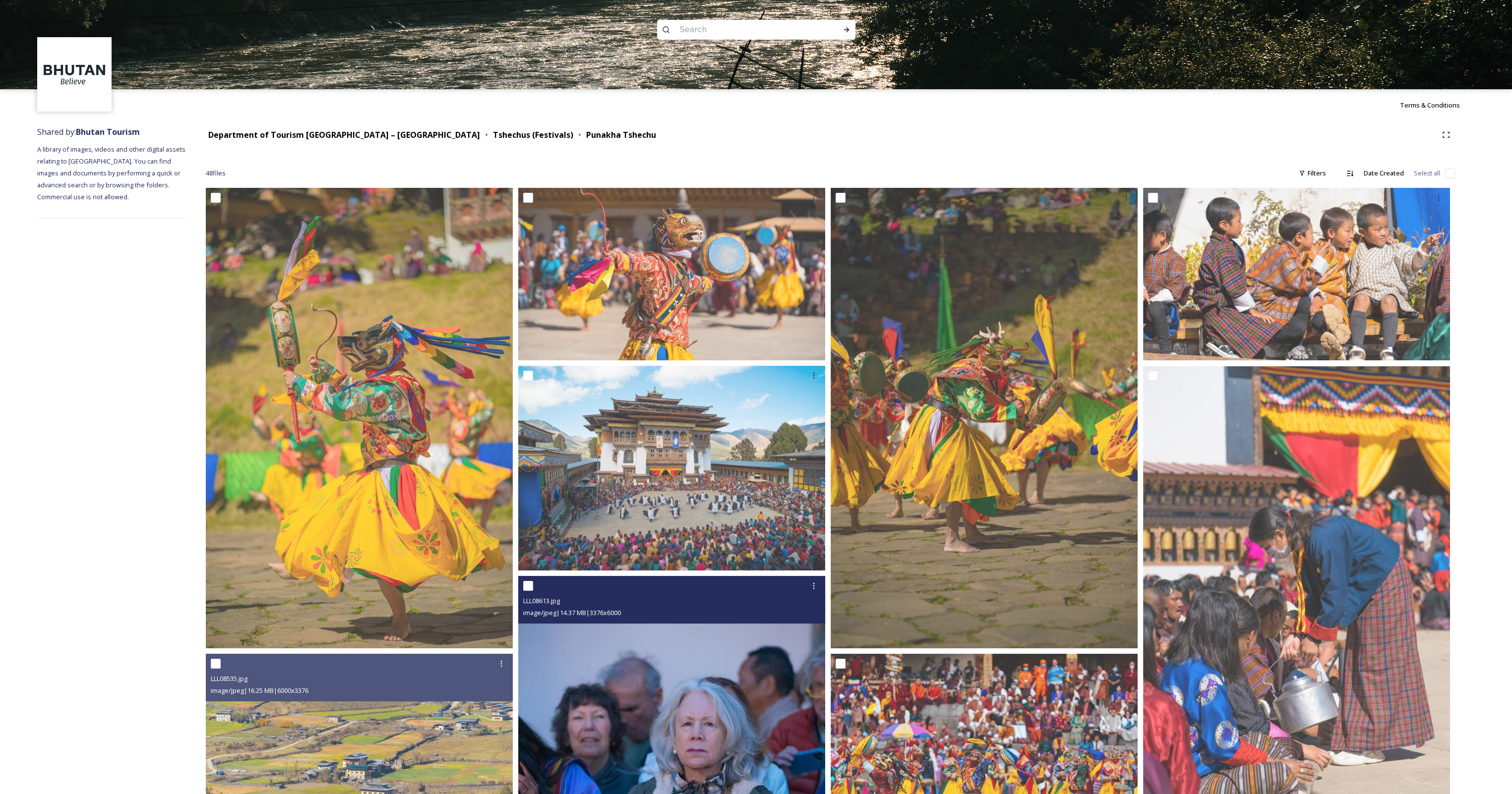
scroll to position [0, 0]
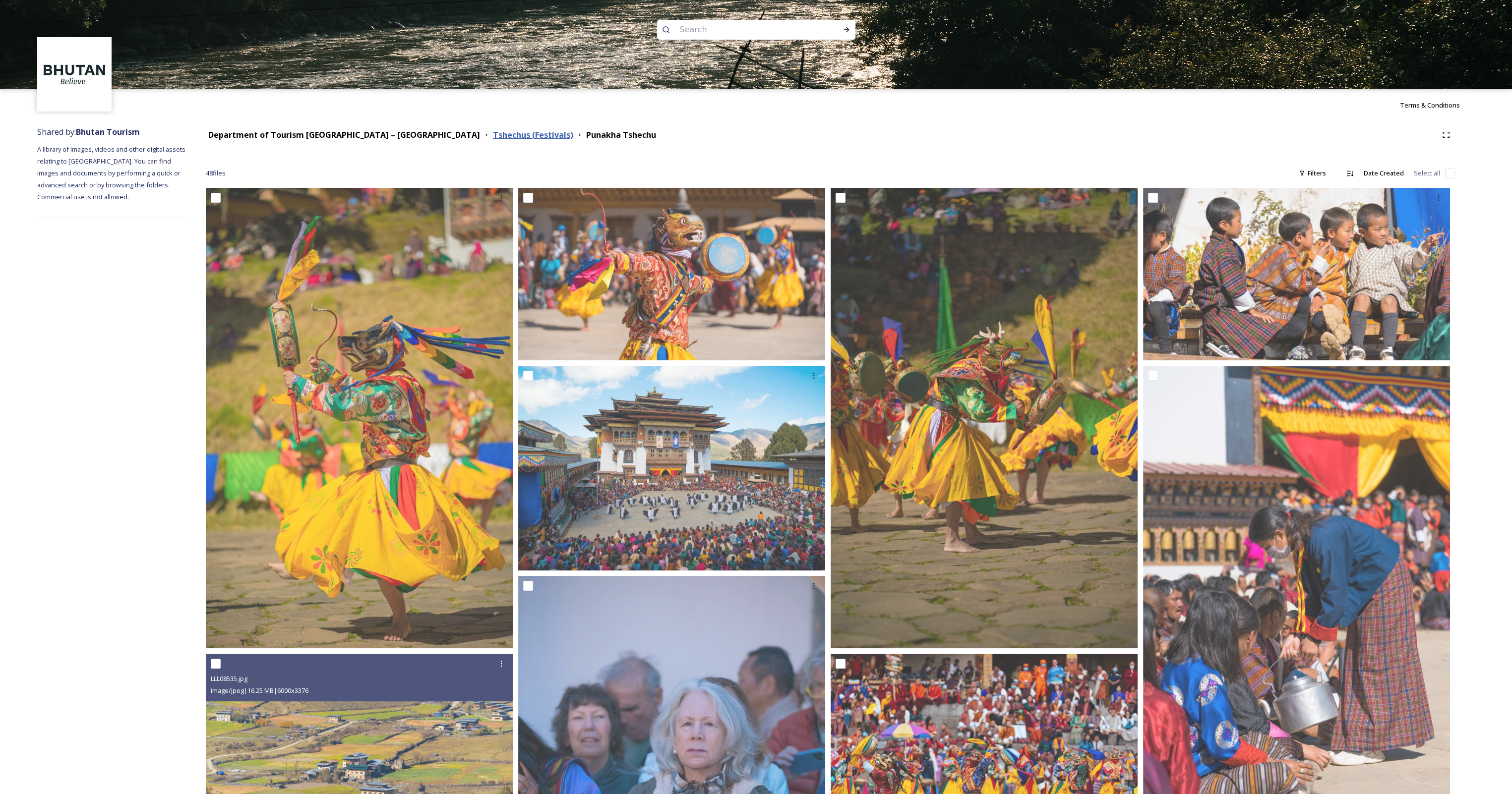
click at [493, 140] on strong "Tshechus (Festivals)" at bounding box center [533, 134] width 80 height 11
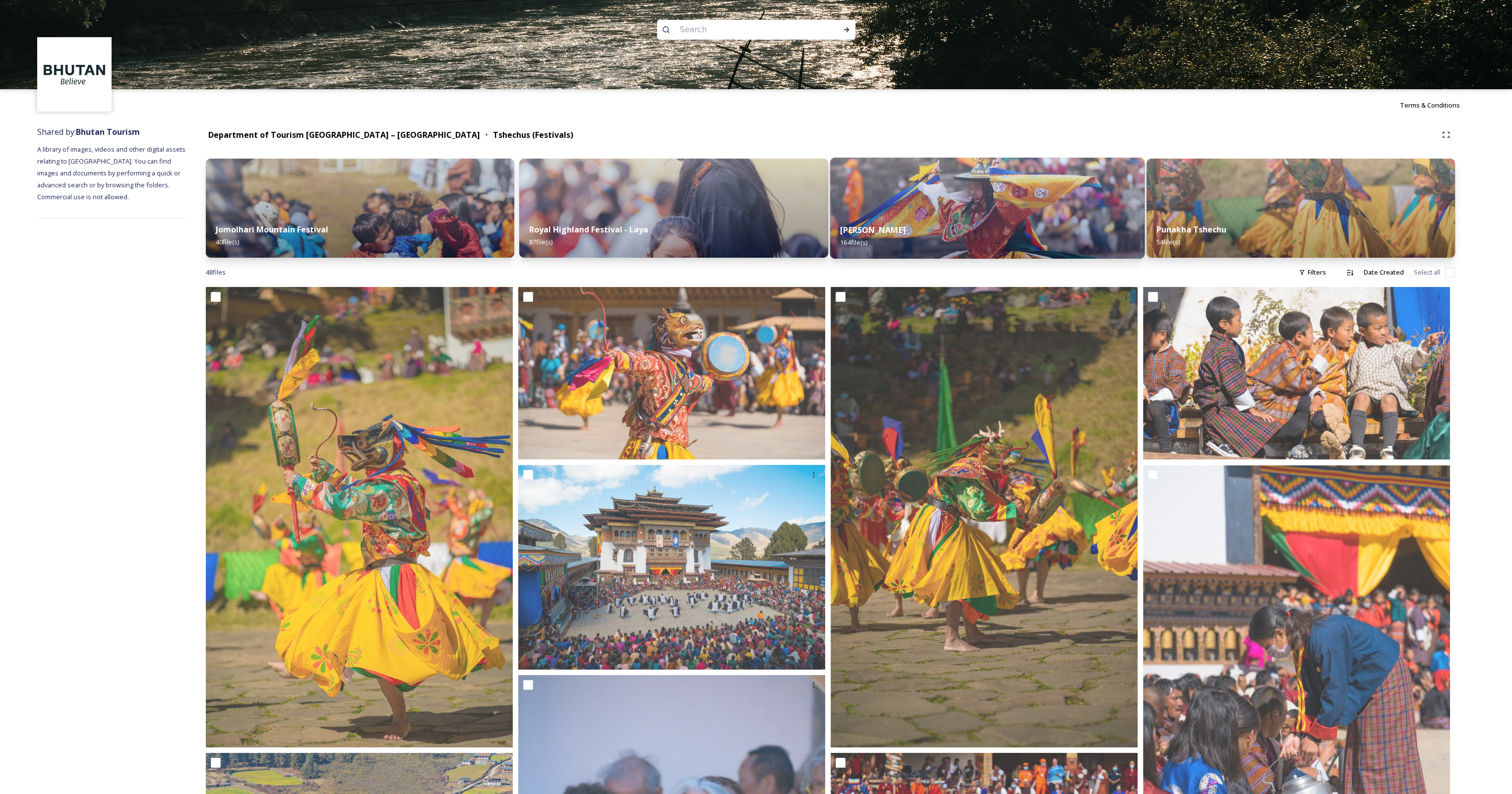
click at [889, 212] on img at bounding box center [987, 208] width 315 height 101
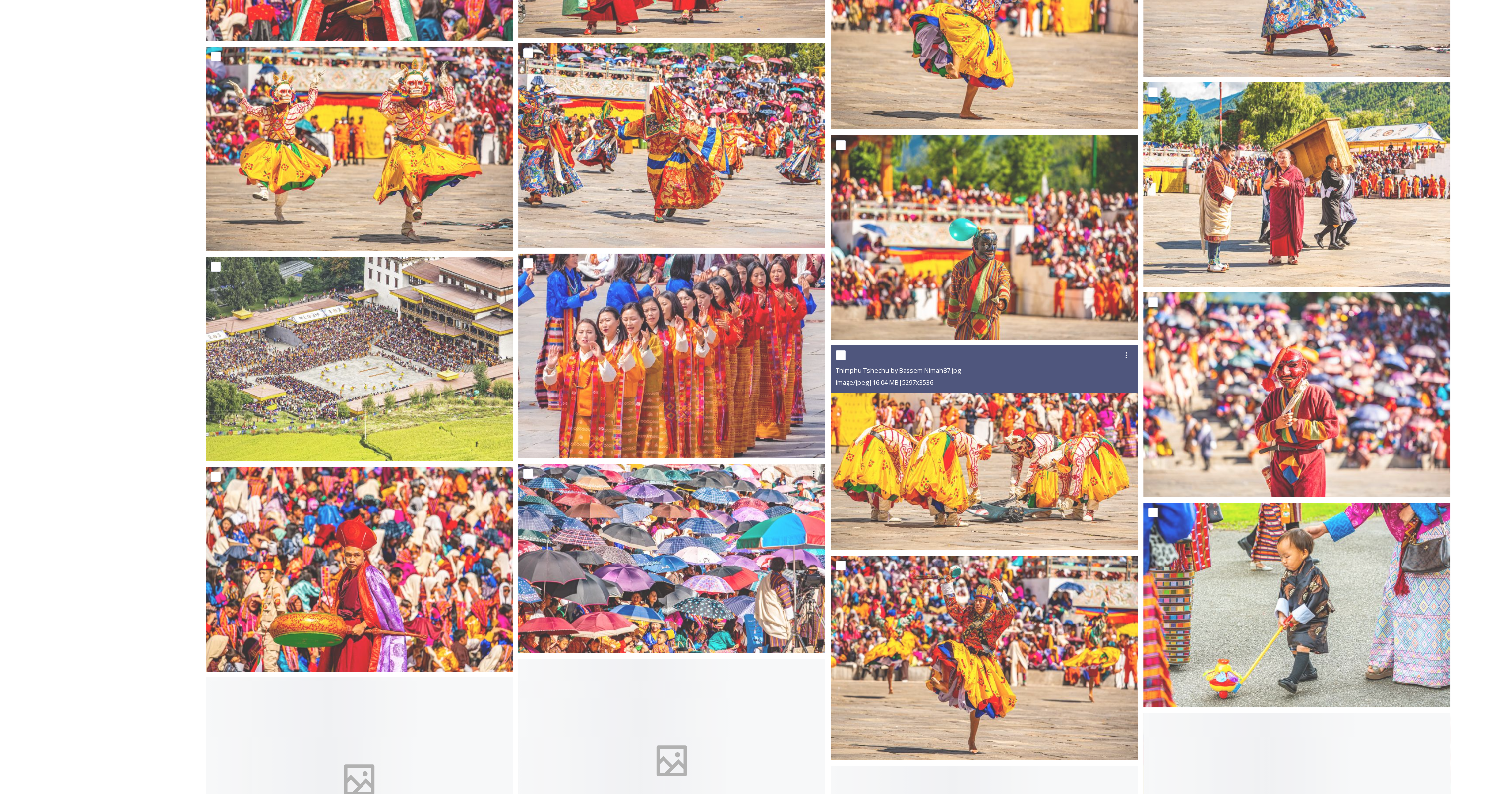
scroll to position [6990, 0]
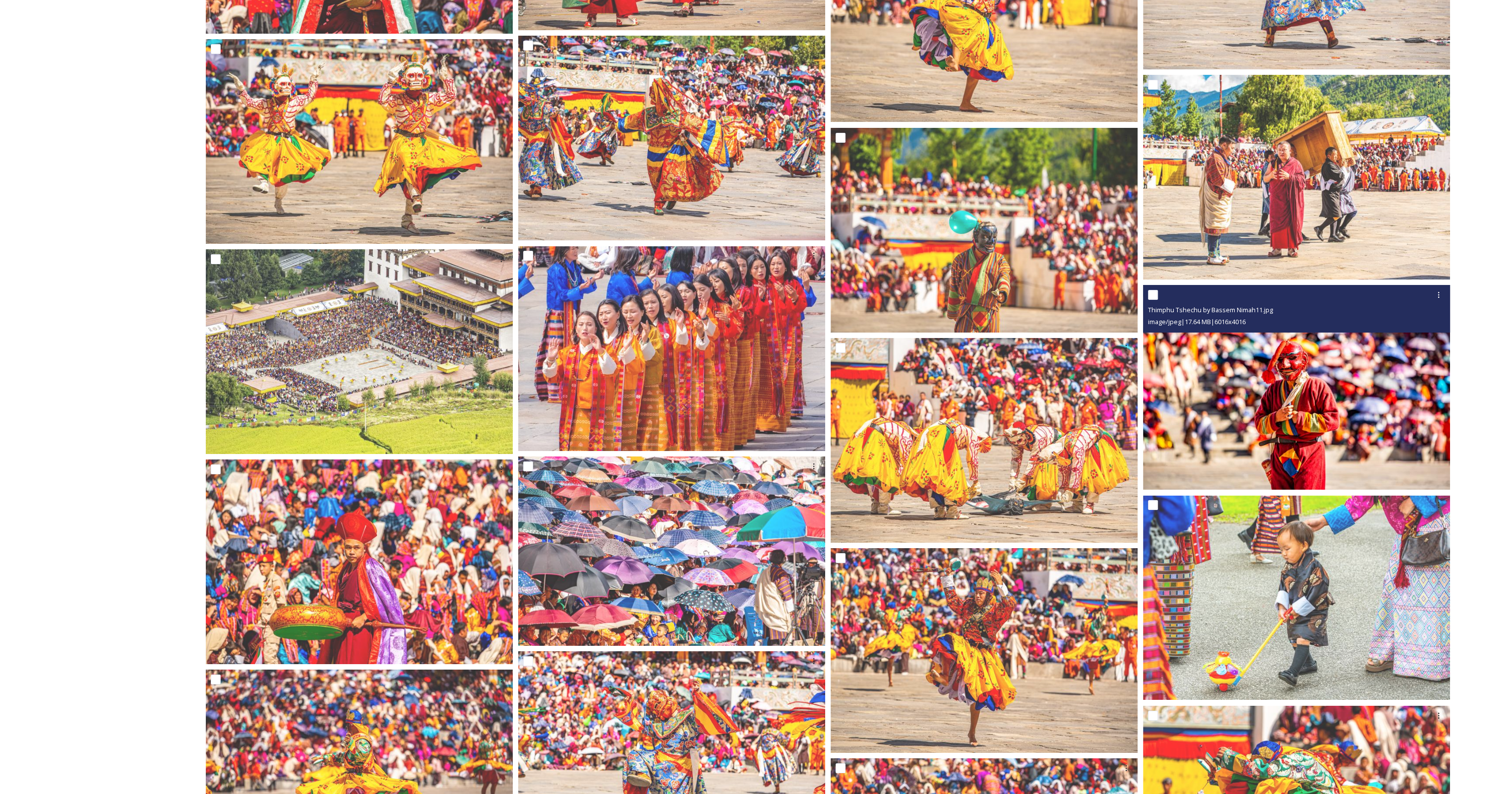
click at [1329, 432] on img at bounding box center [1297, 387] width 307 height 205
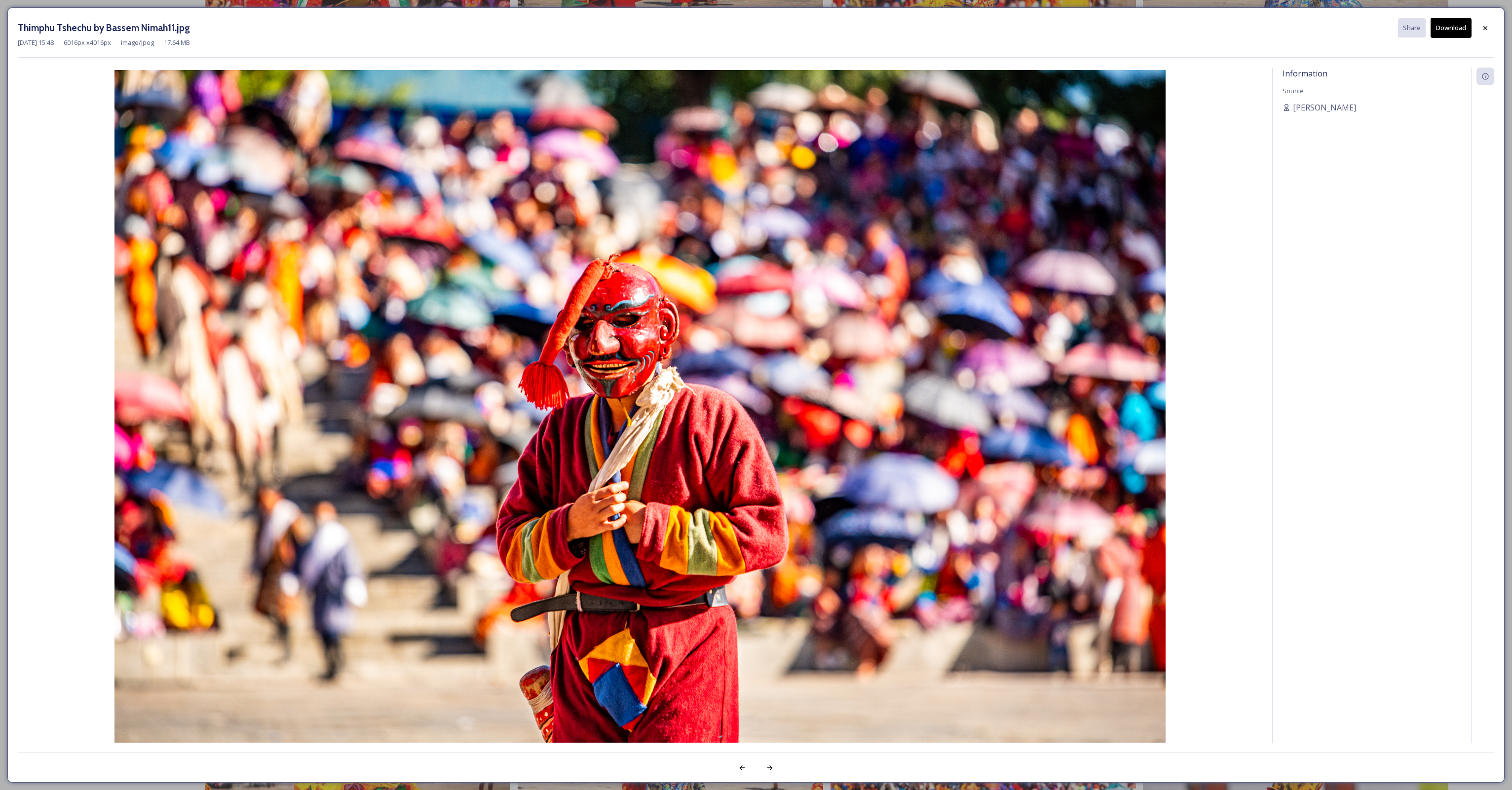
click at [1453, 23] on button "Download" at bounding box center [1451, 28] width 41 height 20
click at [1483, 28] on icon at bounding box center [1485, 28] width 8 height 8
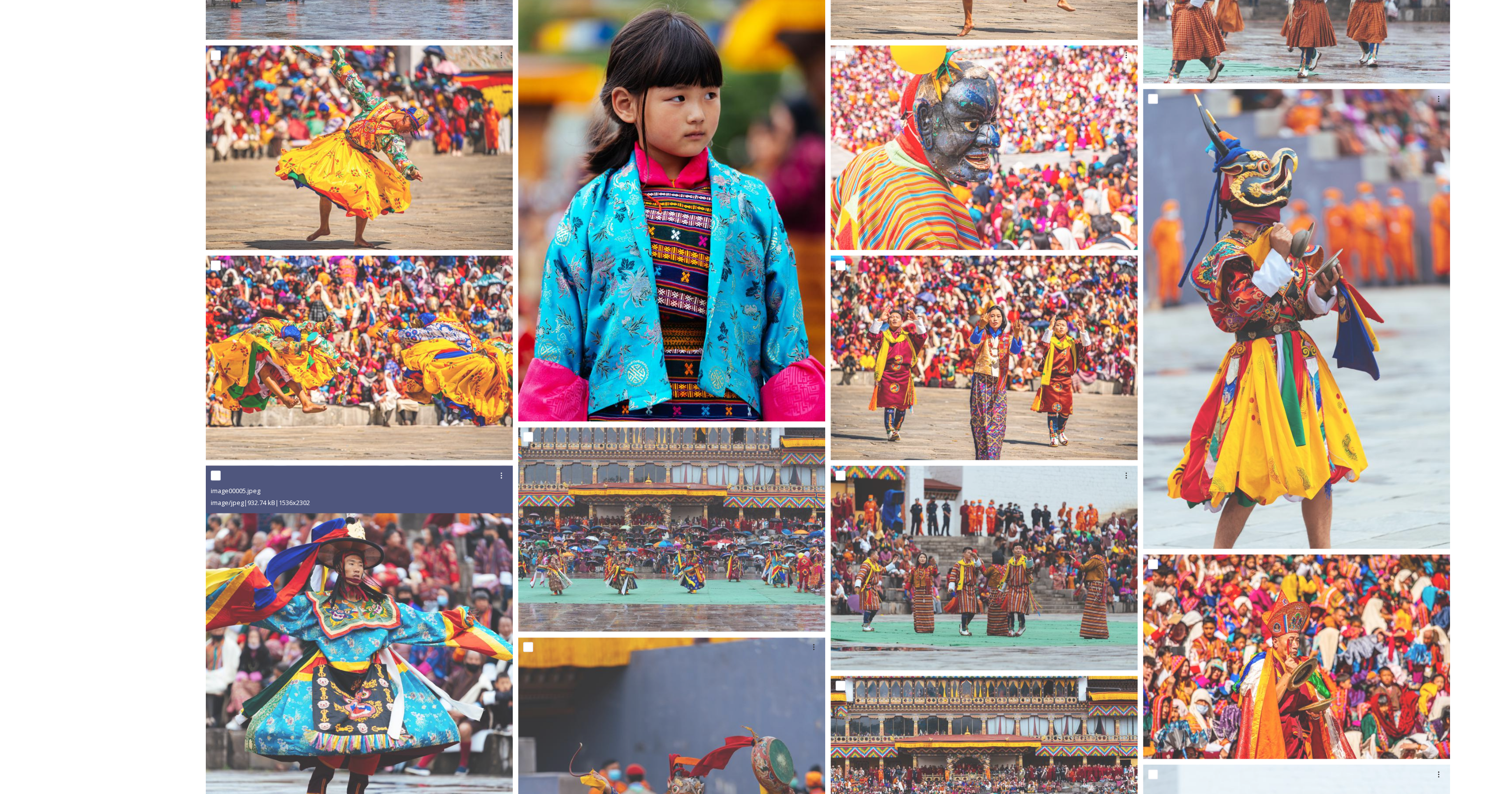
scroll to position [3520, 0]
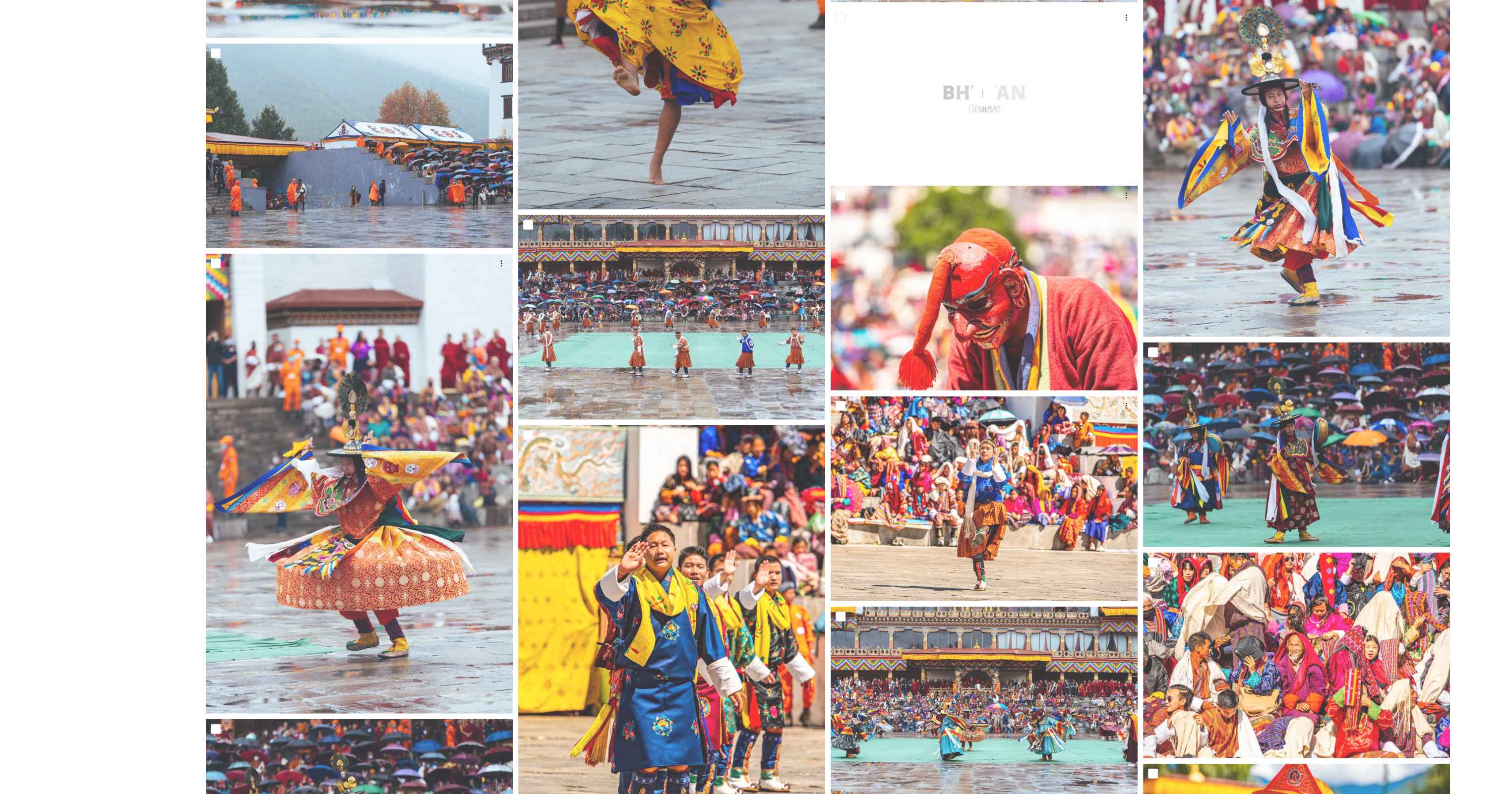
drag, startPoint x: 1482, startPoint y: 317, endPoint x: 1519, endPoint y: 330, distance: 39.2
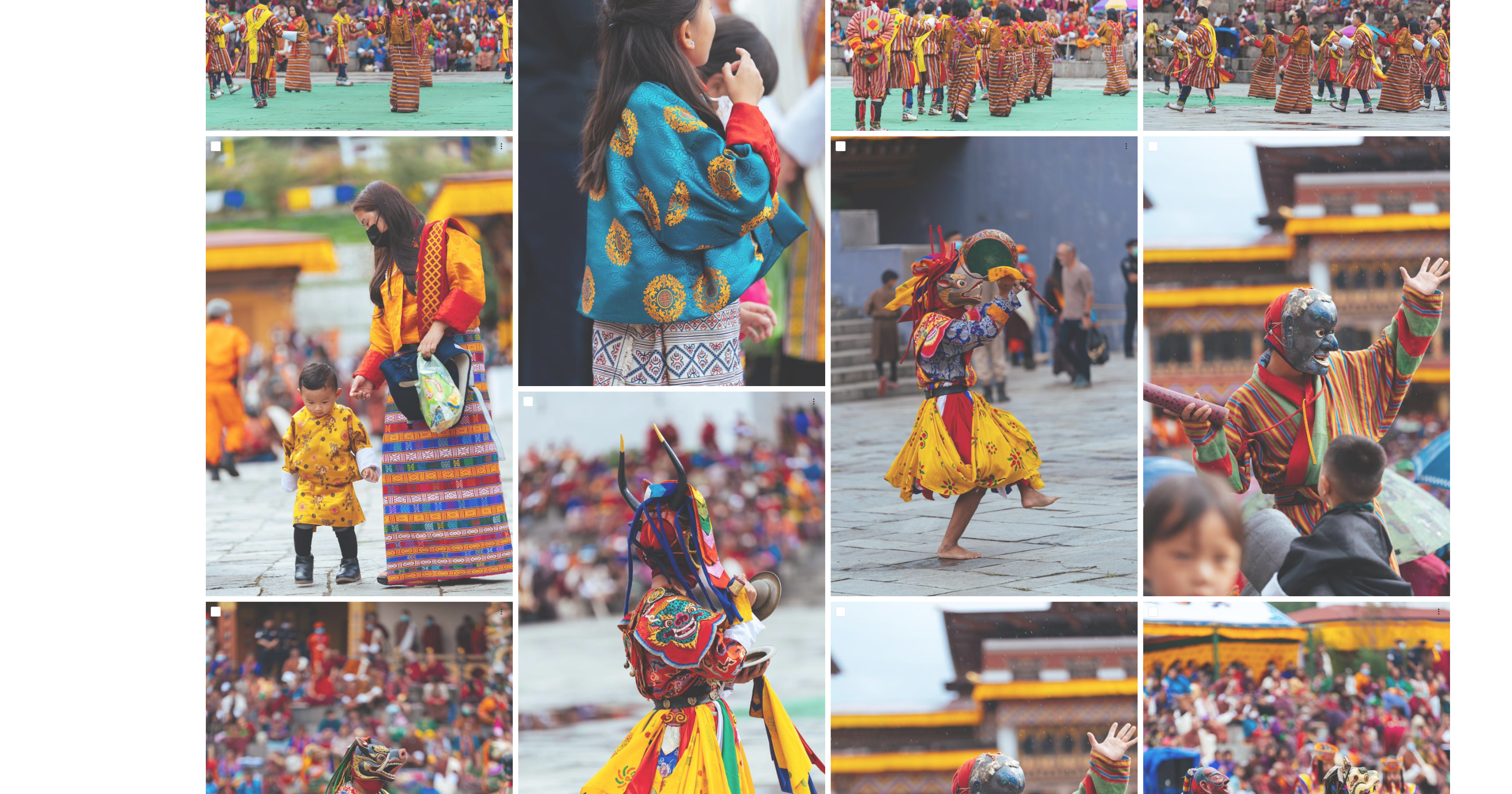
scroll to position [0, 0]
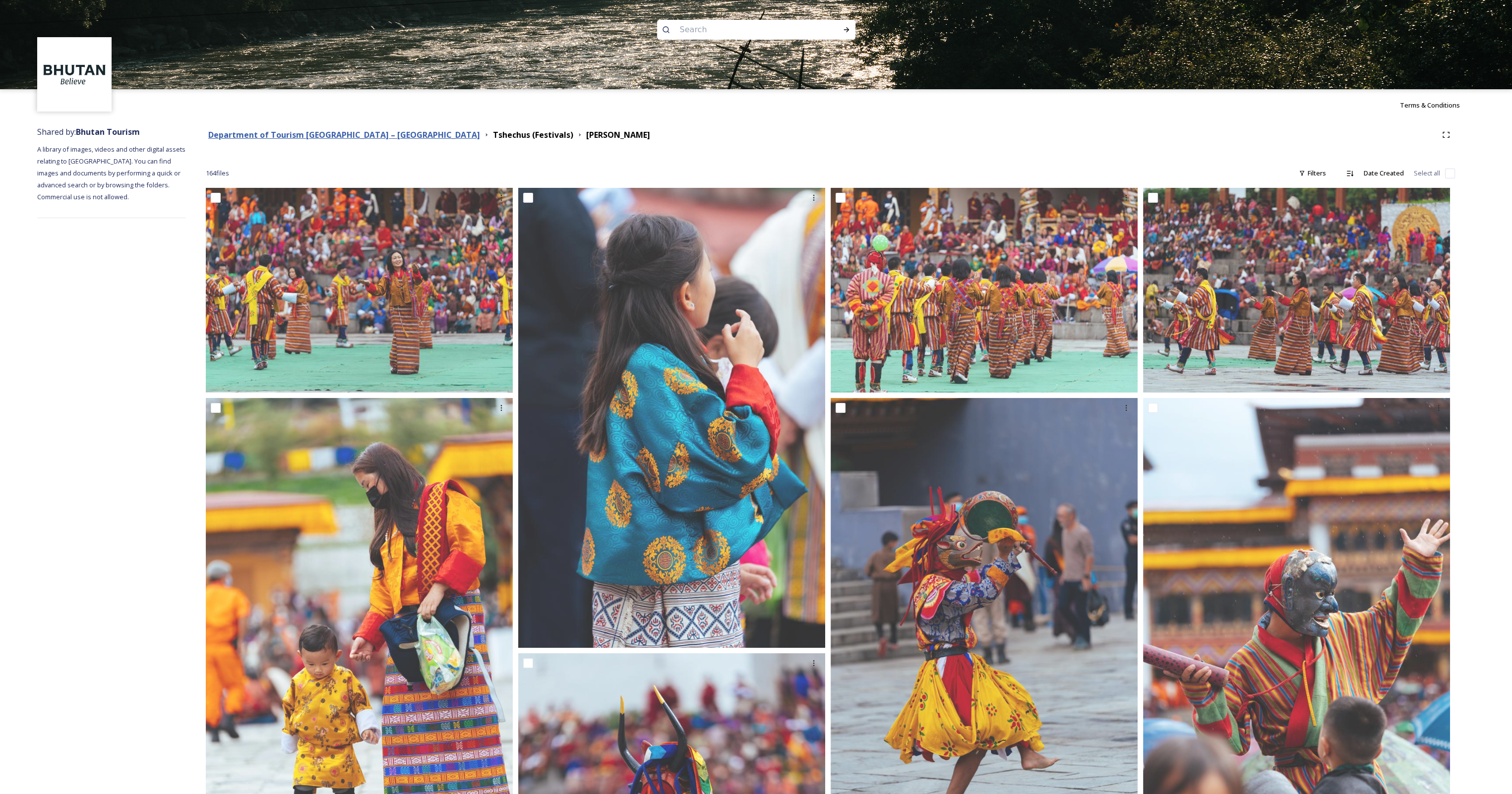
click at [356, 138] on strong "Department of Tourism [GEOGRAPHIC_DATA] – [GEOGRAPHIC_DATA]" at bounding box center [344, 134] width 272 height 11
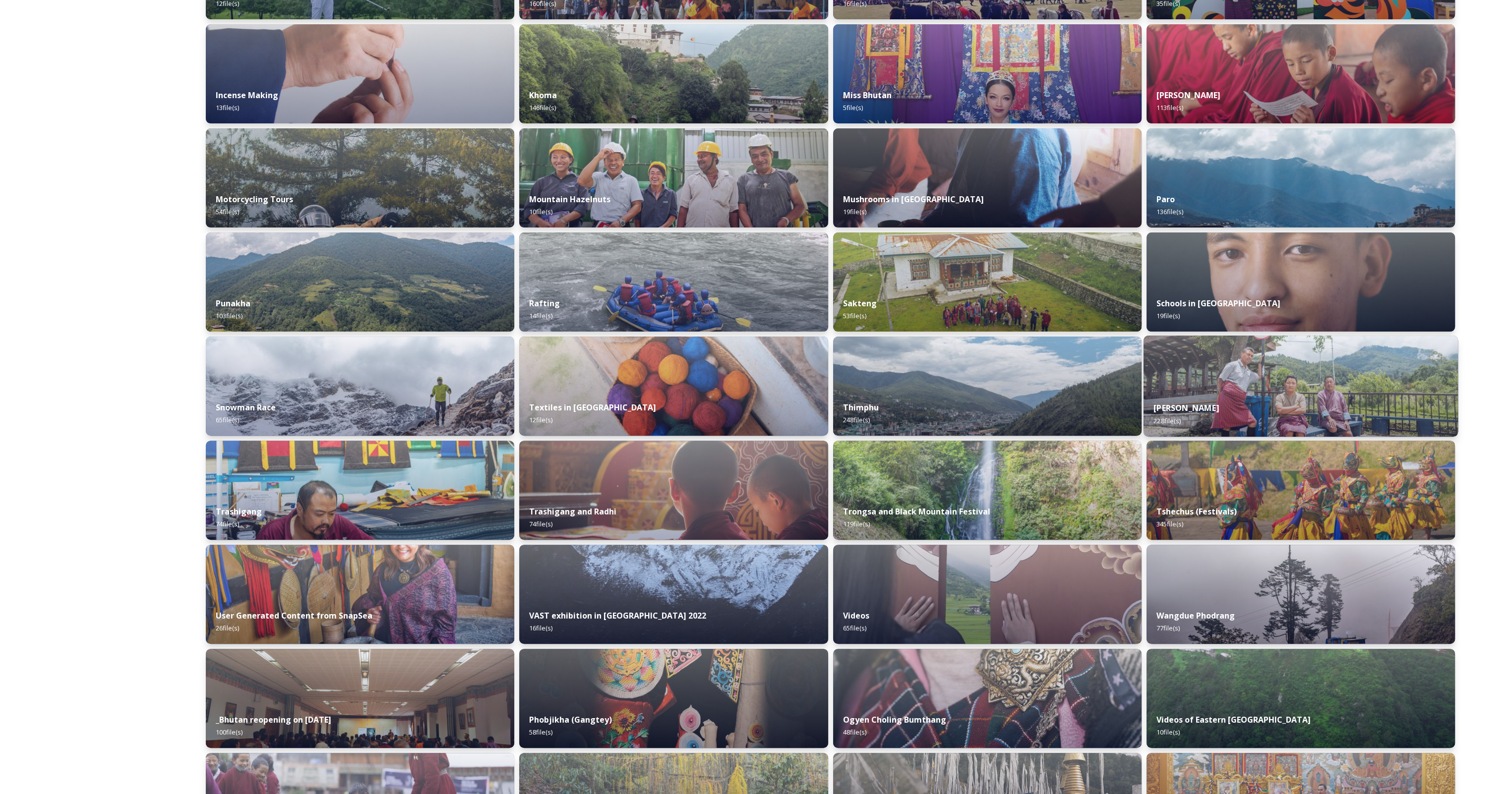
scroll to position [595, 0]
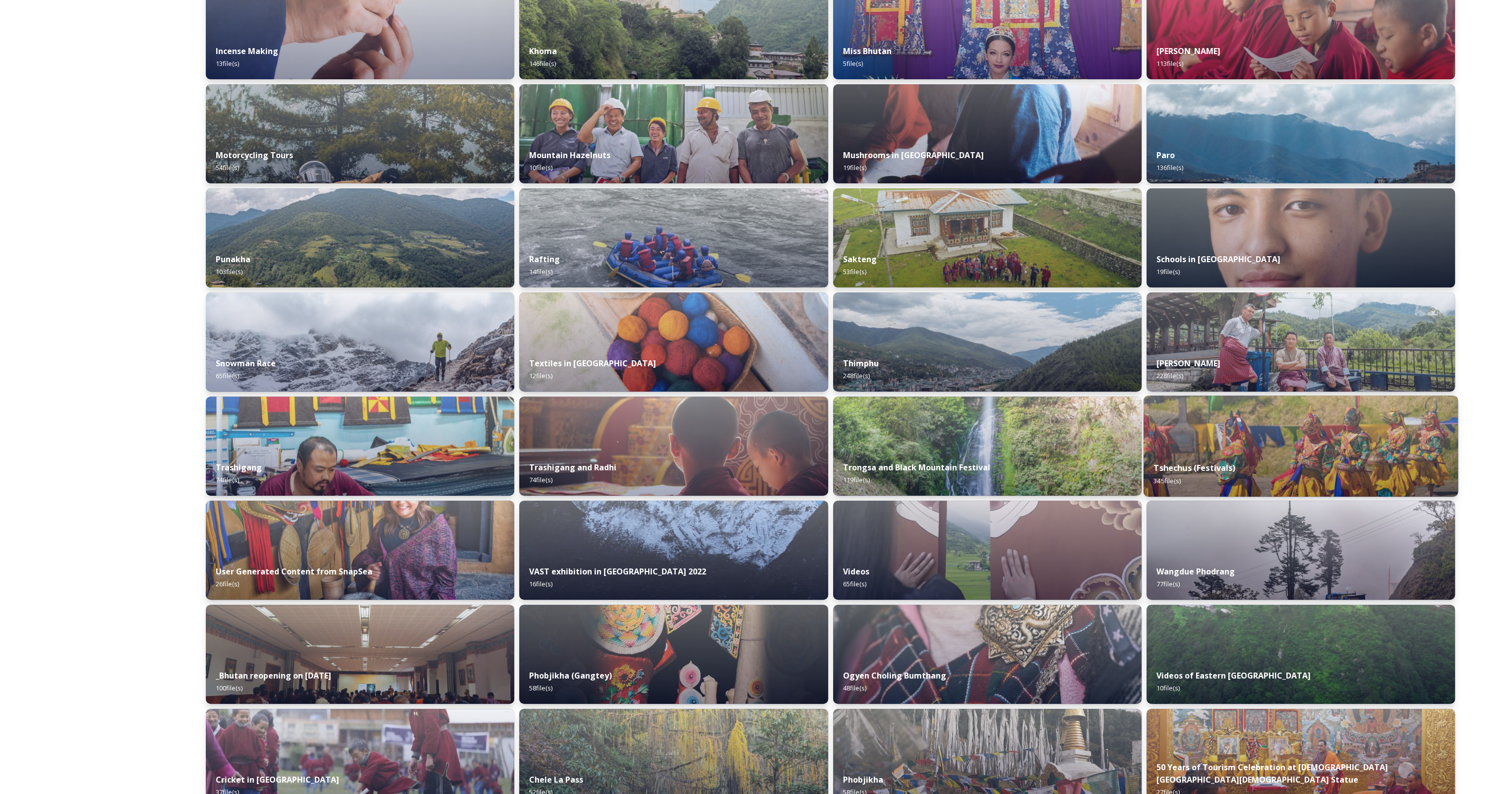
click at [1232, 456] on div "Tshechus (Festivals) 345 file(s)" at bounding box center [1300, 474] width 315 height 45
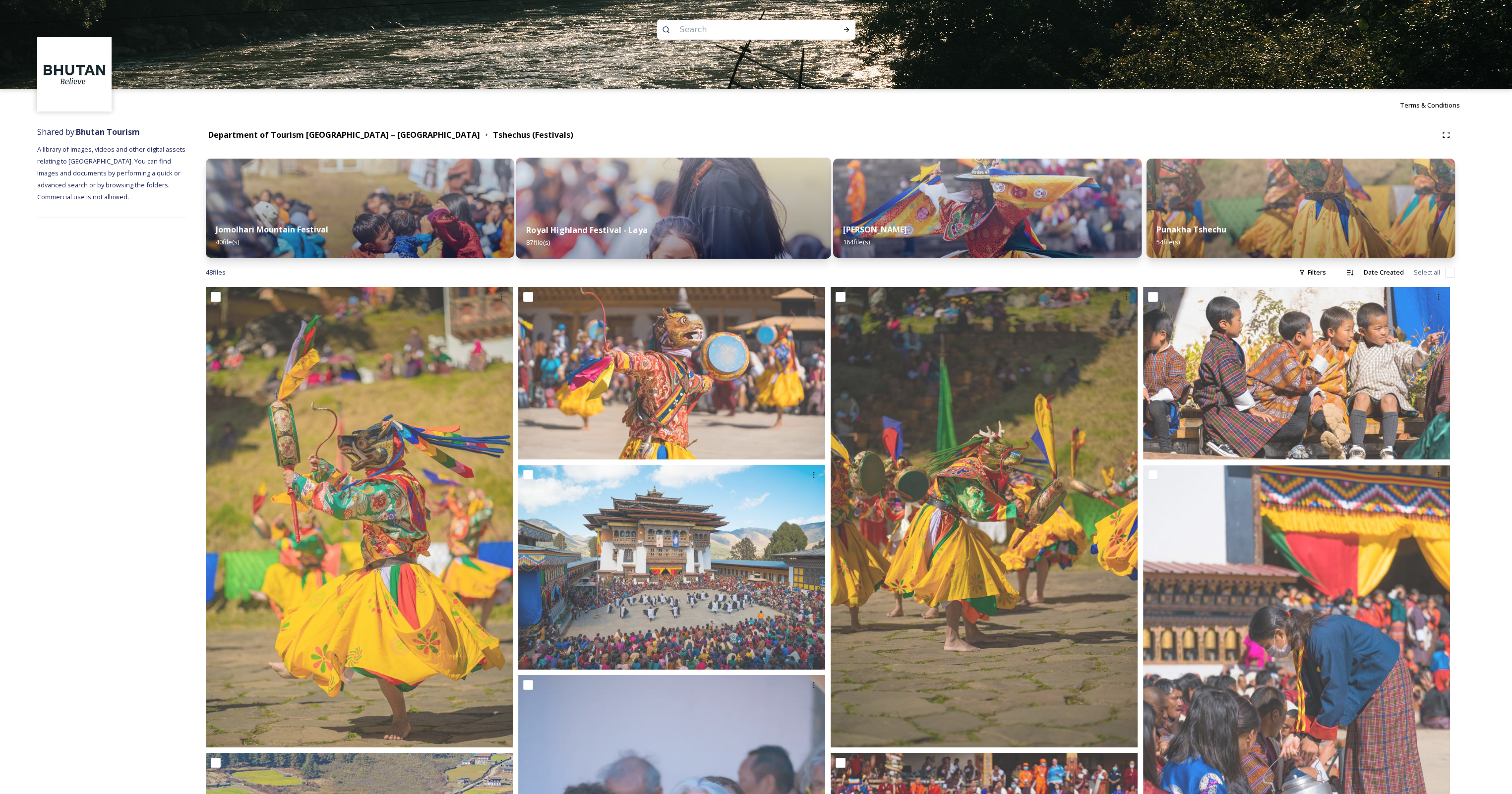
click at [619, 213] on img at bounding box center [673, 208] width 315 height 101
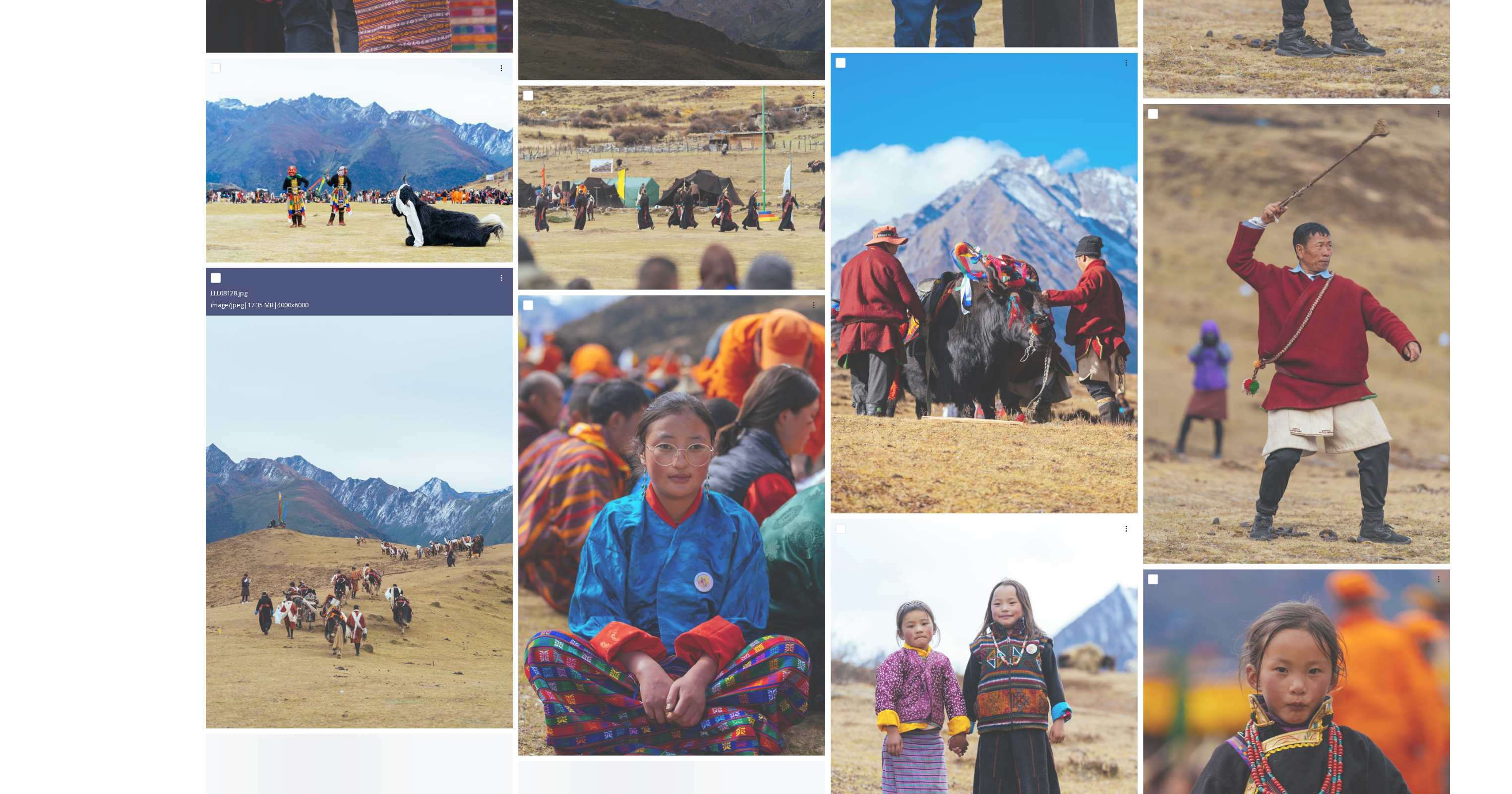
scroll to position [4958, 0]
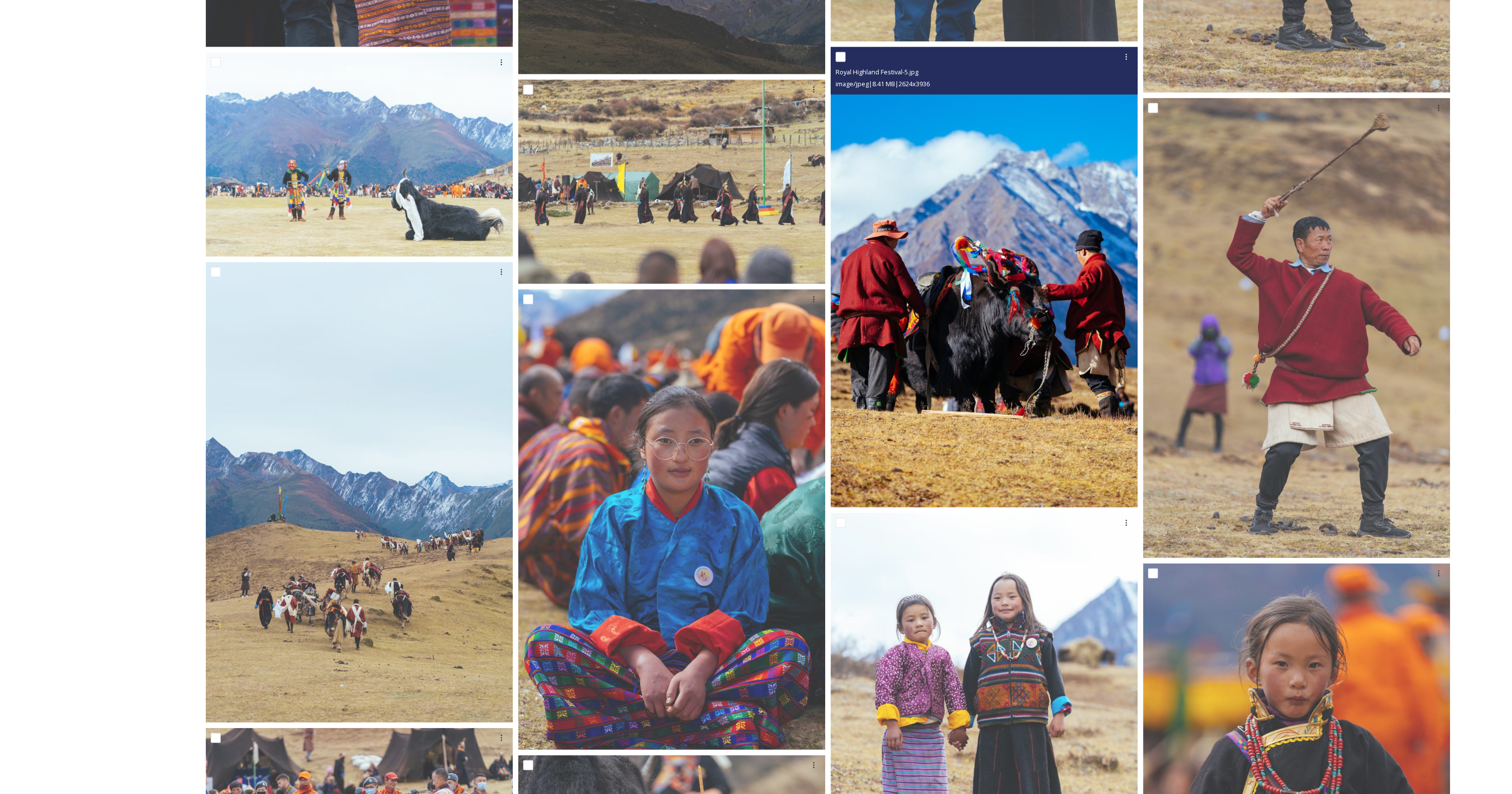
click at [976, 414] on img at bounding box center [984, 277] width 307 height 461
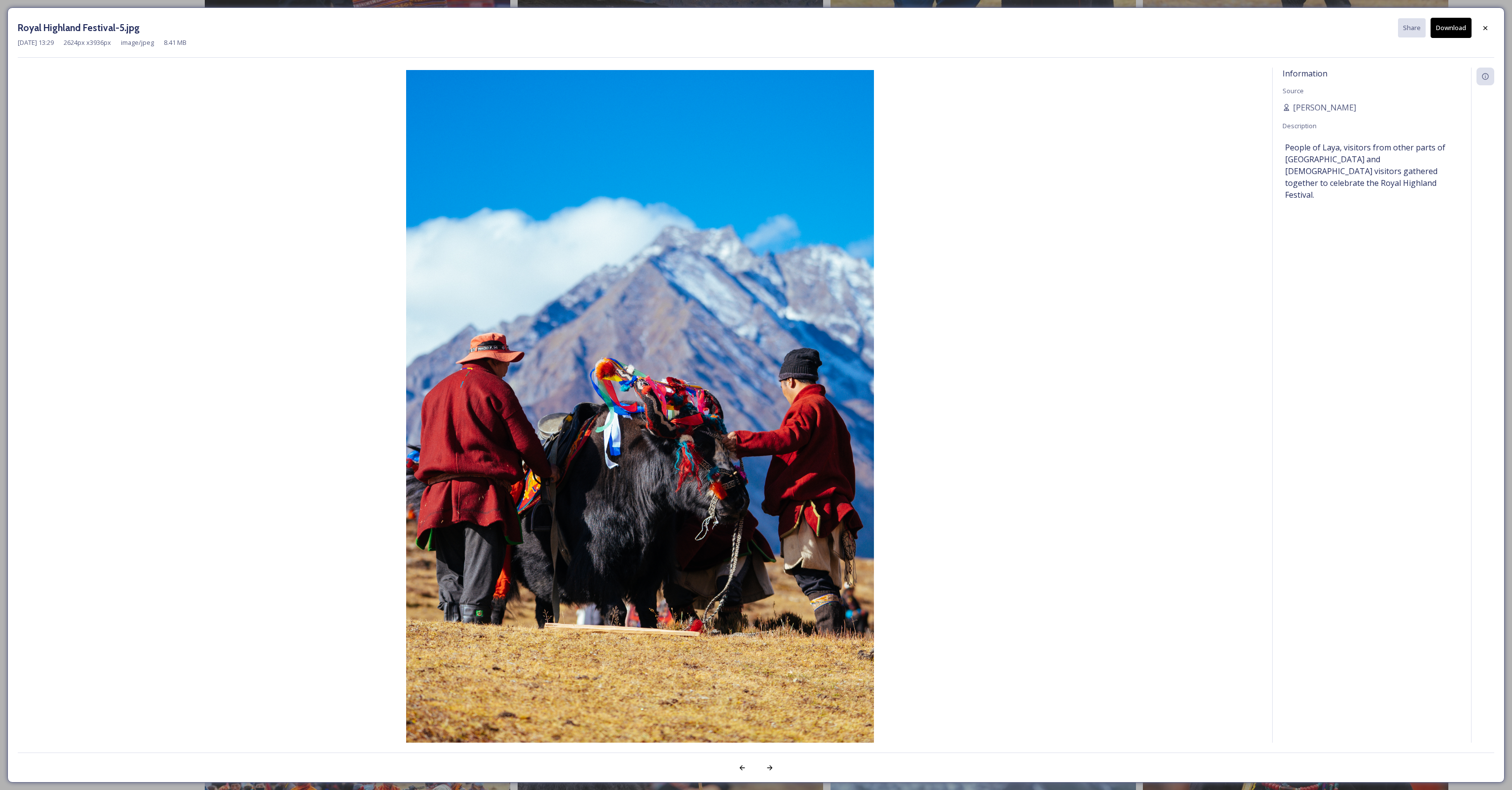
click at [1446, 35] on button "Download" at bounding box center [1451, 28] width 41 height 20
click at [1484, 31] on div at bounding box center [1485, 28] width 17 height 17
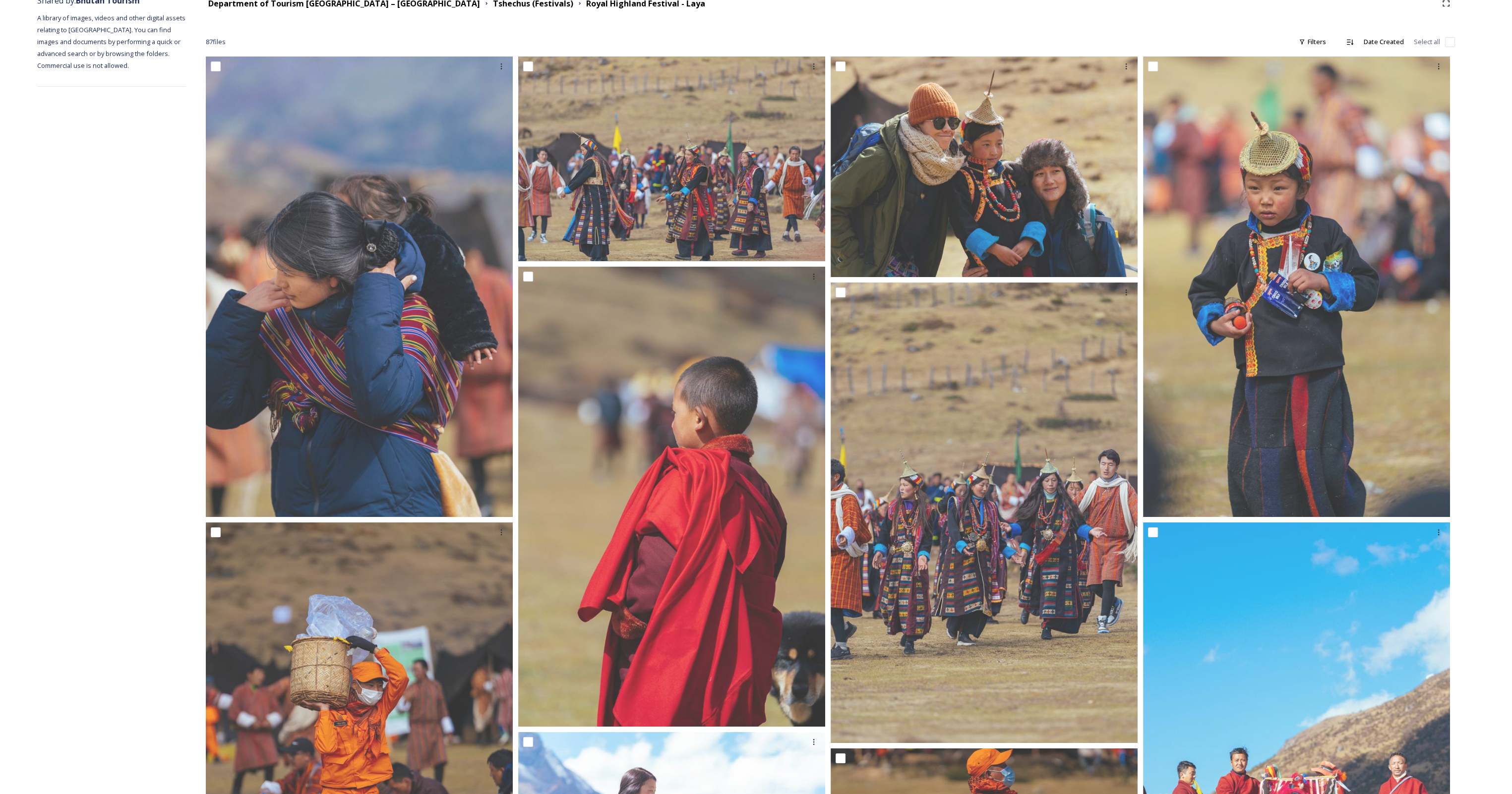
scroll to position [0, 0]
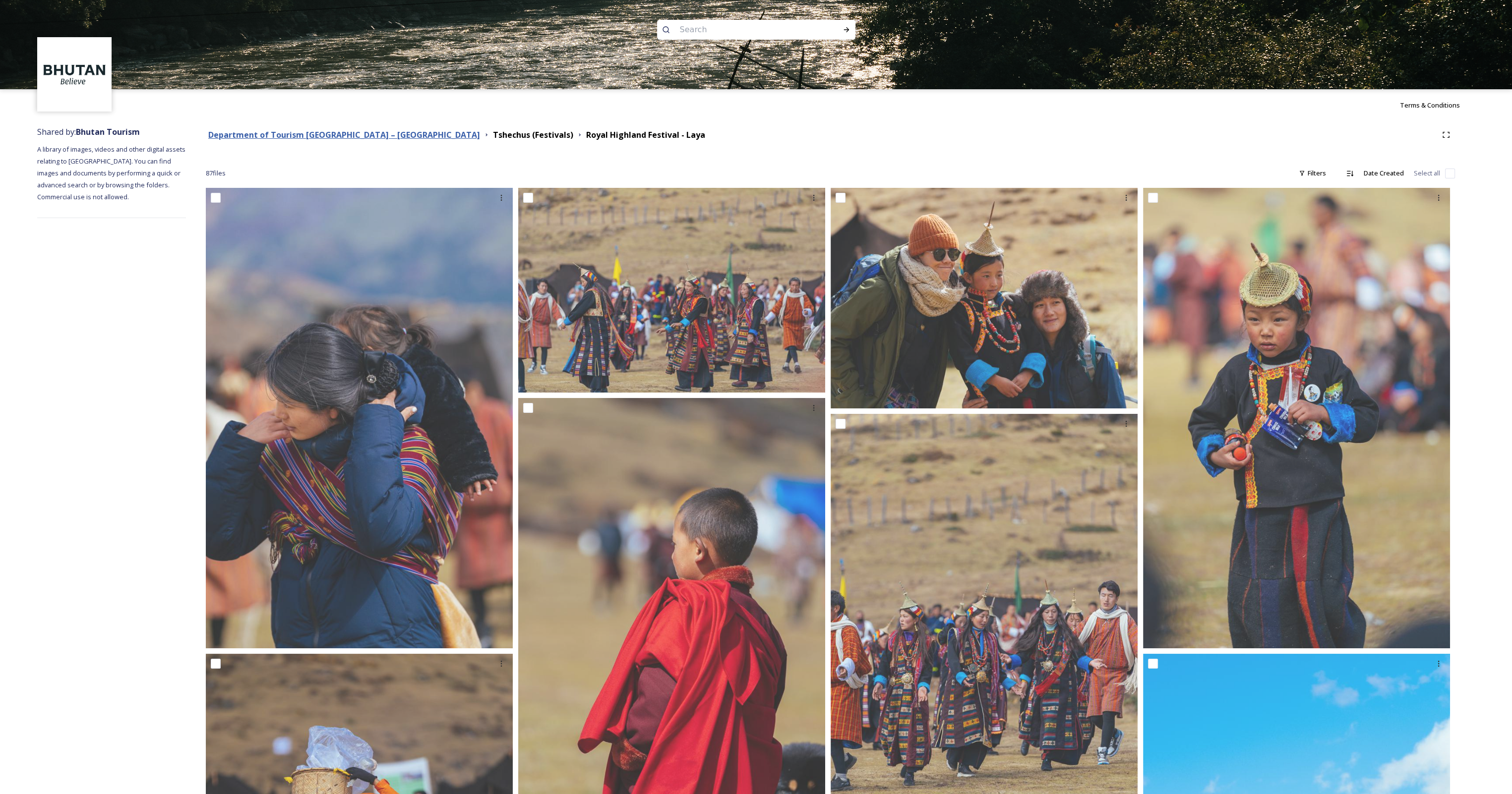
click at [316, 137] on strong "Department of Tourism [GEOGRAPHIC_DATA] – [GEOGRAPHIC_DATA]" at bounding box center [344, 134] width 272 height 11
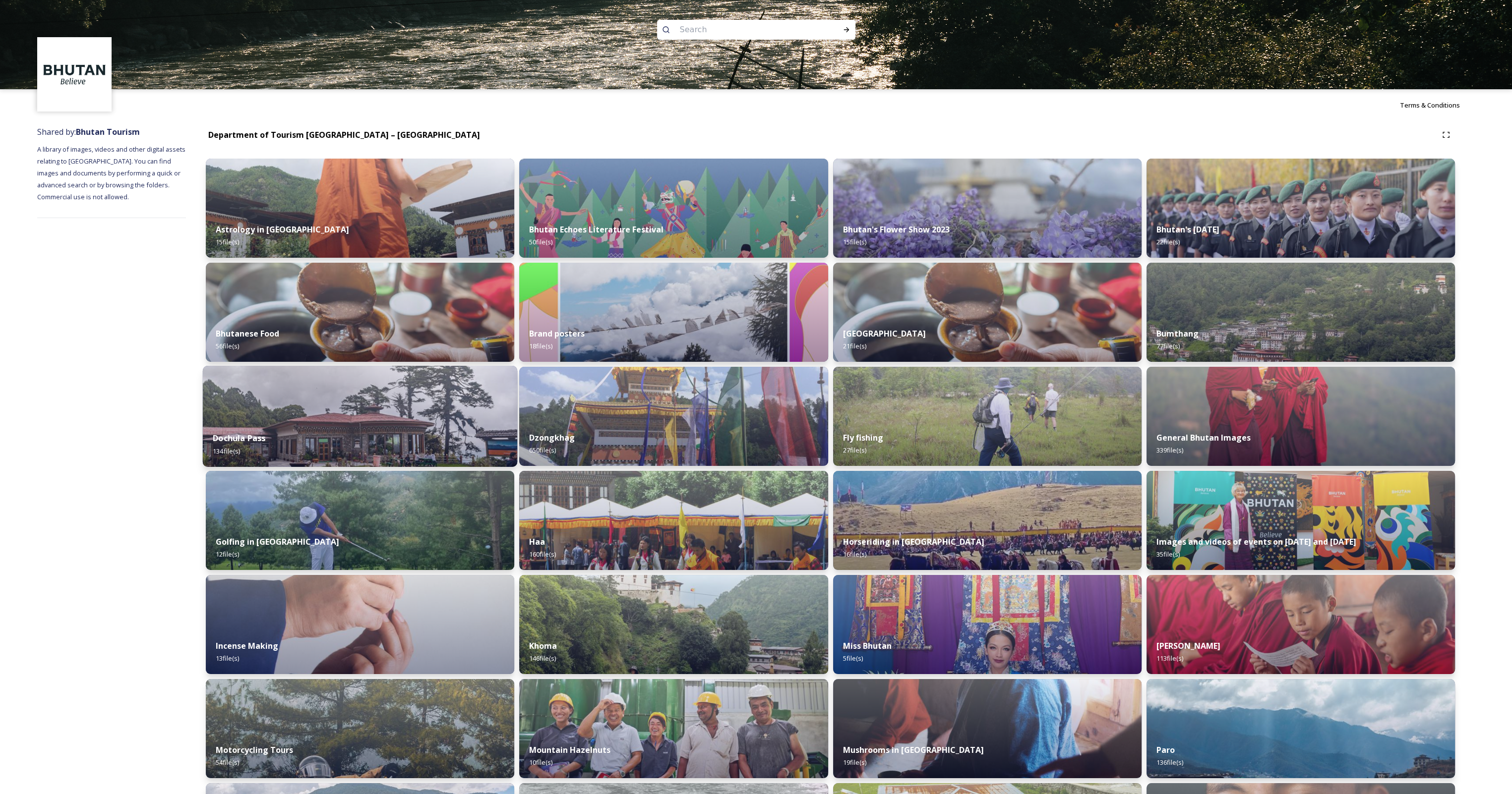
click at [272, 406] on img at bounding box center [360, 416] width 315 height 101
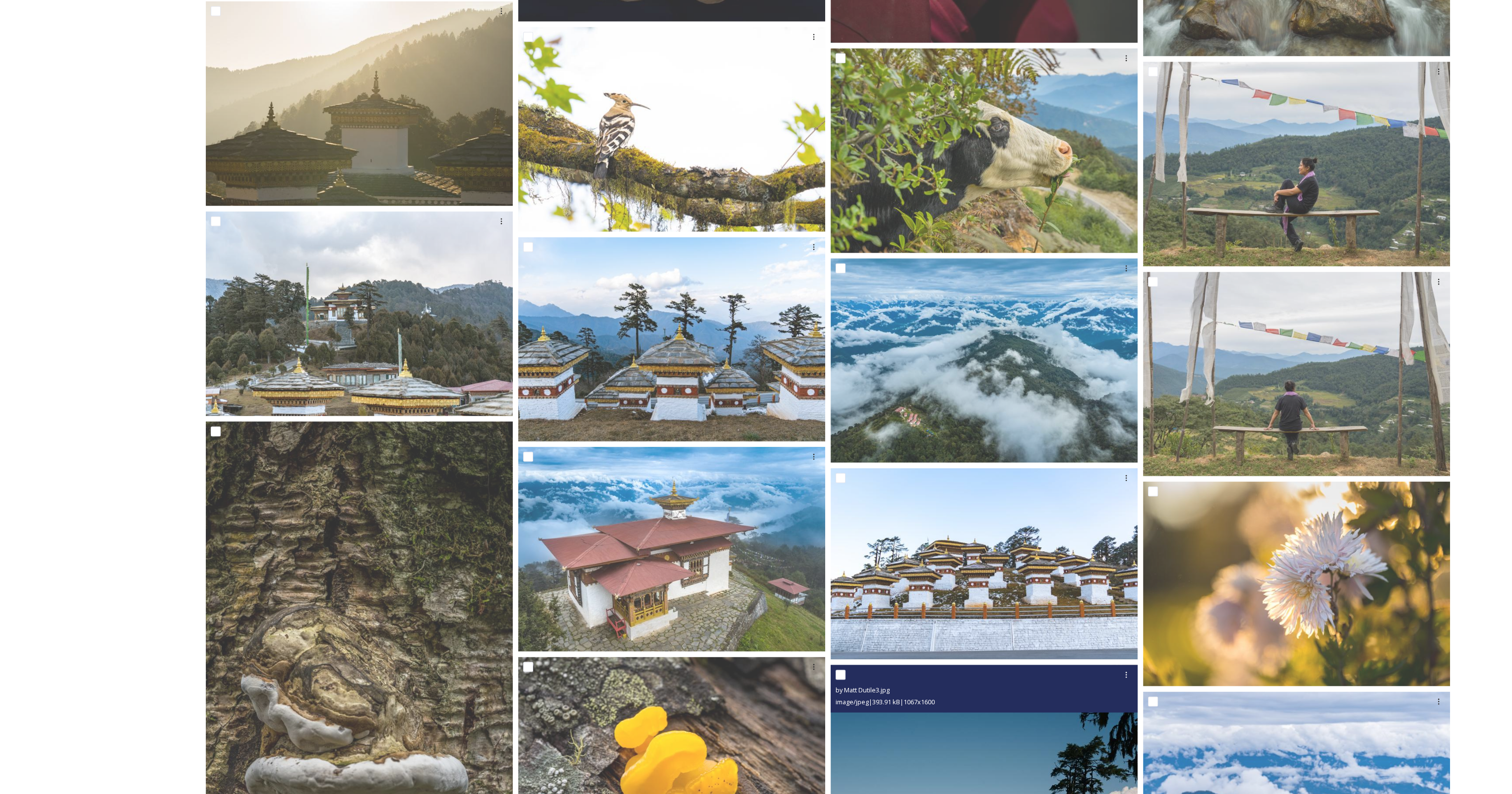
scroll to position [3755, 0]
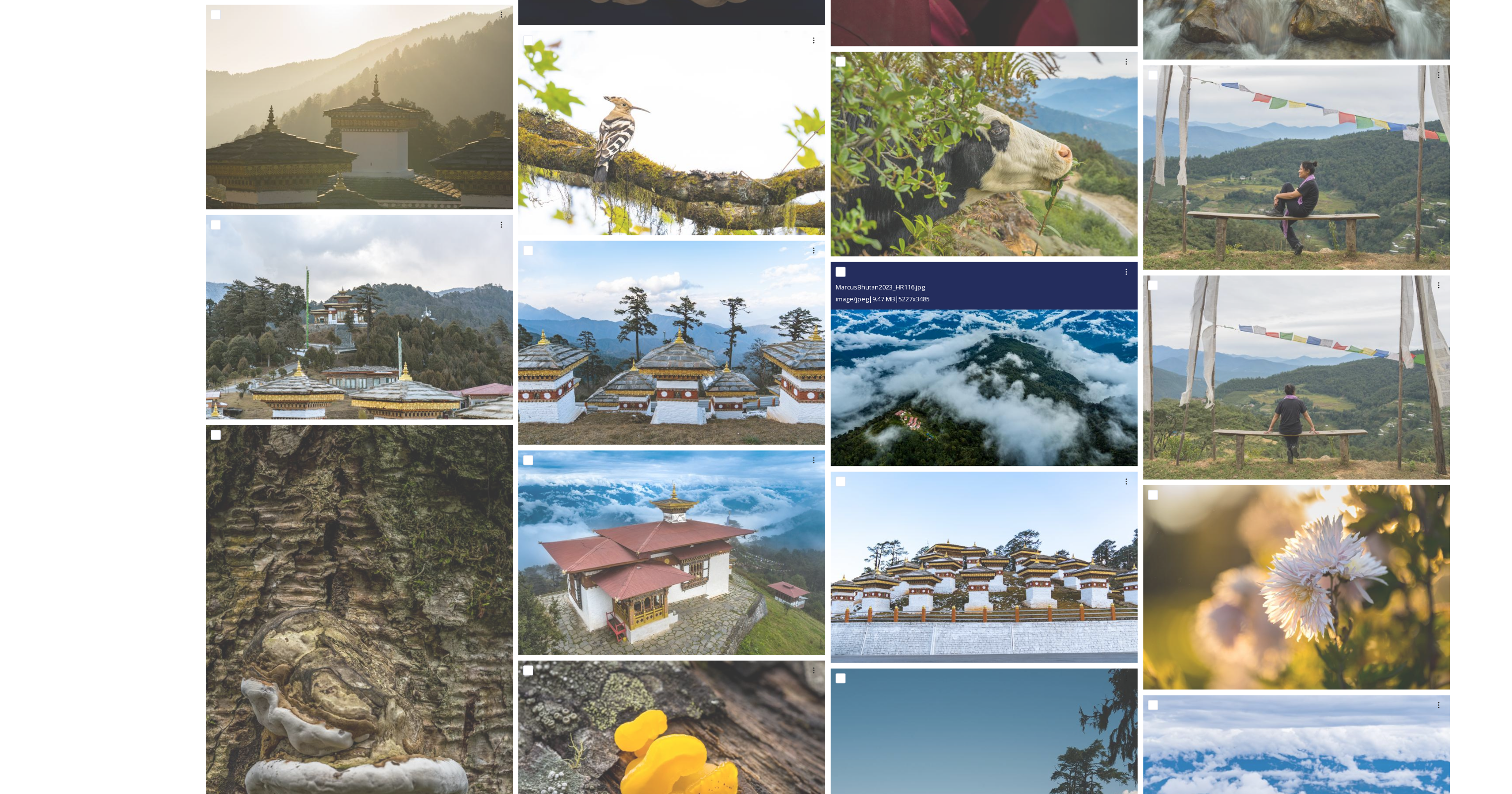
click at [1004, 370] on img at bounding box center [984, 364] width 307 height 205
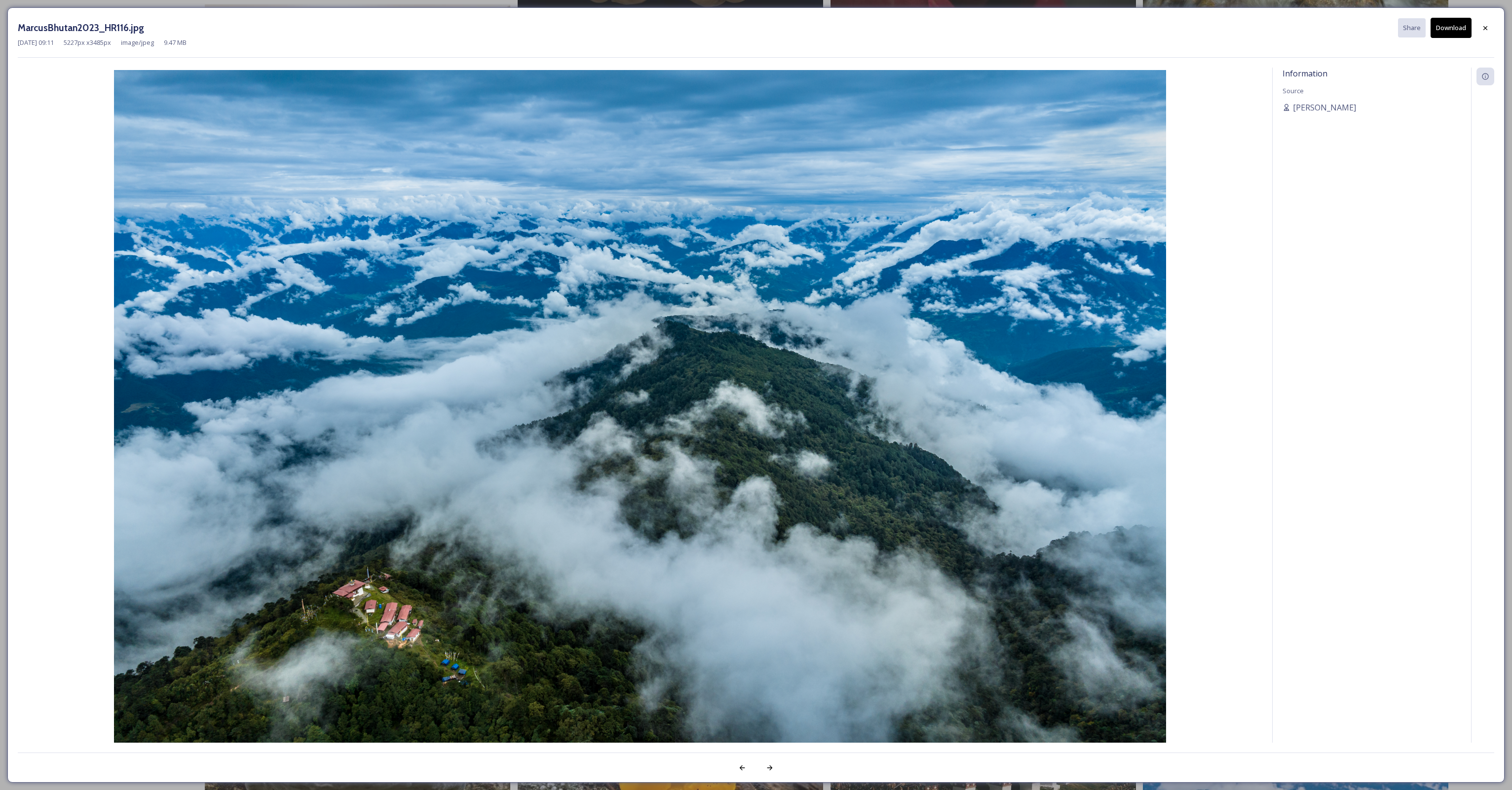
click at [1440, 27] on button "Download" at bounding box center [1451, 28] width 41 height 20
click at [1488, 25] on icon at bounding box center [1485, 28] width 8 height 8
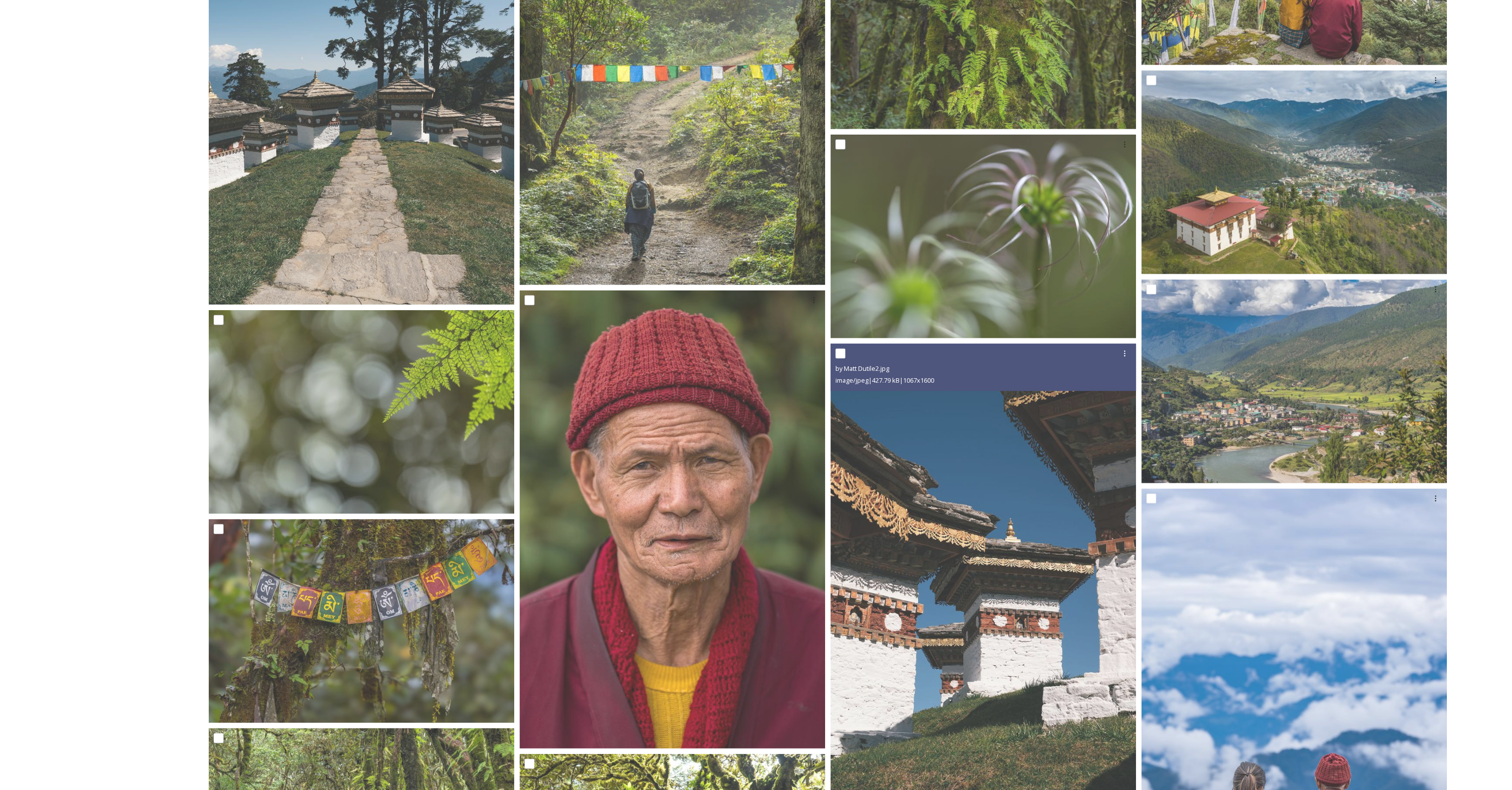
scroll to position [5659, 0]
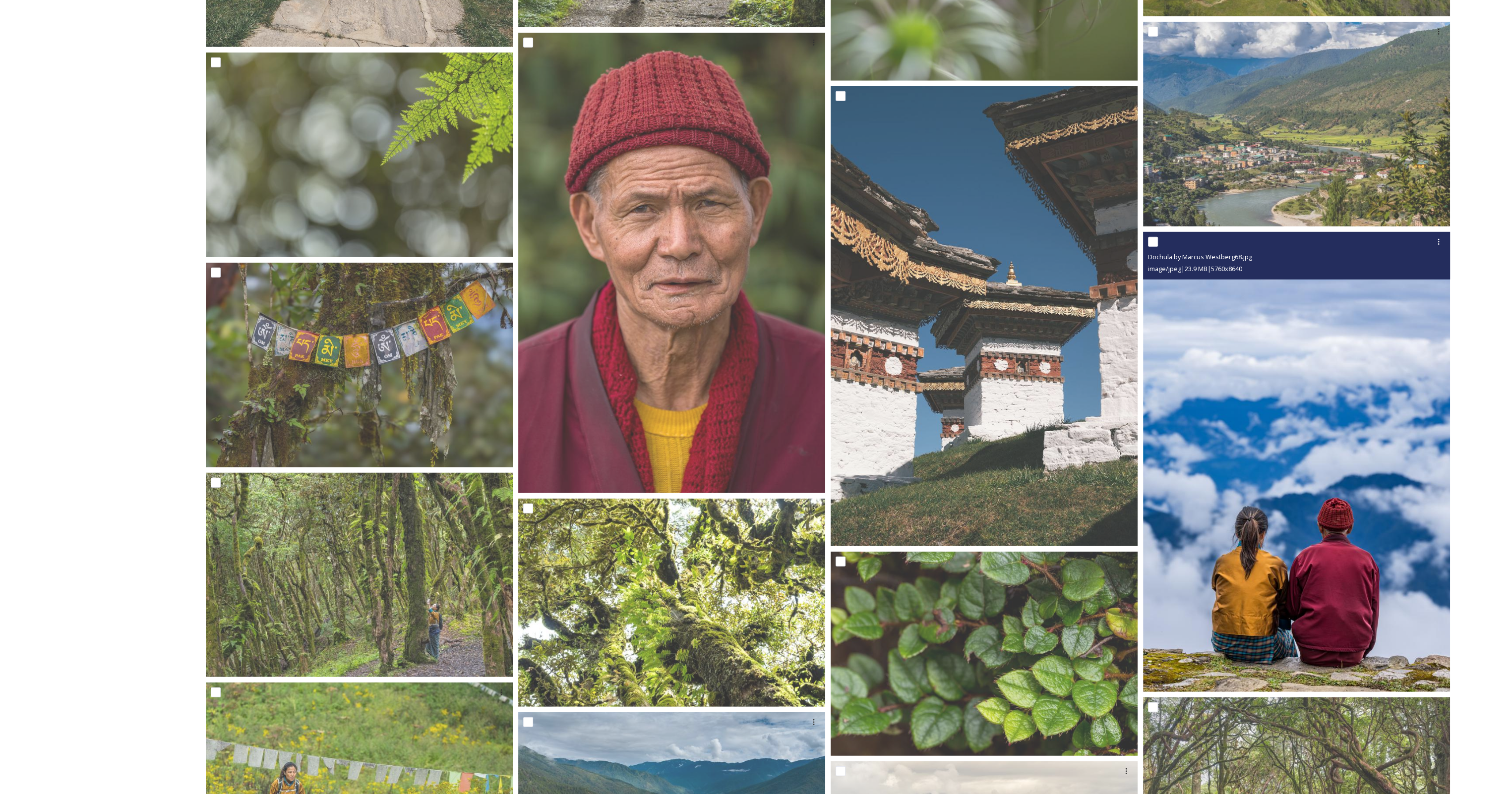
click at [1327, 520] on img at bounding box center [1297, 462] width 307 height 461
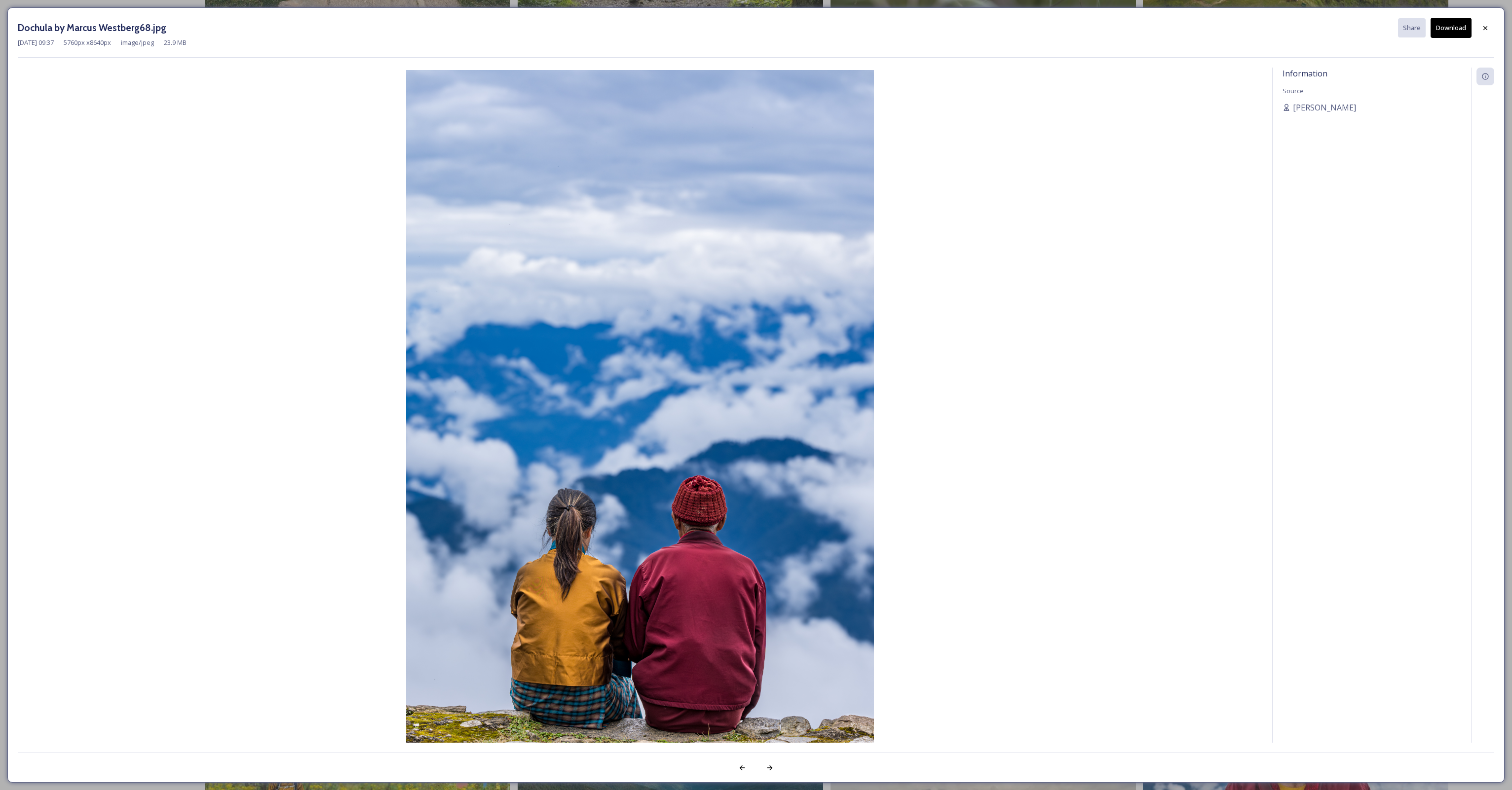
click at [1449, 32] on button "Download" at bounding box center [1451, 28] width 41 height 20
